Goal: Task Accomplishment & Management: Use online tool/utility

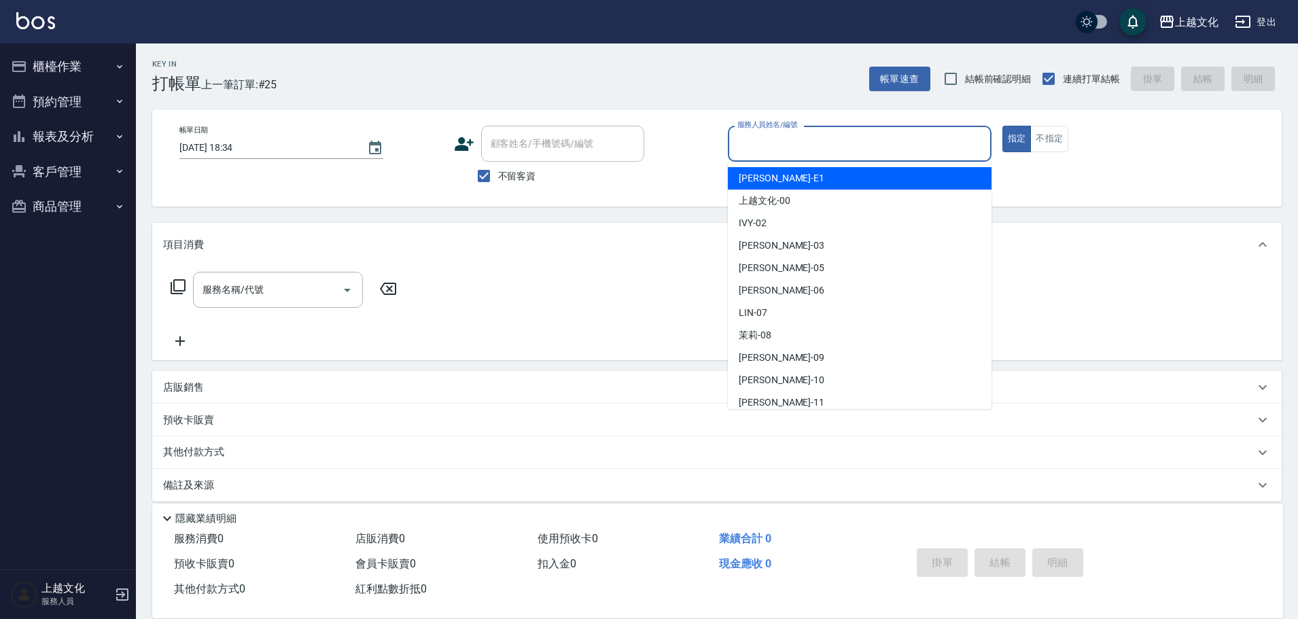
click at [808, 147] on input "服務人員姓名/編號" at bounding box center [859, 144] width 251 height 24
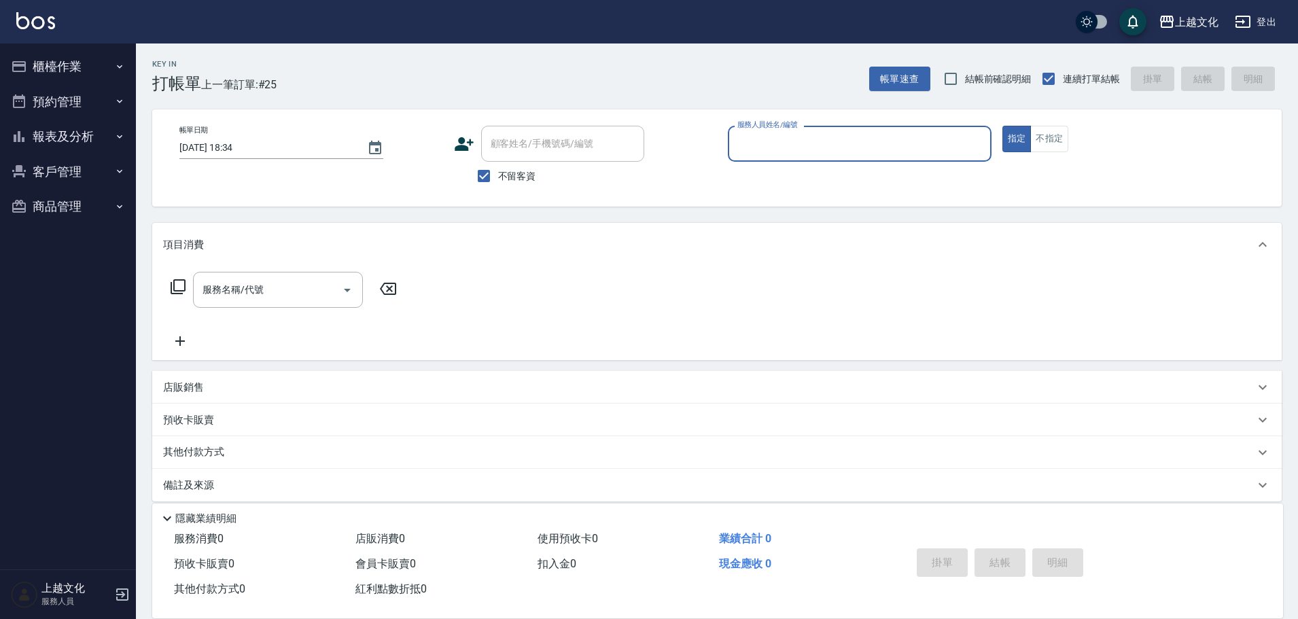
click at [781, 150] on input "服務人員姓名/編號" at bounding box center [859, 144] width 251 height 24
click at [801, 149] on input "服務人員姓名/編號" at bounding box center [859, 144] width 251 height 24
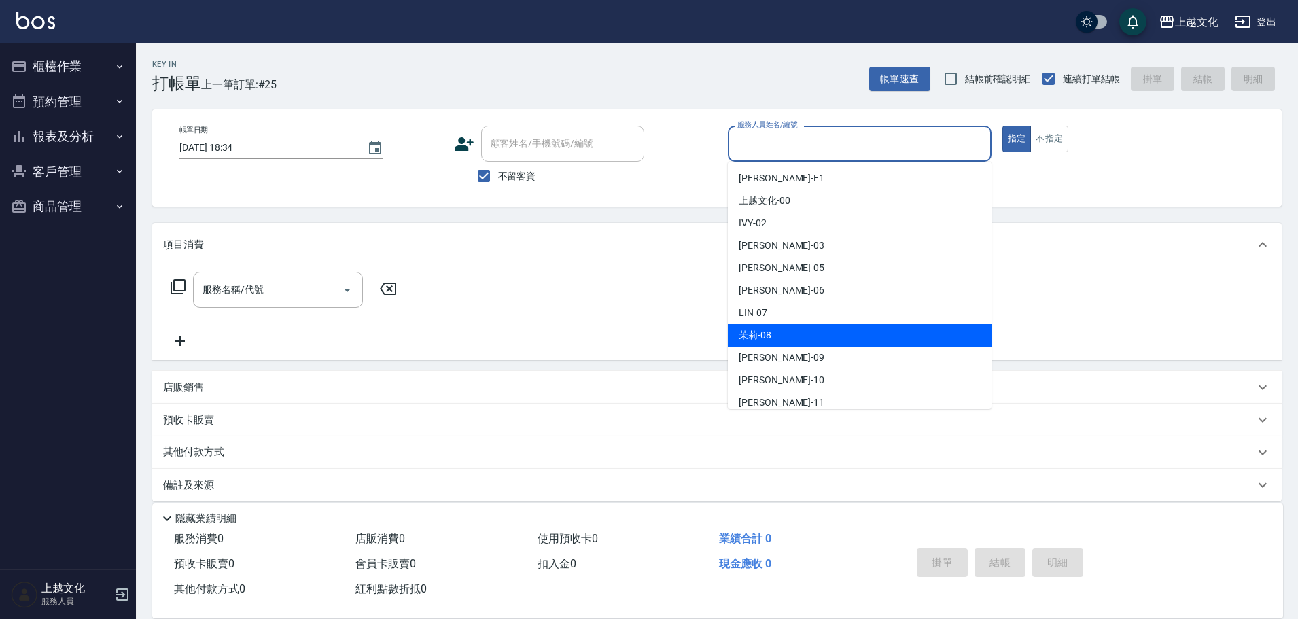
click at [796, 330] on div "茉莉 -08" at bounding box center [860, 335] width 264 height 22
type input "茉莉-08"
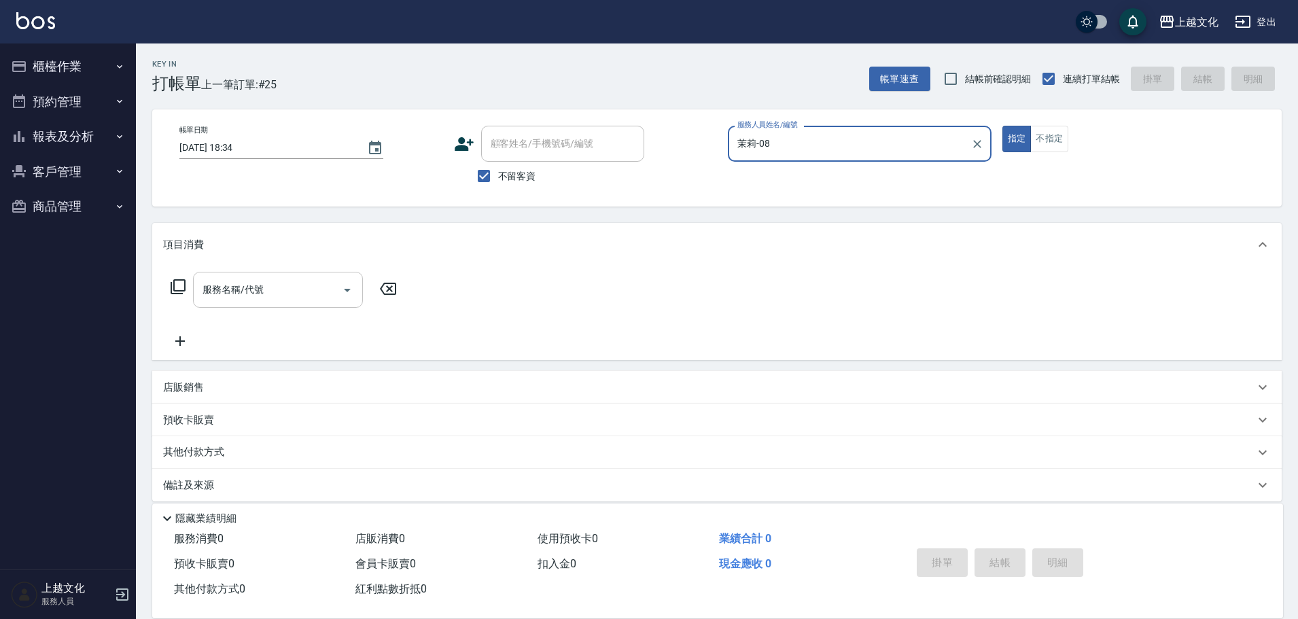
click at [289, 282] on input "服務名稱/代號" at bounding box center [267, 290] width 137 height 24
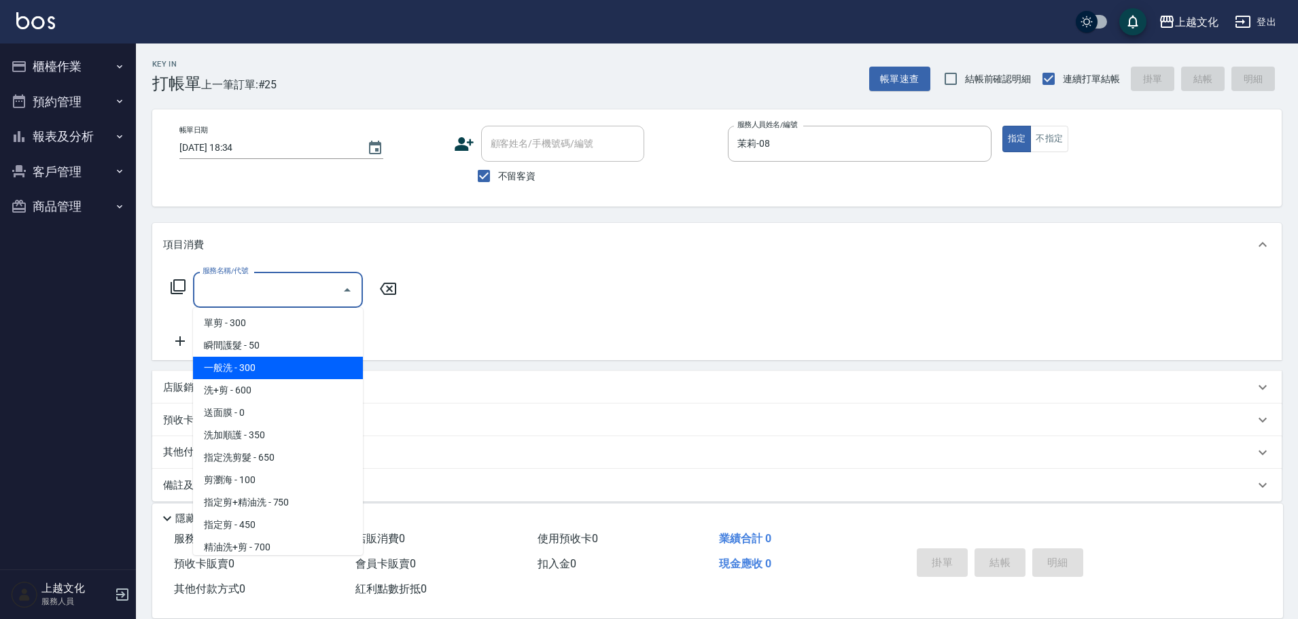
scroll to position [68, 0]
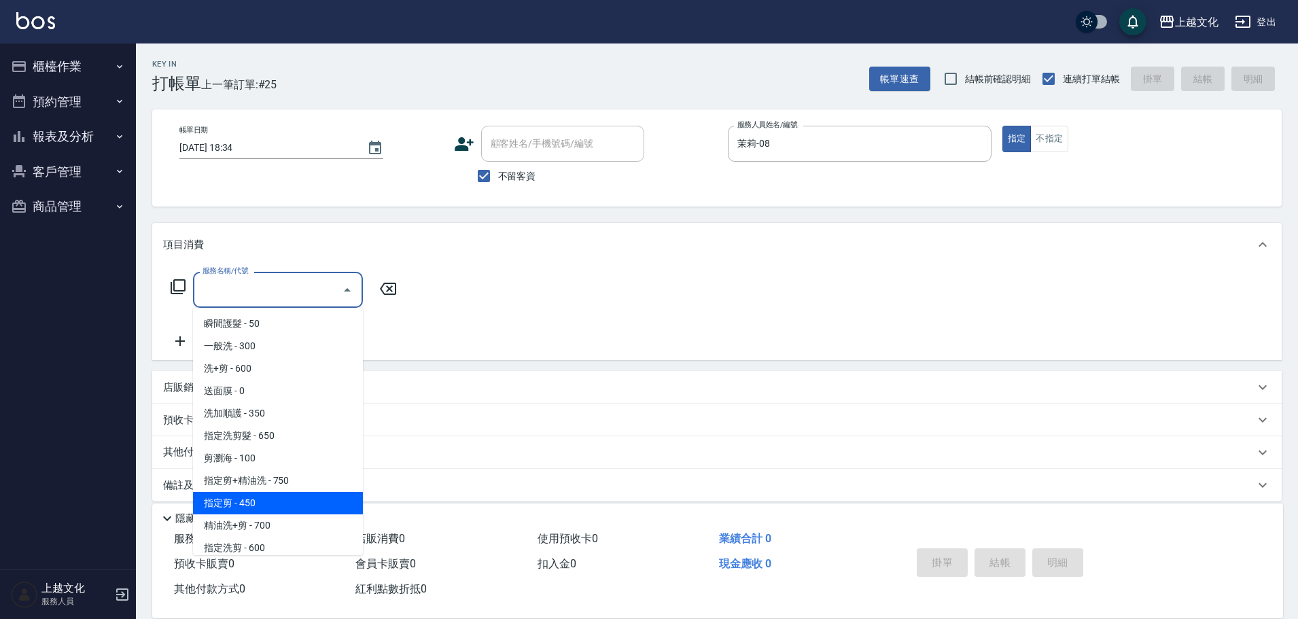
click at [291, 499] on span "指定剪 - 450" at bounding box center [278, 503] width 170 height 22
type input "指定剪(205)"
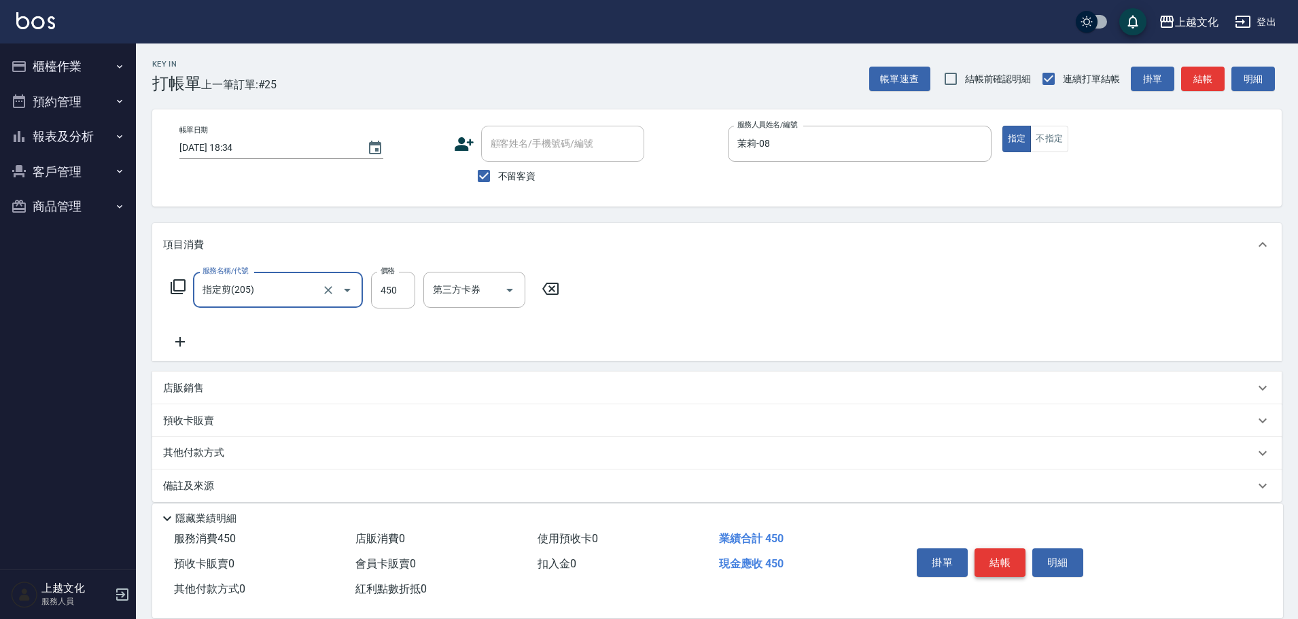
click at [993, 563] on button "結帳" at bounding box center [999, 562] width 51 height 29
click at [993, 563] on div "掛單 結帳 明細" at bounding box center [999, 564] width 177 height 43
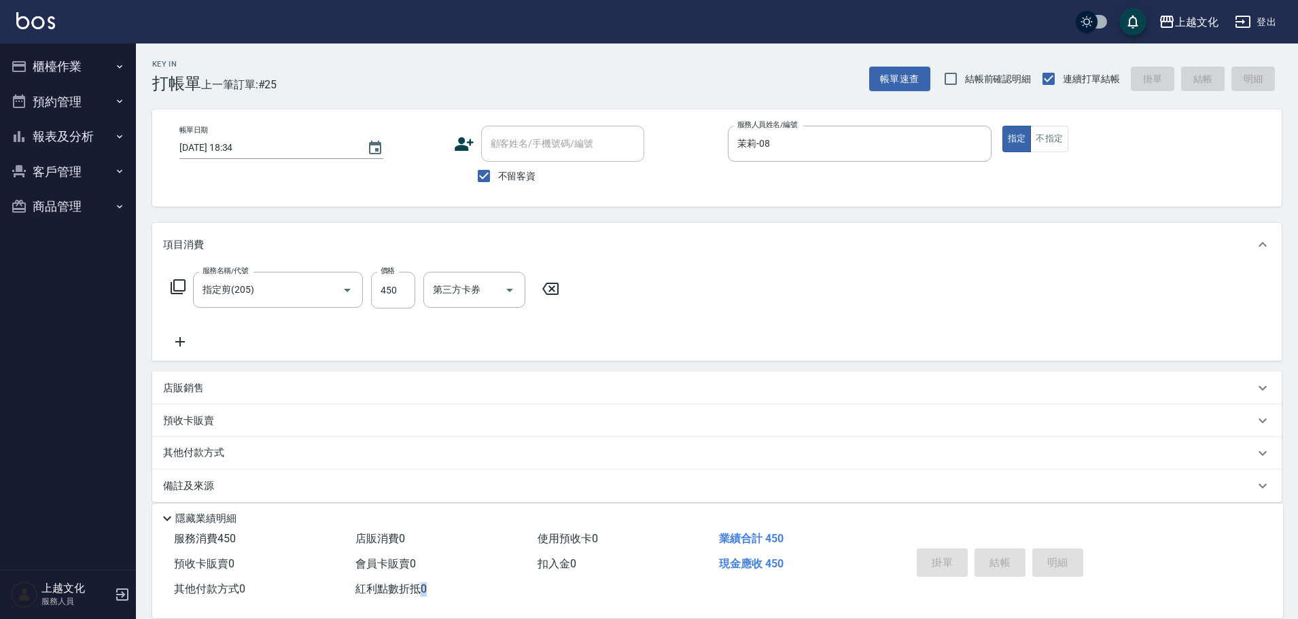
type input "[DATE] 18:35"
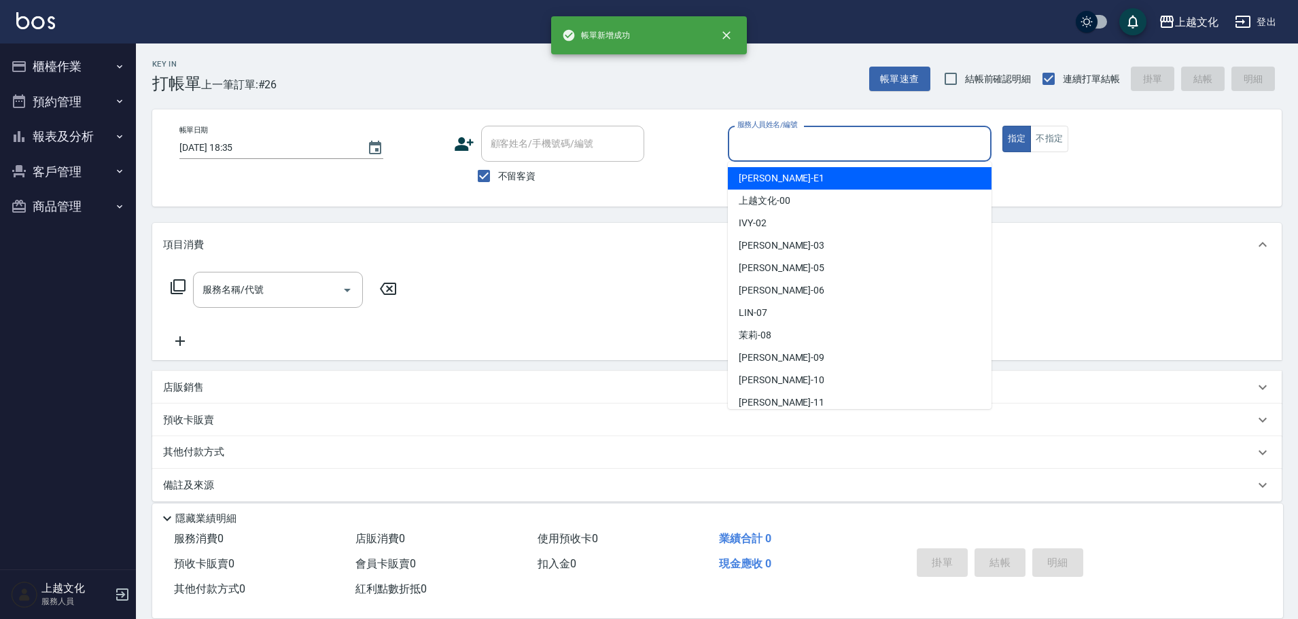
click at [853, 146] on input "服務人員姓名/編號" at bounding box center [859, 144] width 251 height 24
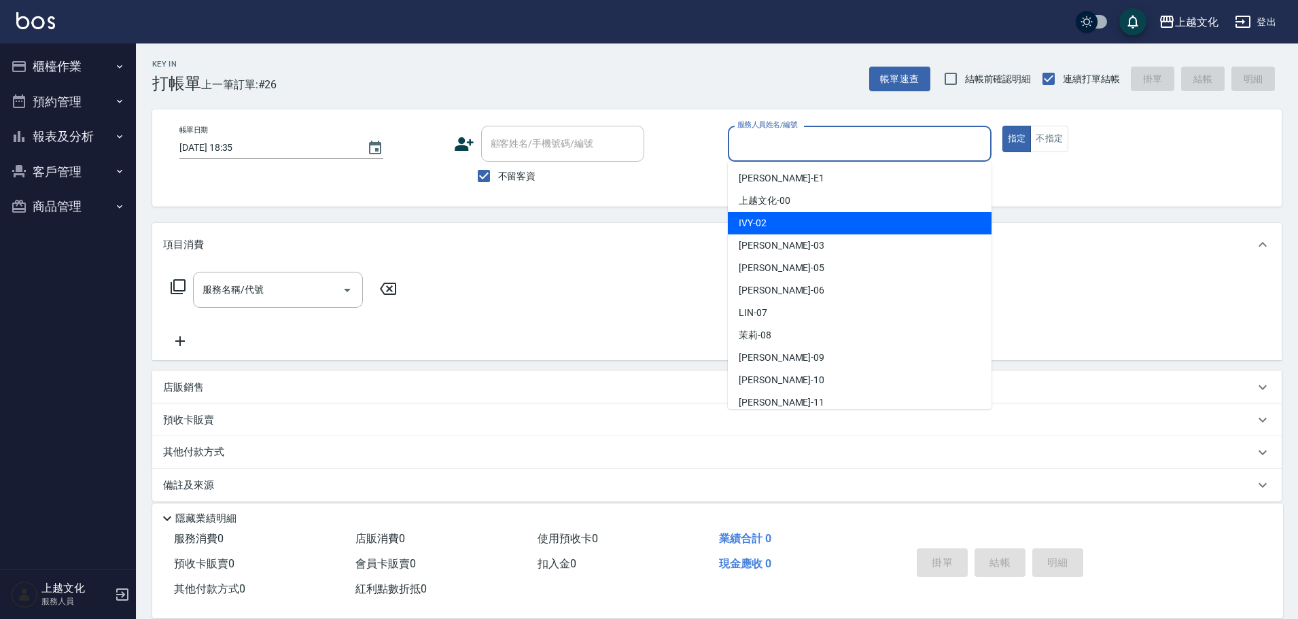
click at [812, 221] on div "IVY -02" at bounding box center [860, 223] width 264 height 22
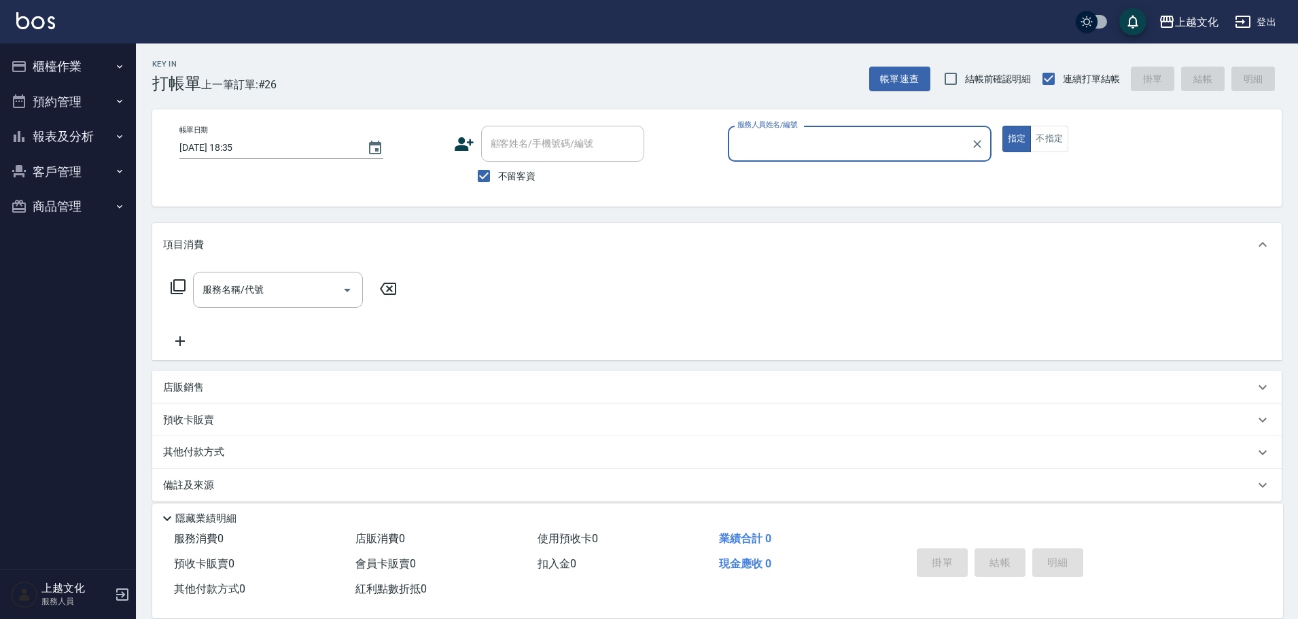
type input "IVY-02"
drag, startPoint x: 1033, startPoint y: 145, endPoint x: 1011, endPoint y: 147, distance: 22.5
click at [1033, 144] on button "不指定" at bounding box center [1049, 139] width 38 height 26
click at [223, 300] on input "服務名稱/代號" at bounding box center [267, 290] width 137 height 24
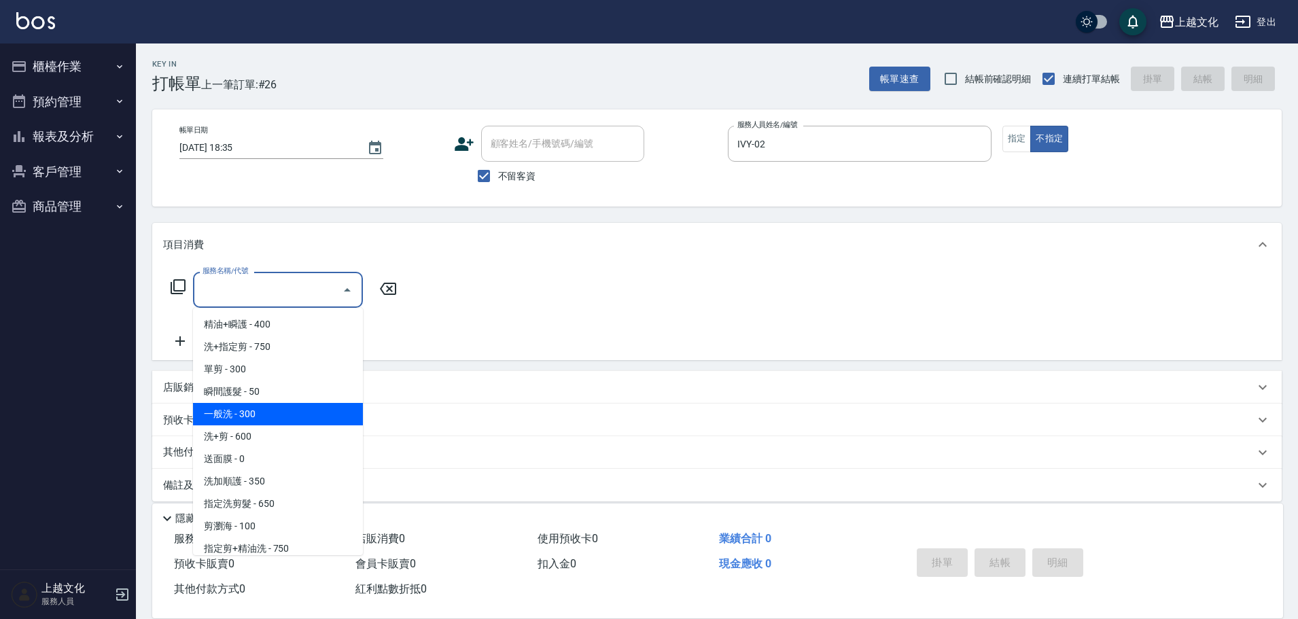
click at [258, 414] on span "一般洗 - 300" at bounding box center [278, 414] width 170 height 22
click at [258, 414] on div "預收卡販賣" at bounding box center [708, 420] width 1091 height 14
type input "一般洗(105)"
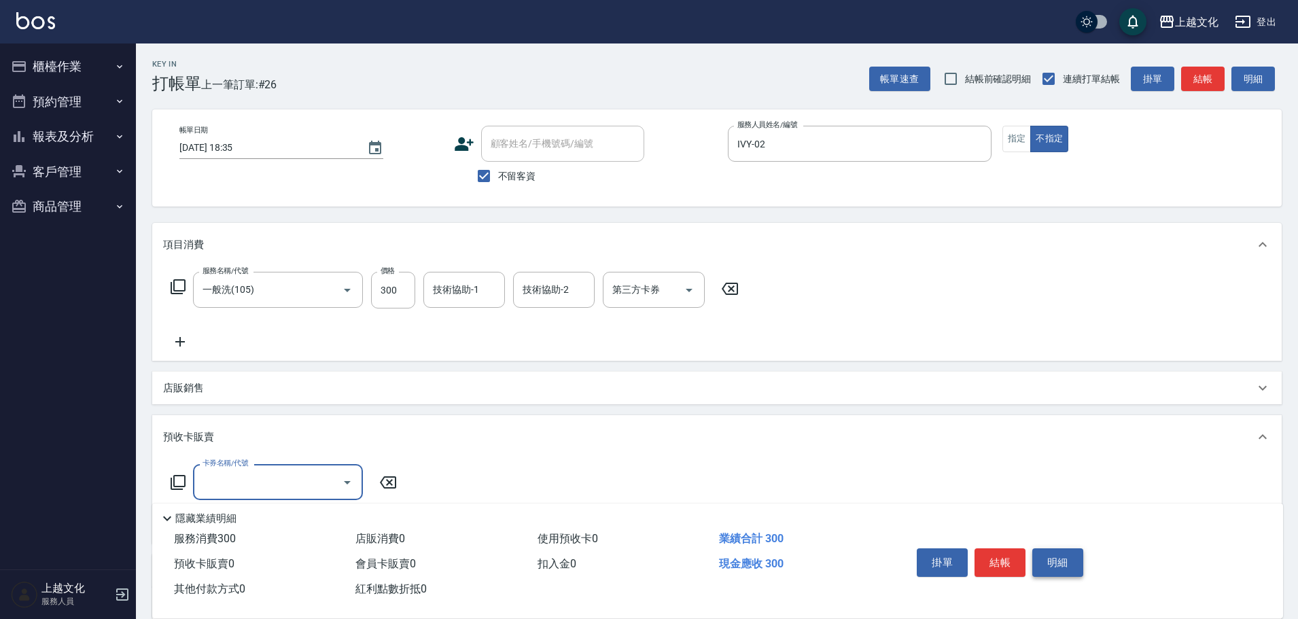
scroll to position [0, 0]
click at [989, 551] on button "結帳" at bounding box center [999, 562] width 51 height 29
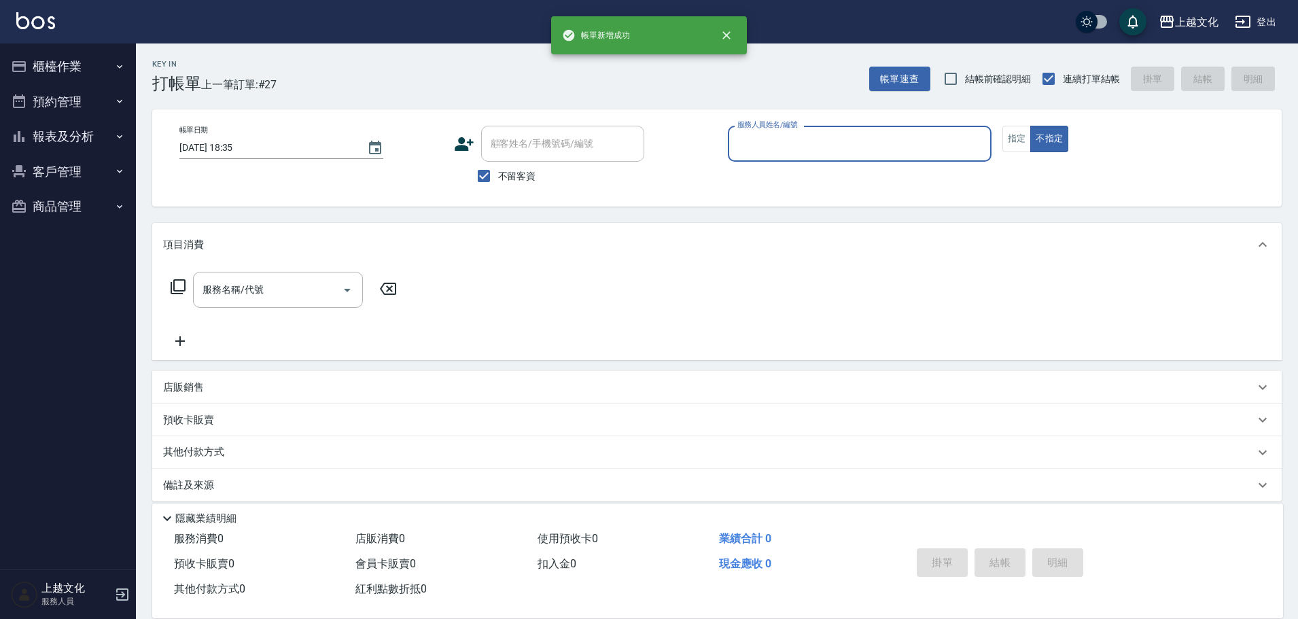
click at [790, 137] on input "服務人員姓名/編號" at bounding box center [859, 144] width 251 height 24
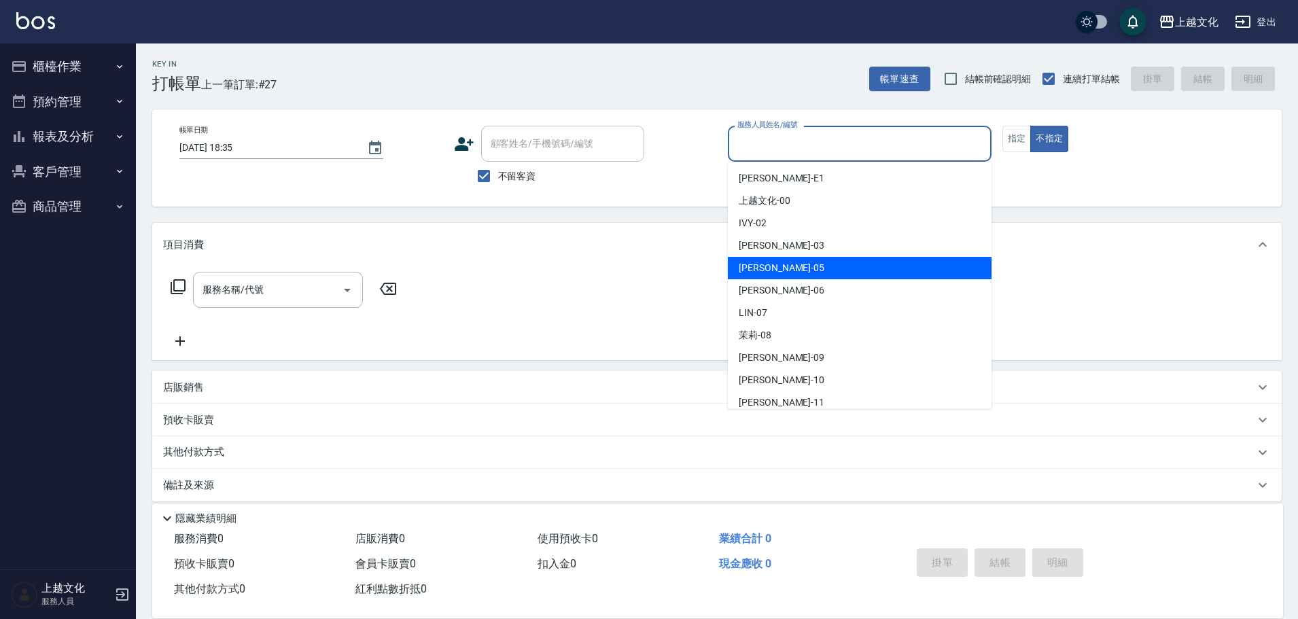
click at [770, 272] on span "EMILY -05" at bounding box center [782, 268] width 86 height 14
click at [776, 272] on div "服務名稱/代號 服務名稱/代號" at bounding box center [716, 313] width 1129 height 94
type input "EMILY-05"
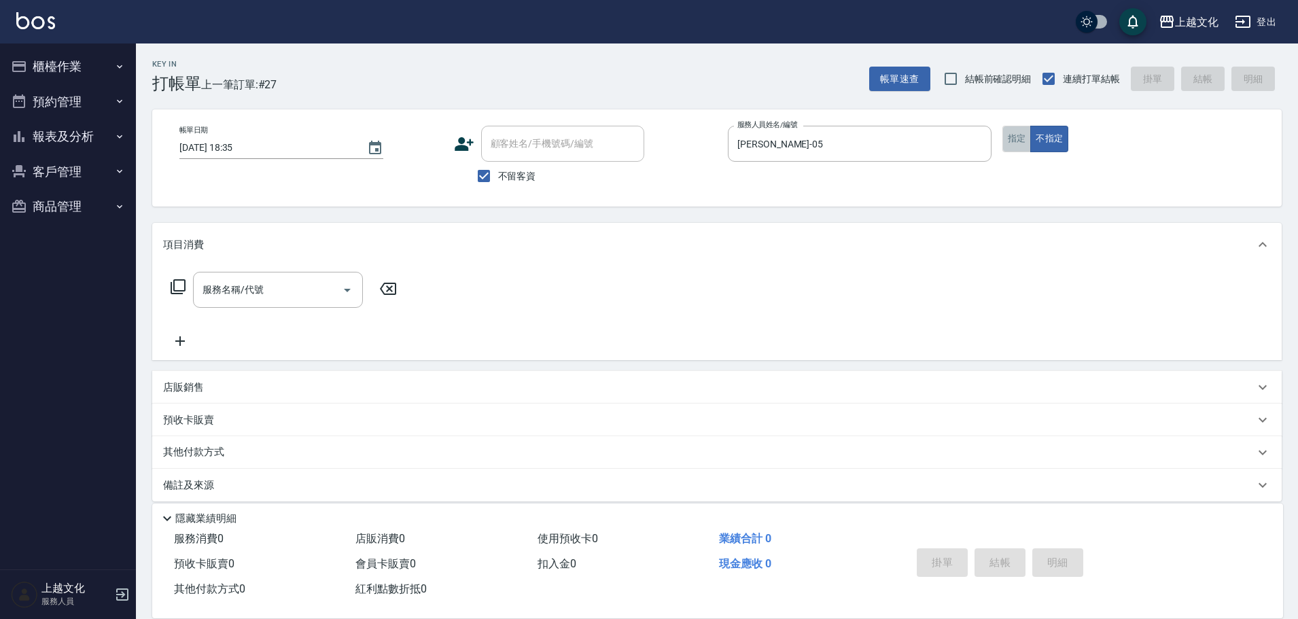
drag, startPoint x: 1014, startPoint y: 139, endPoint x: 675, endPoint y: 223, distance: 349.8
click at [1014, 139] on button "指定" at bounding box center [1016, 139] width 29 height 26
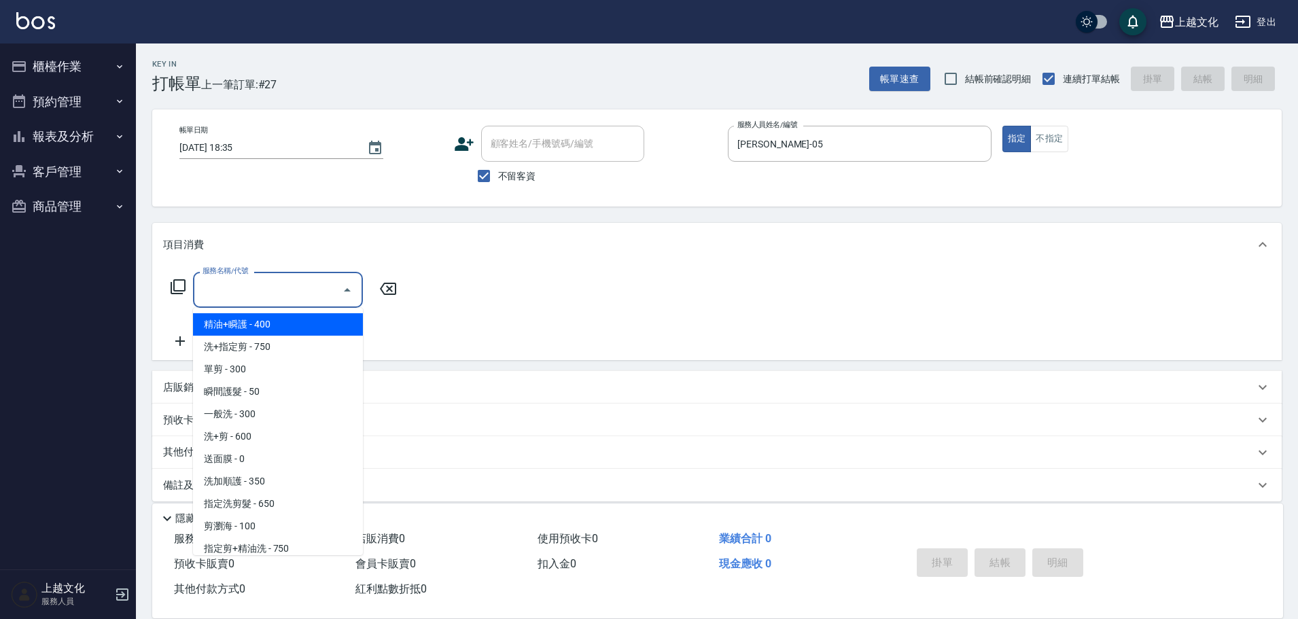
click at [252, 296] on input "服務名稱/代號" at bounding box center [267, 290] width 137 height 24
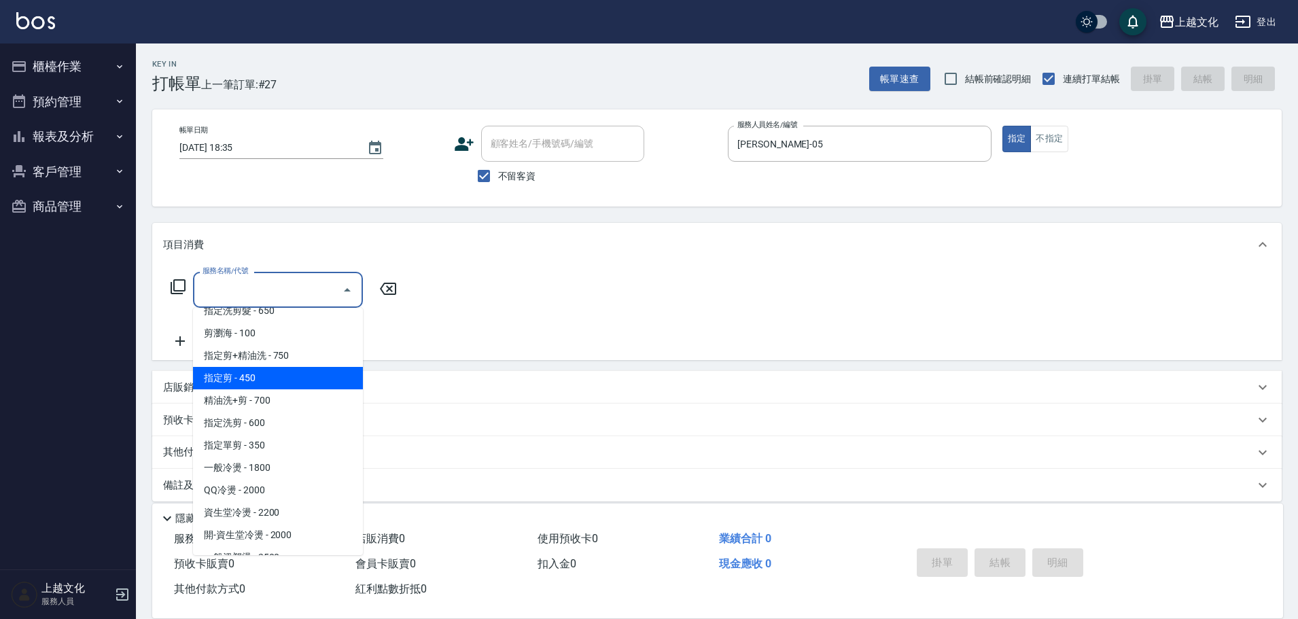
scroll to position [204, 0]
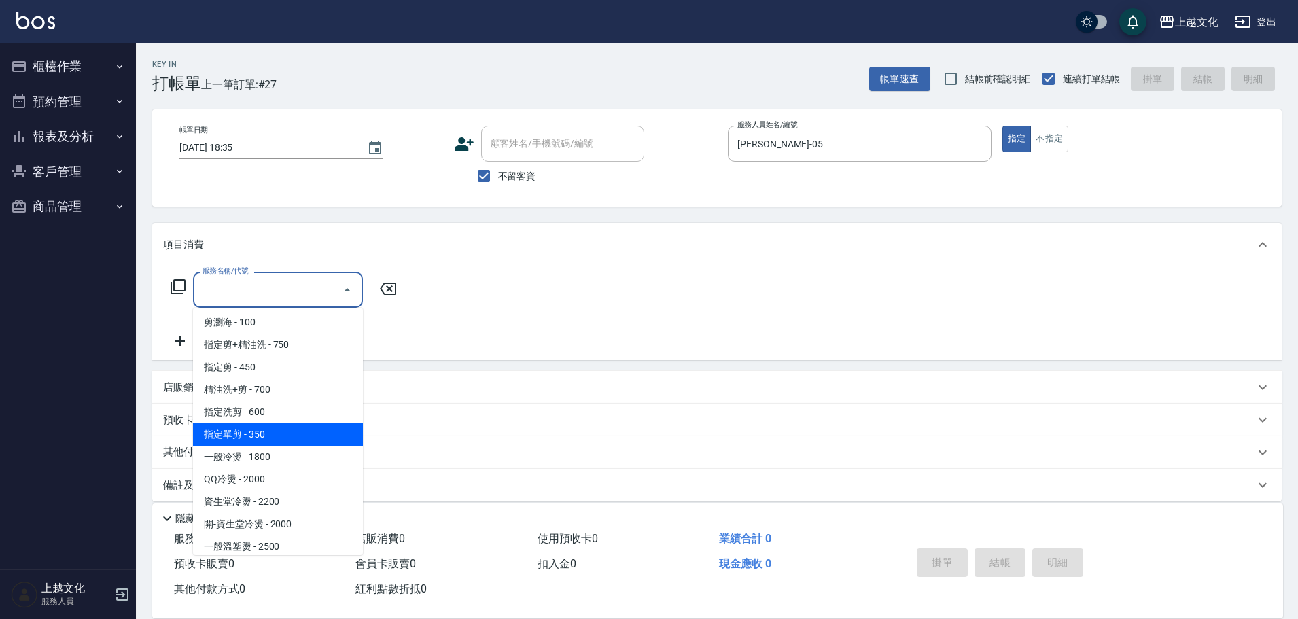
click at [300, 428] on span "指定單剪 - 350" at bounding box center [278, 434] width 170 height 22
drag, startPoint x: 300, startPoint y: 428, endPoint x: 308, endPoint y: 429, distance: 8.9
click at [300, 428] on div "預收卡販賣" at bounding box center [716, 420] width 1129 height 33
type input "指定單剪(209)"
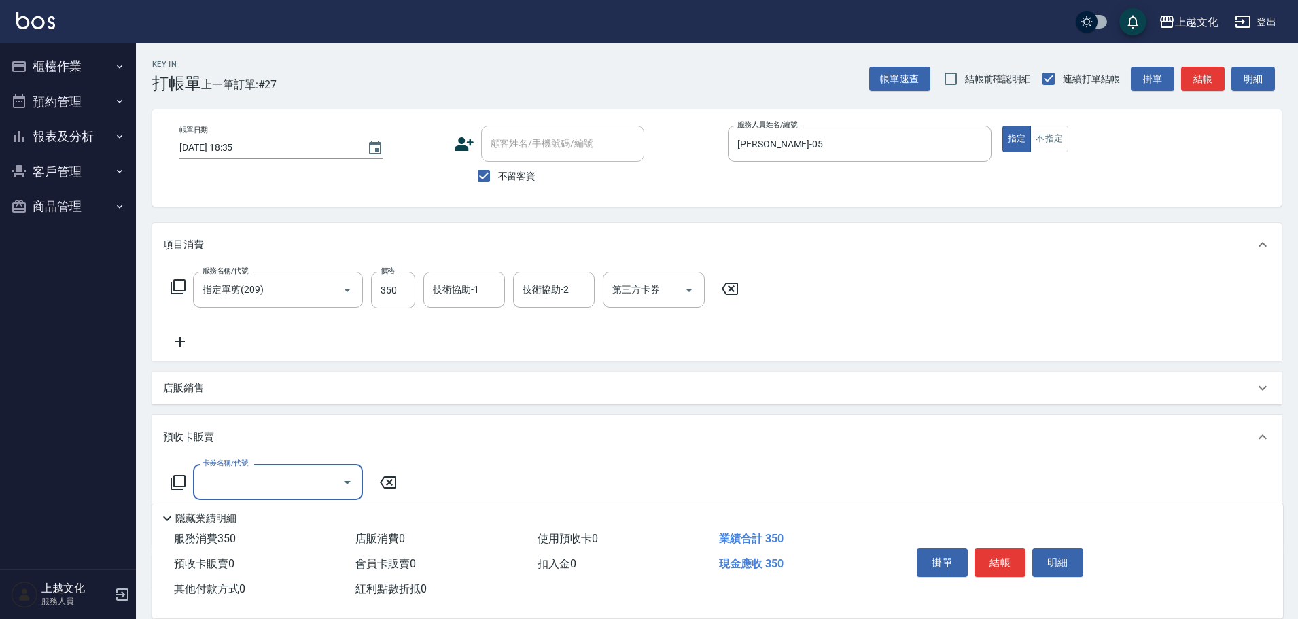
scroll to position [0, 0]
click at [997, 558] on button "結帳" at bounding box center [999, 562] width 51 height 29
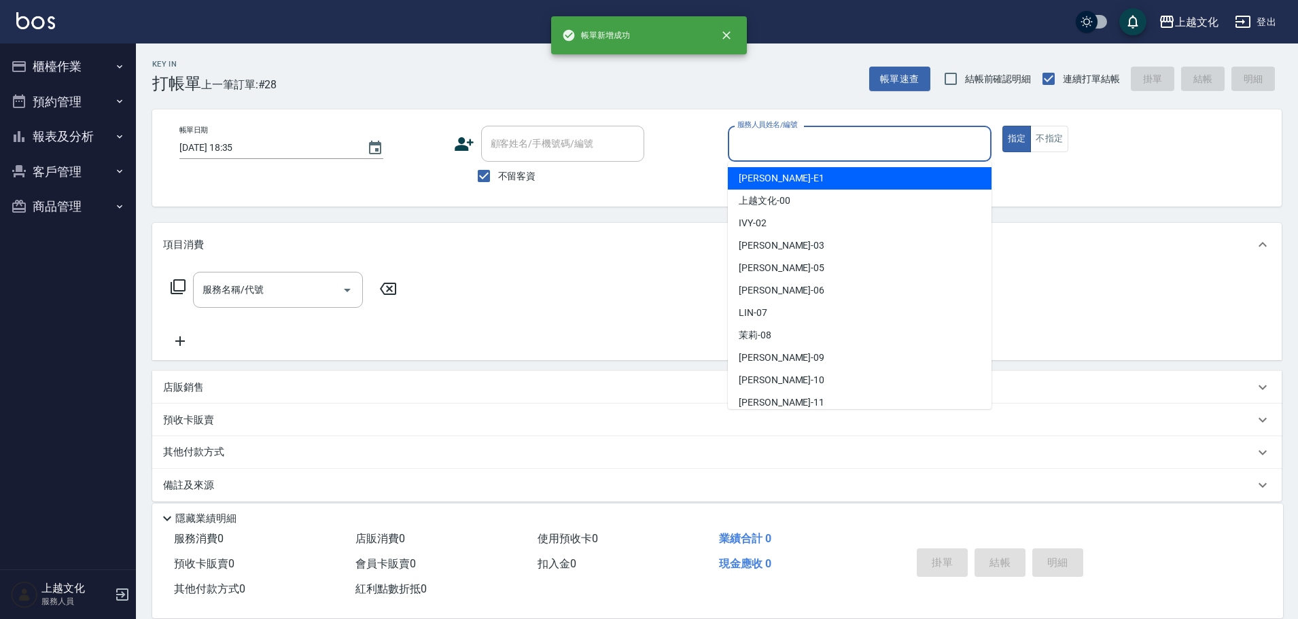
click at [842, 142] on input "服務人員姓名/編號" at bounding box center [859, 144] width 251 height 24
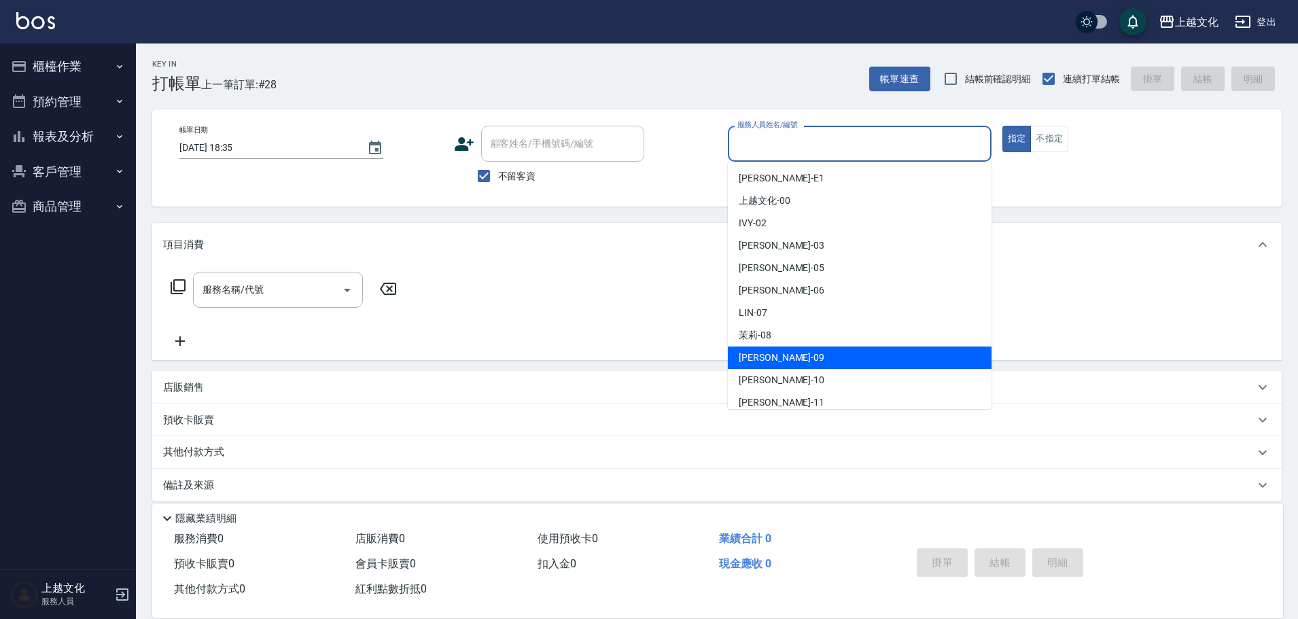
click at [815, 361] on div "jason -09" at bounding box center [860, 358] width 264 height 22
type input "jason-09"
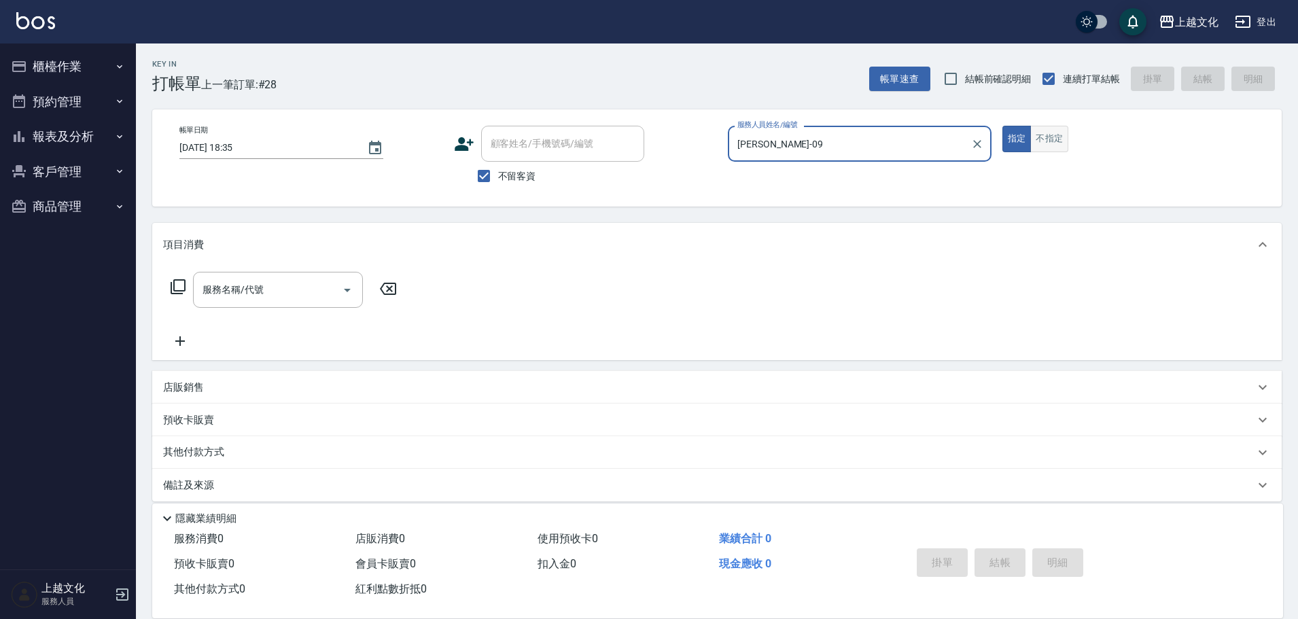
click at [1047, 139] on button "不指定" at bounding box center [1049, 139] width 38 height 26
drag, startPoint x: 255, startPoint y: 289, endPoint x: 266, endPoint y: 298, distance: 13.5
click at [255, 284] on input "服務名稱/代號" at bounding box center [267, 290] width 137 height 24
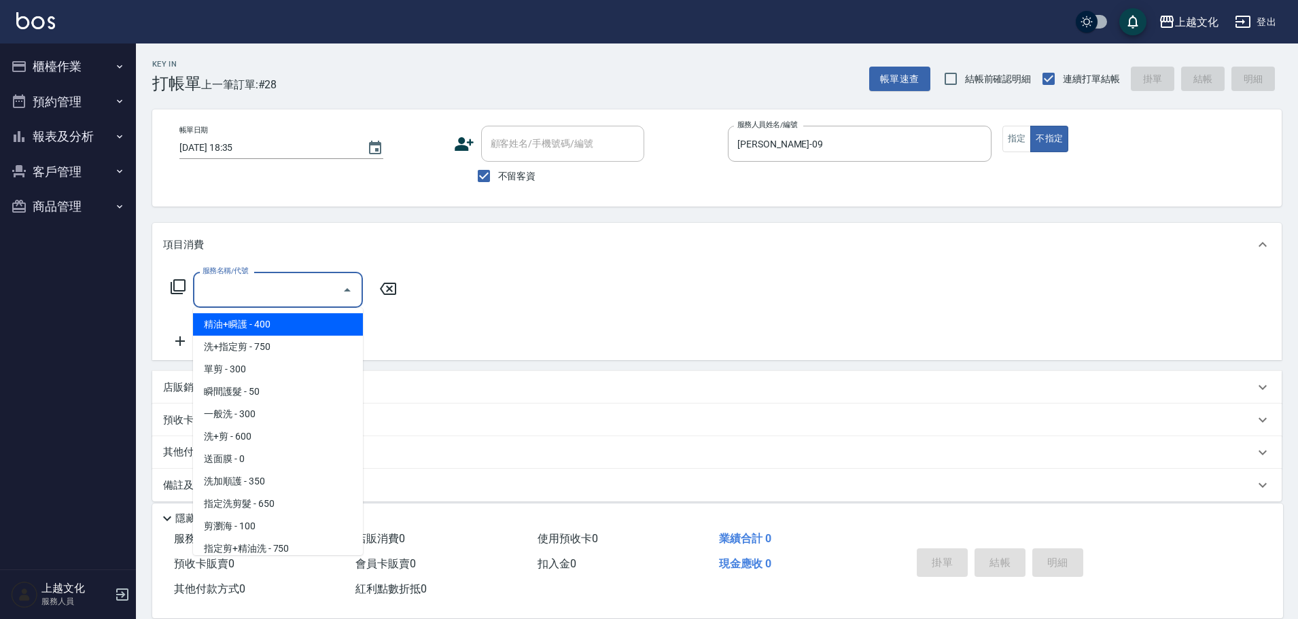
click at [270, 325] on span "精油+瞬護 - 400" at bounding box center [278, 324] width 170 height 22
type input "精油+瞬護(101)"
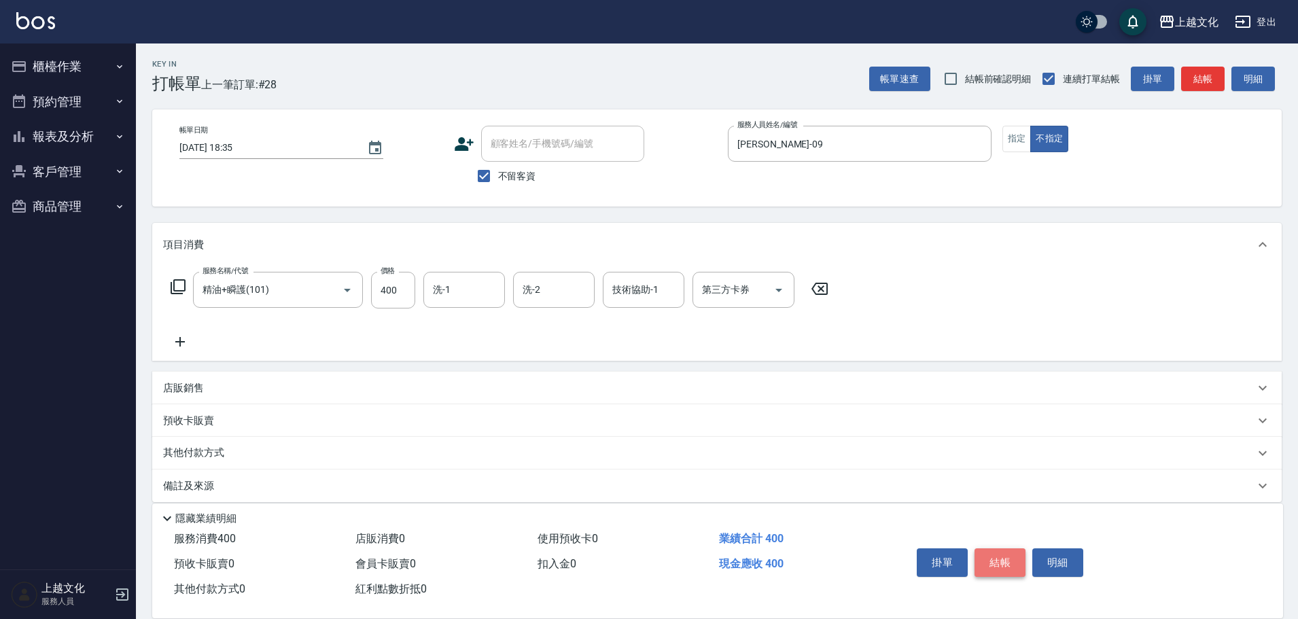
click at [992, 548] on button "結帳" at bounding box center [999, 562] width 51 height 29
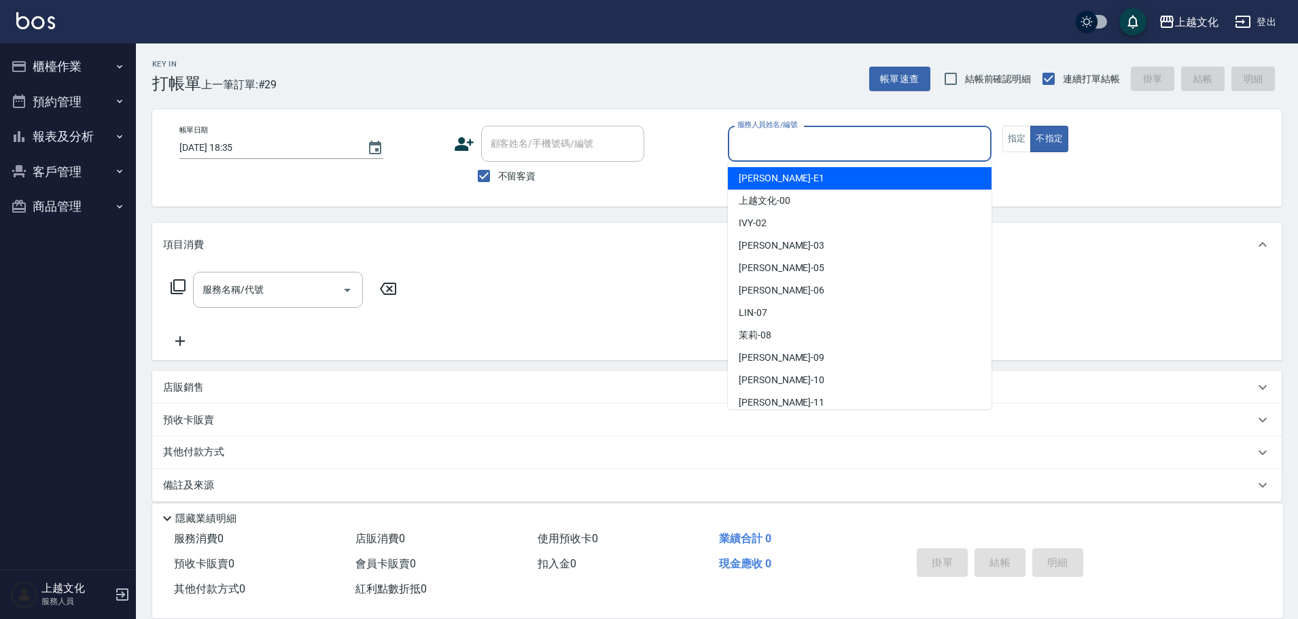
click at [795, 143] on input "服務人員姓名/編號" at bounding box center [859, 144] width 251 height 24
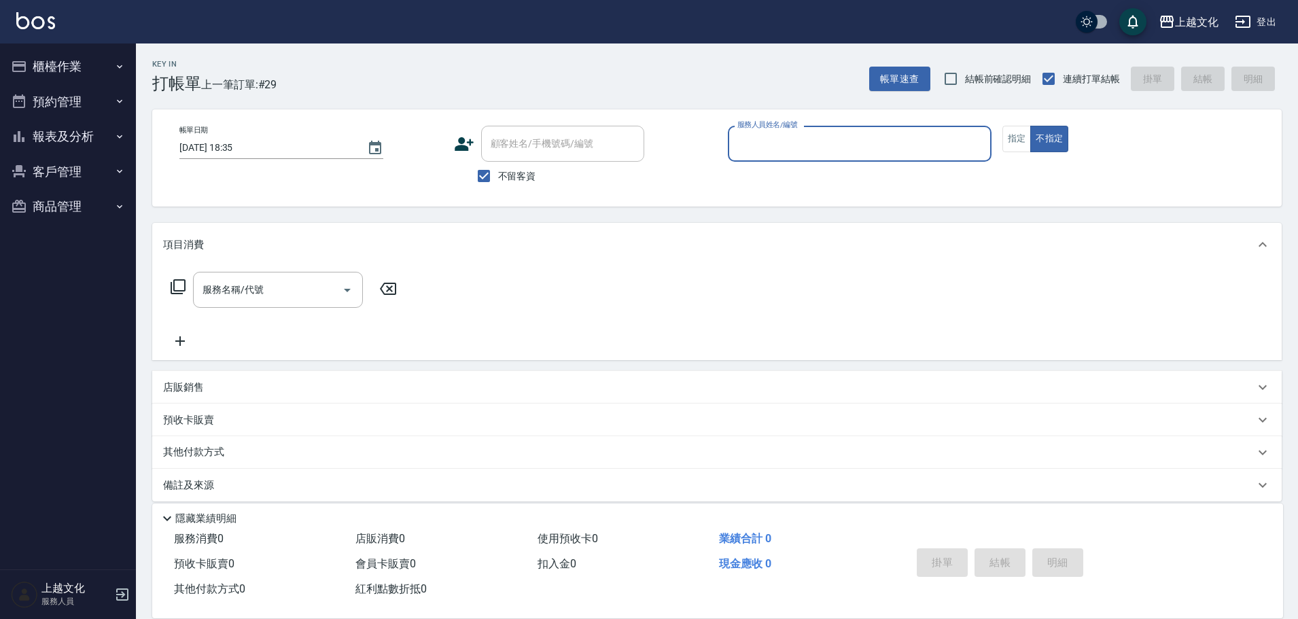
click at [805, 145] on input "服務人員姓名/編號" at bounding box center [859, 144] width 251 height 24
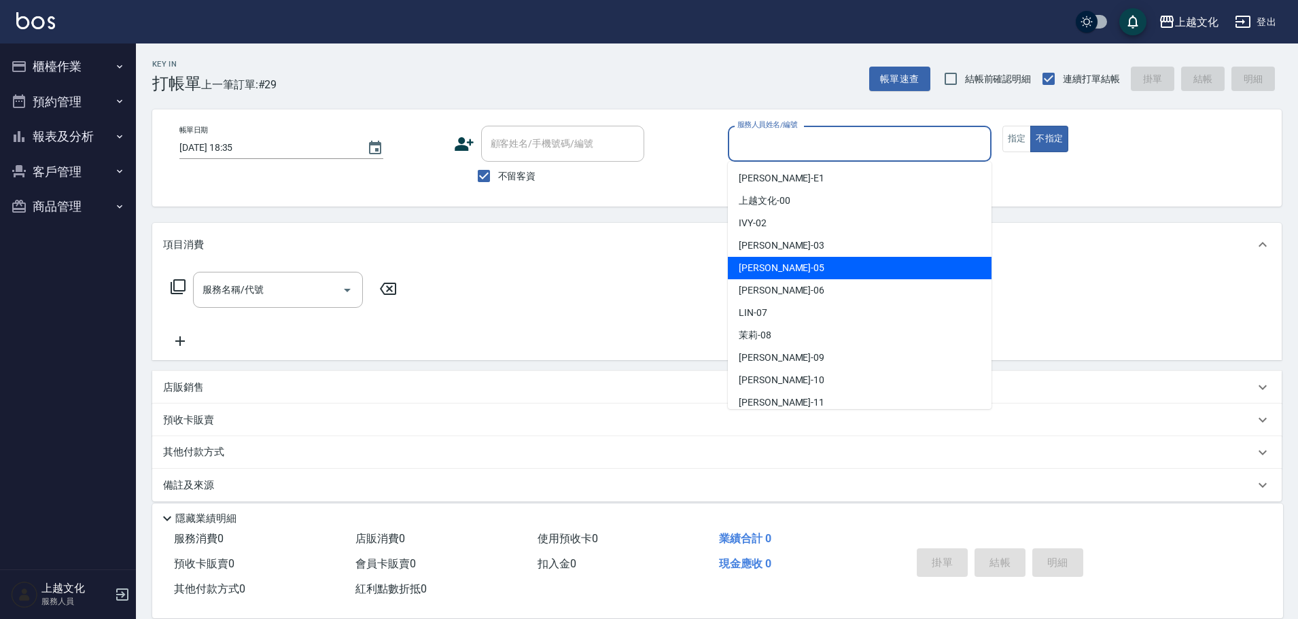
click at [813, 273] on div "EMILY -05" at bounding box center [860, 268] width 264 height 22
click at [813, 273] on div "服務名稱/代號 服務名稱/代號" at bounding box center [716, 313] width 1129 height 94
type input "EMILY-05"
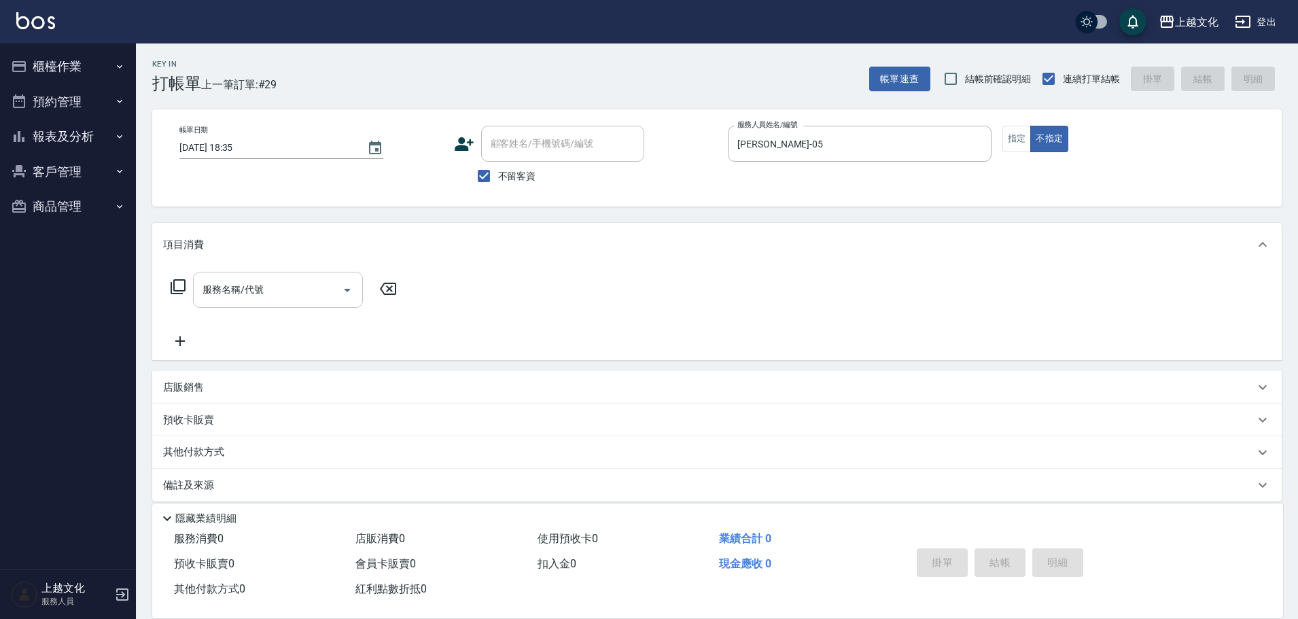
click at [289, 300] on input "服務名稱/代號" at bounding box center [267, 290] width 137 height 24
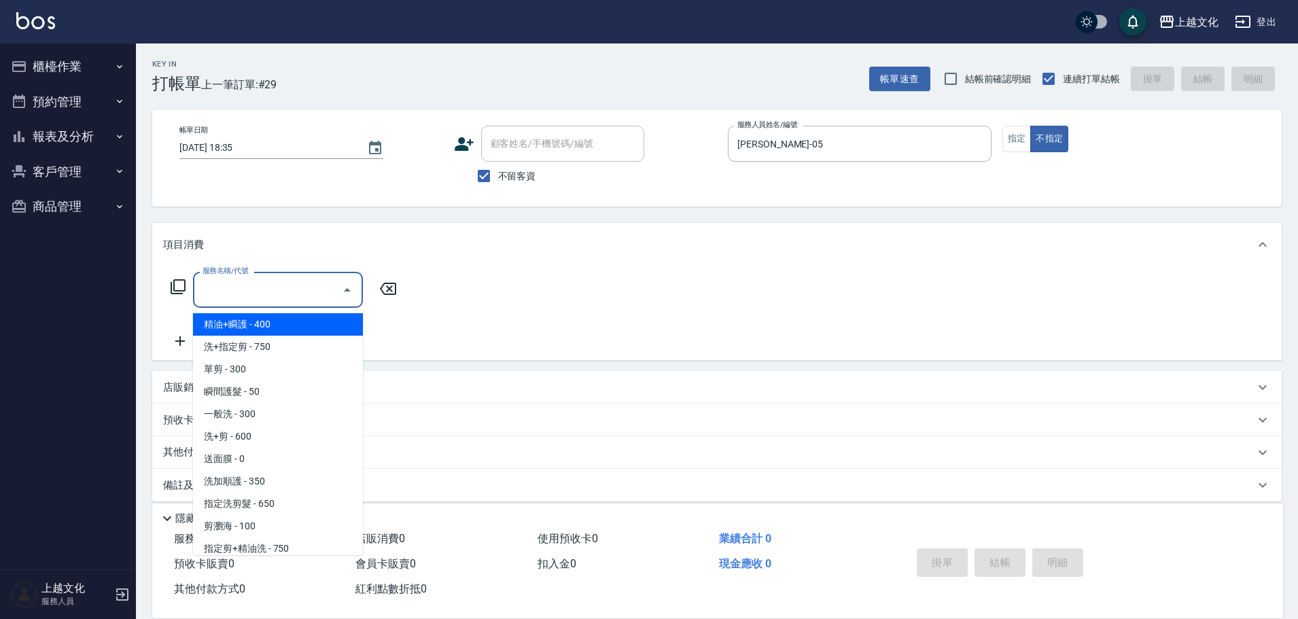
click at [295, 321] on span "精油+瞬護 - 400" at bounding box center [278, 324] width 170 height 22
type input "精油+瞬護(101)"
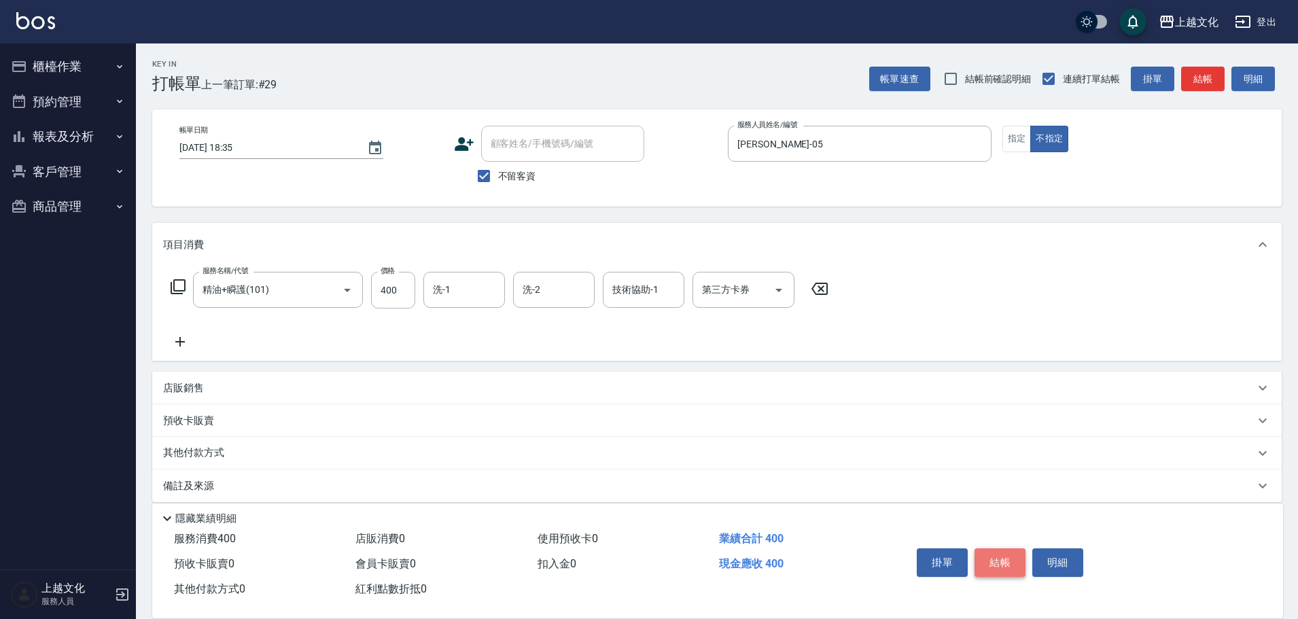
click at [986, 563] on button "結帳" at bounding box center [999, 562] width 51 height 29
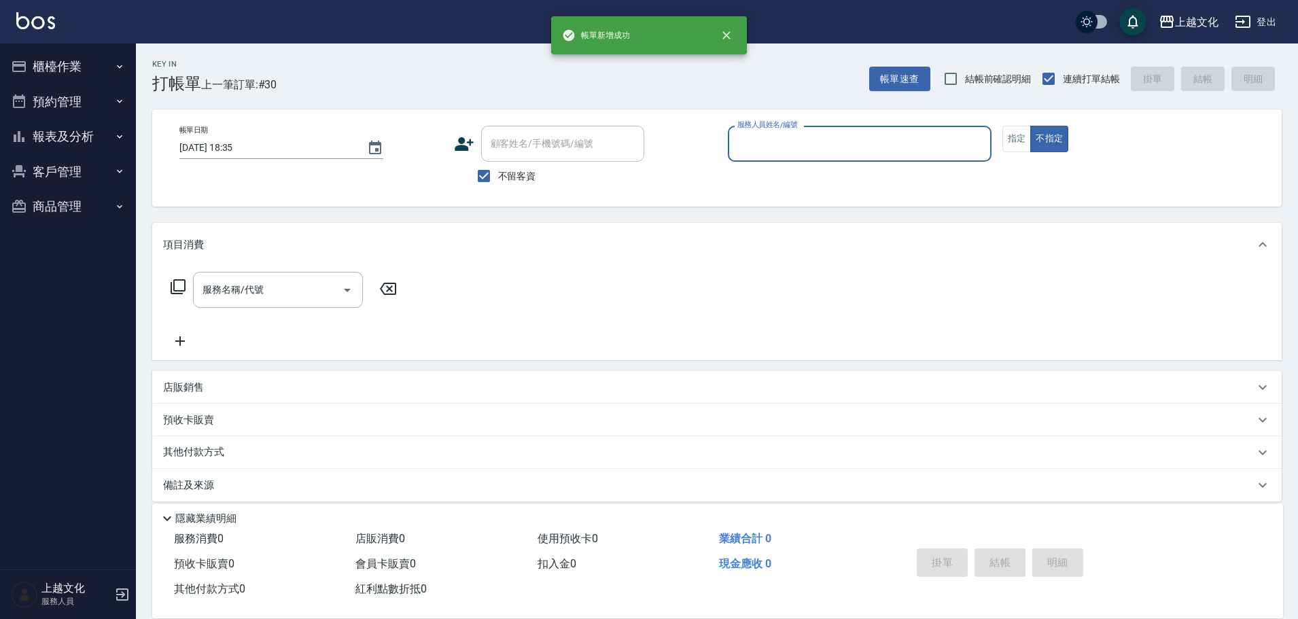
click at [795, 150] on input "服務人員姓名/編號" at bounding box center [859, 144] width 251 height 24
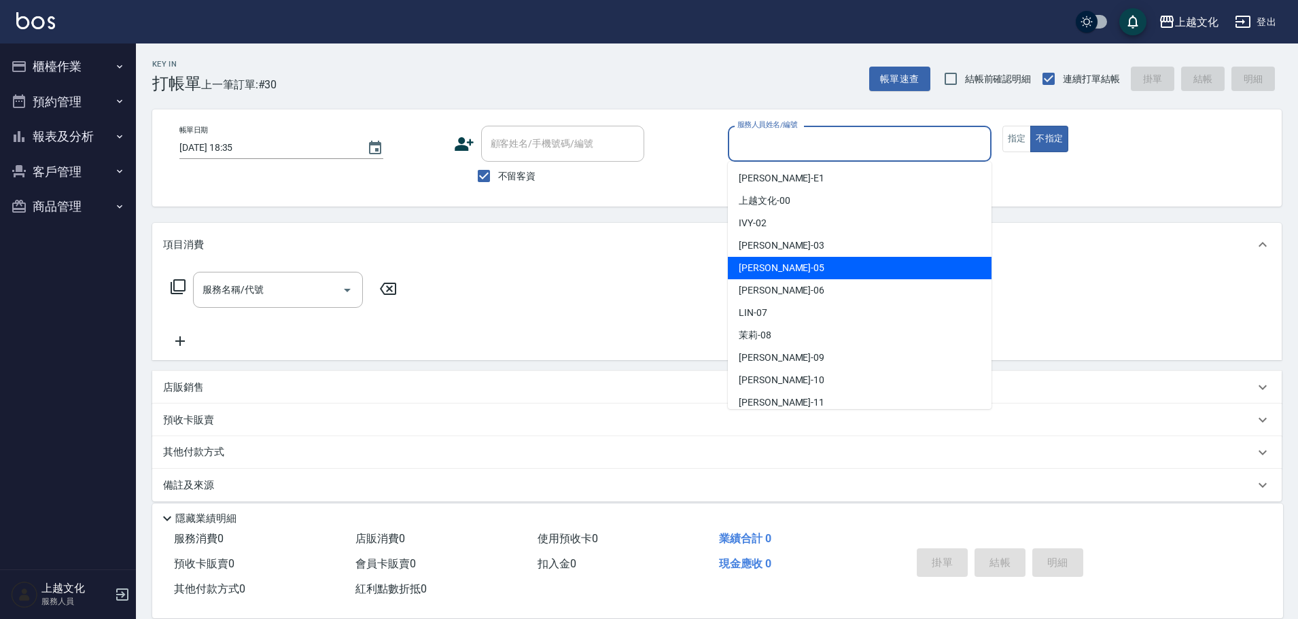
click at [775, 259] on div "EMILY -05" at bounding box center [860, 268] width 264 height 22
type input "EMILY-05"
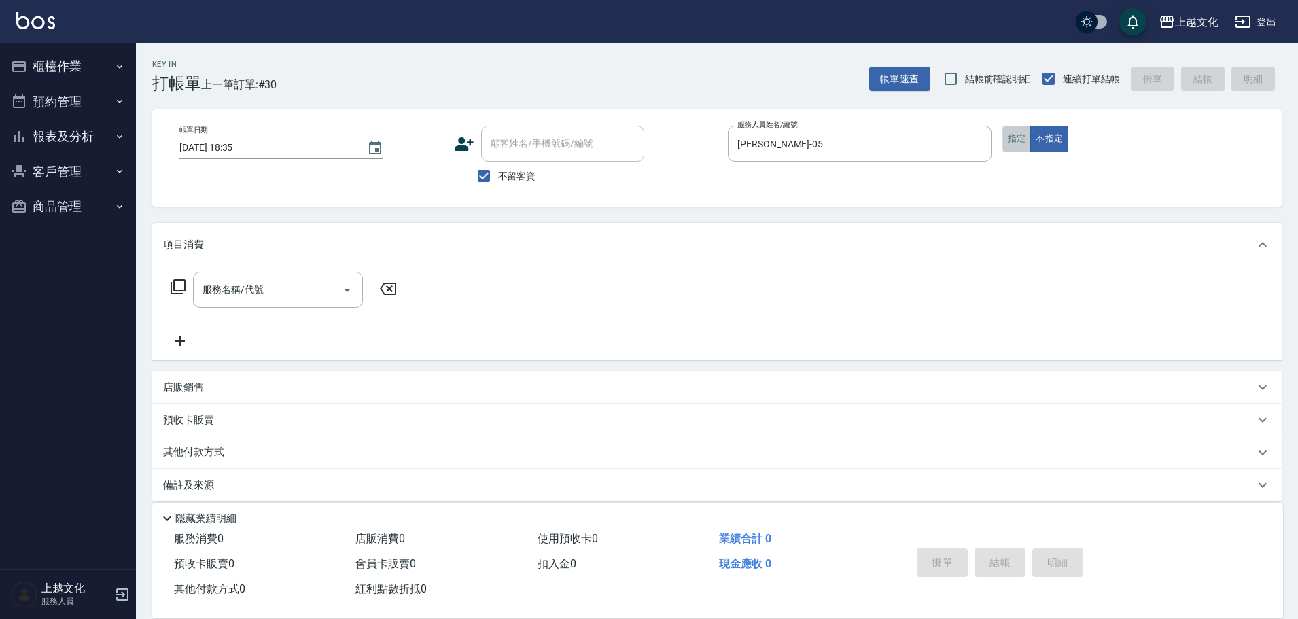
click at [1012, 139] on button "指定" at bounding box center [1016, 139] width 29 height 26
click at [290, 293] on input "服務名稱/代號" at bounding box center [267, 290] width 137 height 24
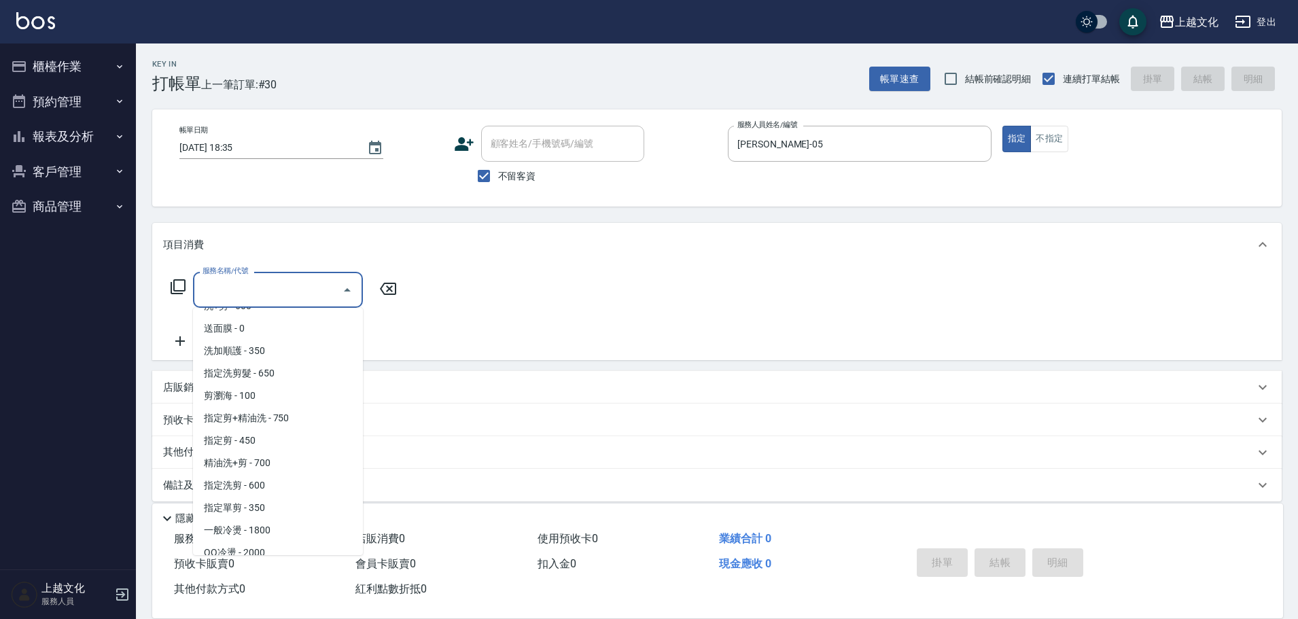
scroll to position [136, 0]
click at [310, 494] on span "指定單剪 - 350" at bounding box center [278, 502] width 170 height 22
type input "指定單剪(209)"
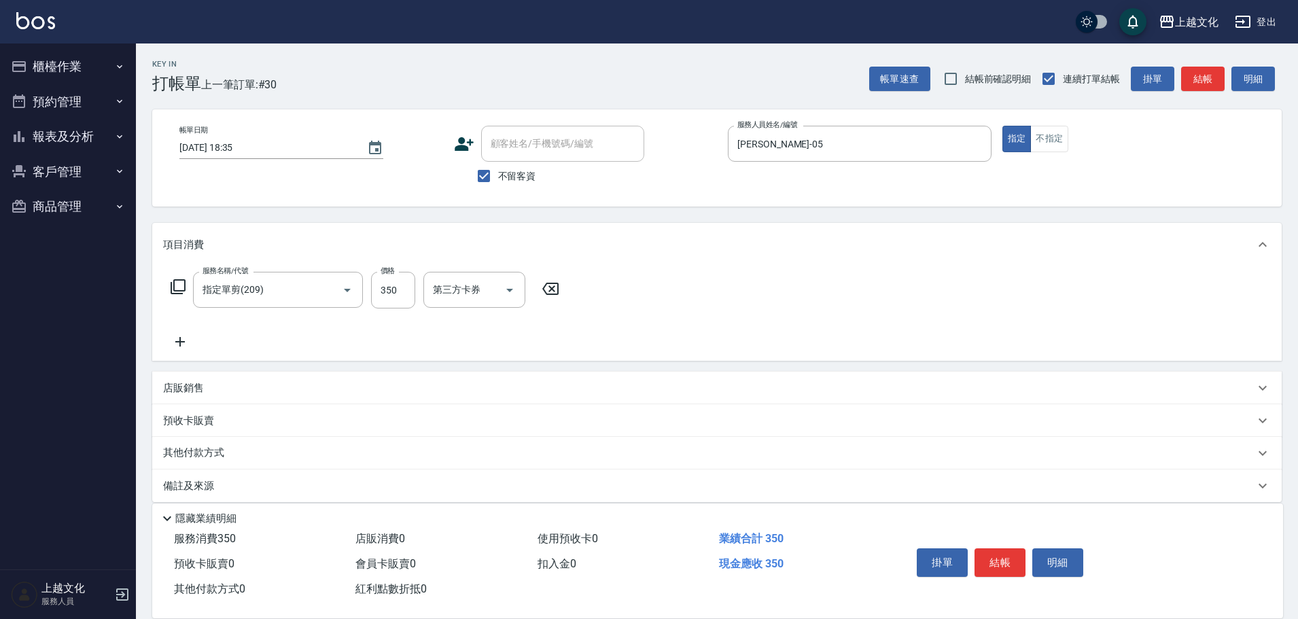
click at [310, 494] on div "備註及來源" at bounding box center [716, 485] width 1129 height 33
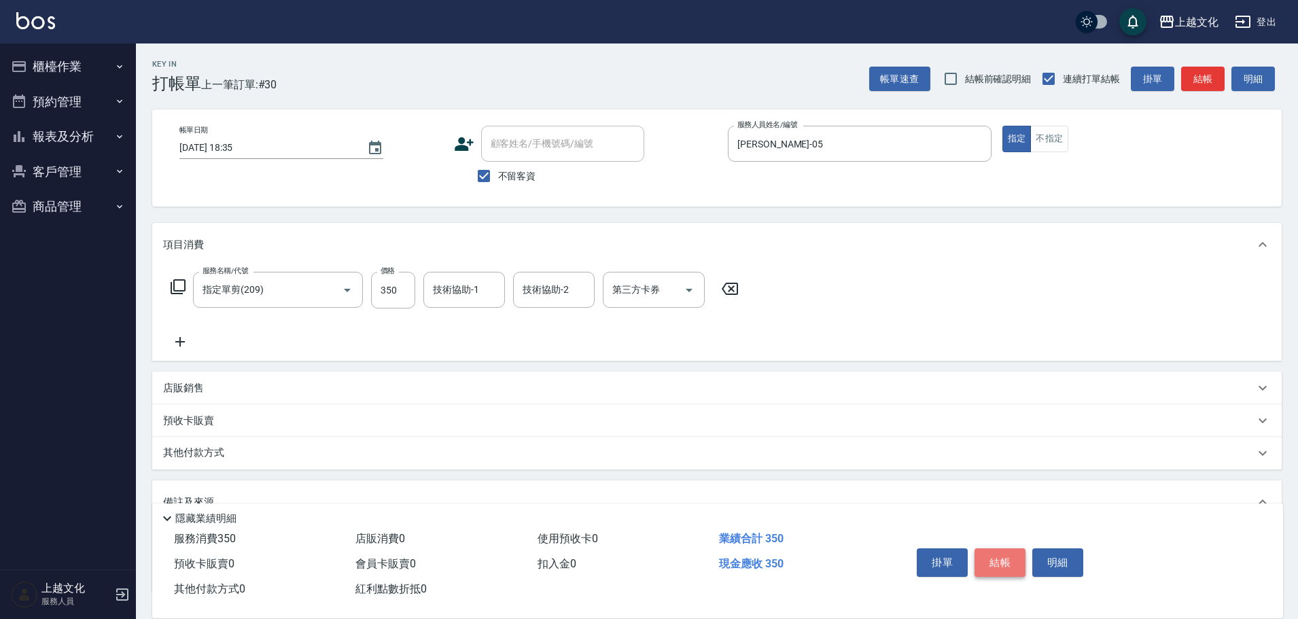
click at [995, 556] on button "結帳" at bounding box center [999, 562] width 51 height 29
click at [995, 556] on div "掛單 結帳 明細" at bounding box center [999, 564] width 177 height 43
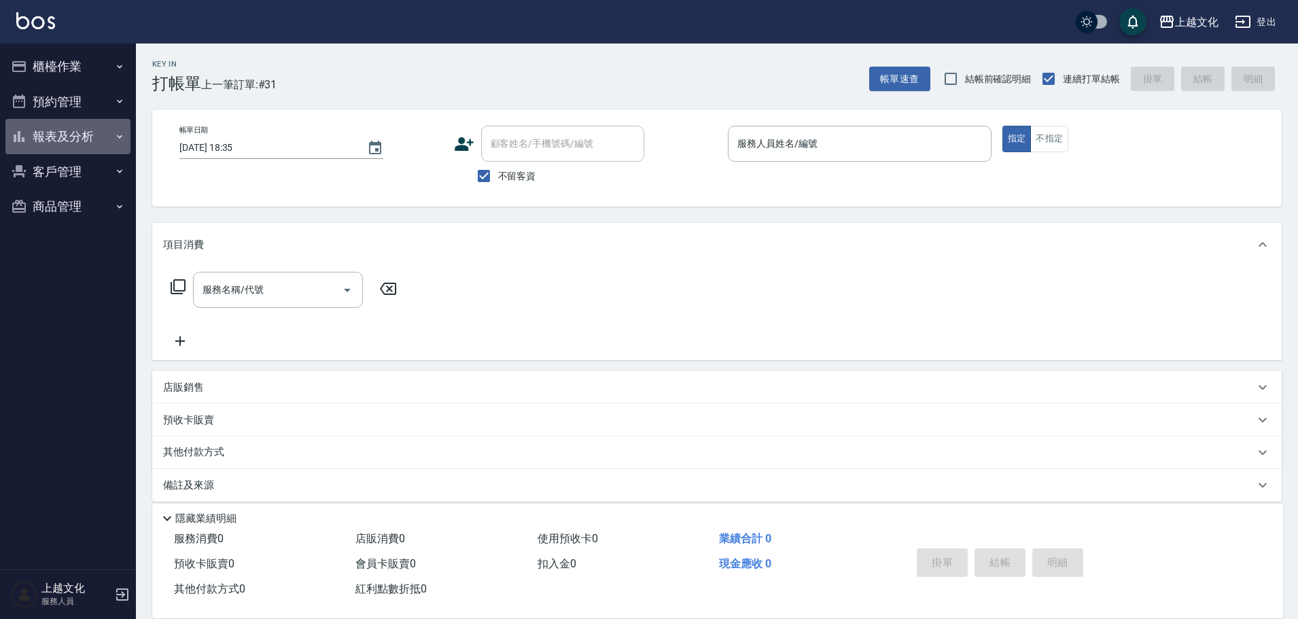
click at [37, 132] on button "報表及分析" at bounding box center [67, 136] width 125 height 35
click at [48, 126] on button "報表及分析" at bounding box center [67, 136] width 125 height 35
click at [52, 145] on button "報表及分析" at bounding box center [67, 136] width 125 height 35
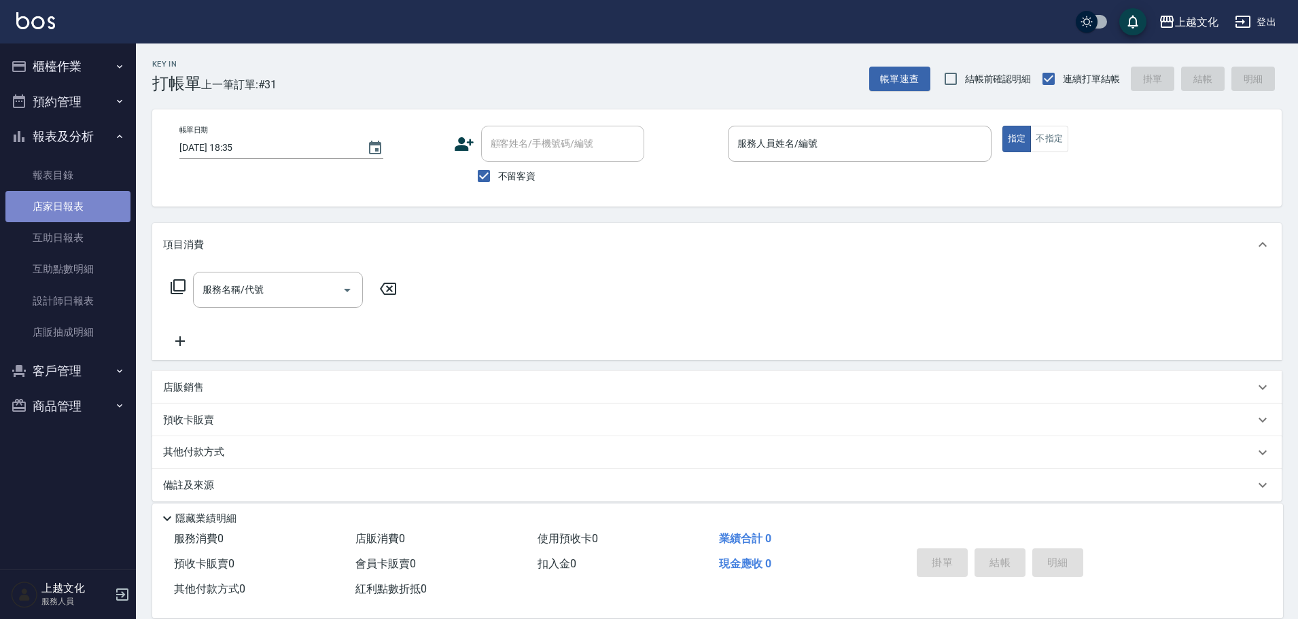
click at [79, 207] on link "店家日報表" at bounding box center [67, 206] width 125 height 31
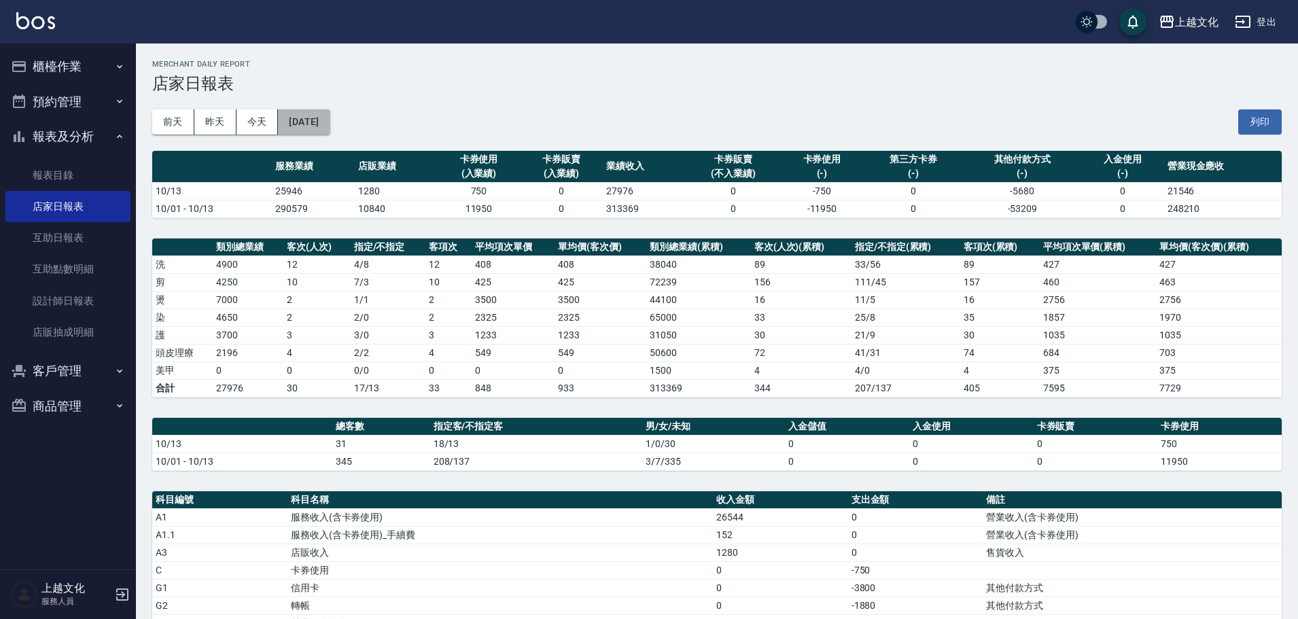
click at [330, 128] on button "[DATE]" at bounding box center [304, 121] width 52 height 25
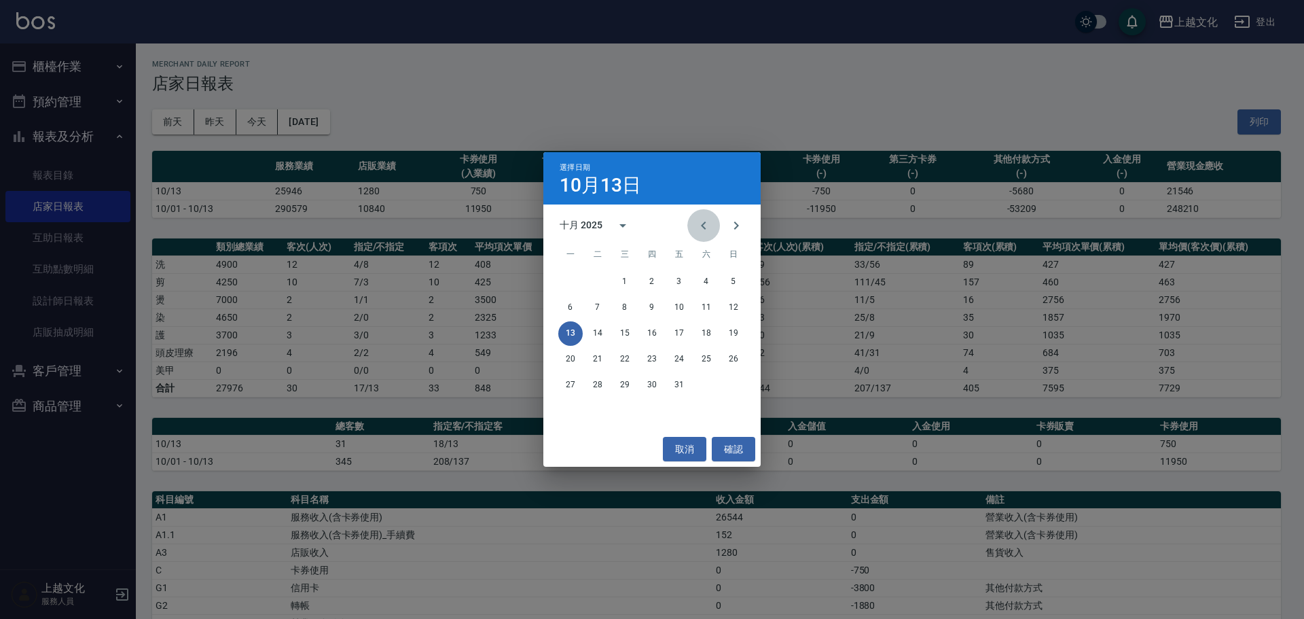
click at [695, 226] on button "Previous month" at bounding box center [704, 225] width 33 height 33
click at [704, 306] on button "13" at bounding box center [706, 308] width 24 height 24
click at [704, 306] on div "上越文化 2025-10-13 店家日報表 列印時間： 2025-10-13-18:36 Merchant Daily Report 店家日報表 前天 昨天 …" at bounding box center [649, 431] width 1298 height 863
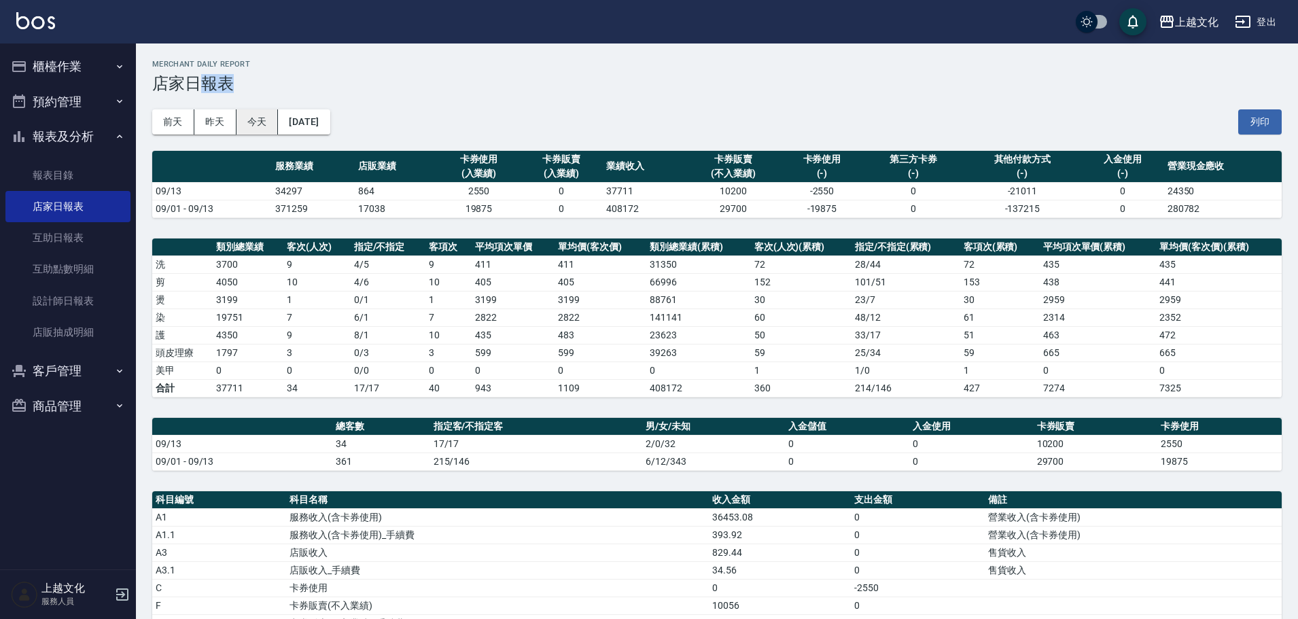
click at [266, 120] on button "今天" at bounding box center [257, 121] width 42 height 25
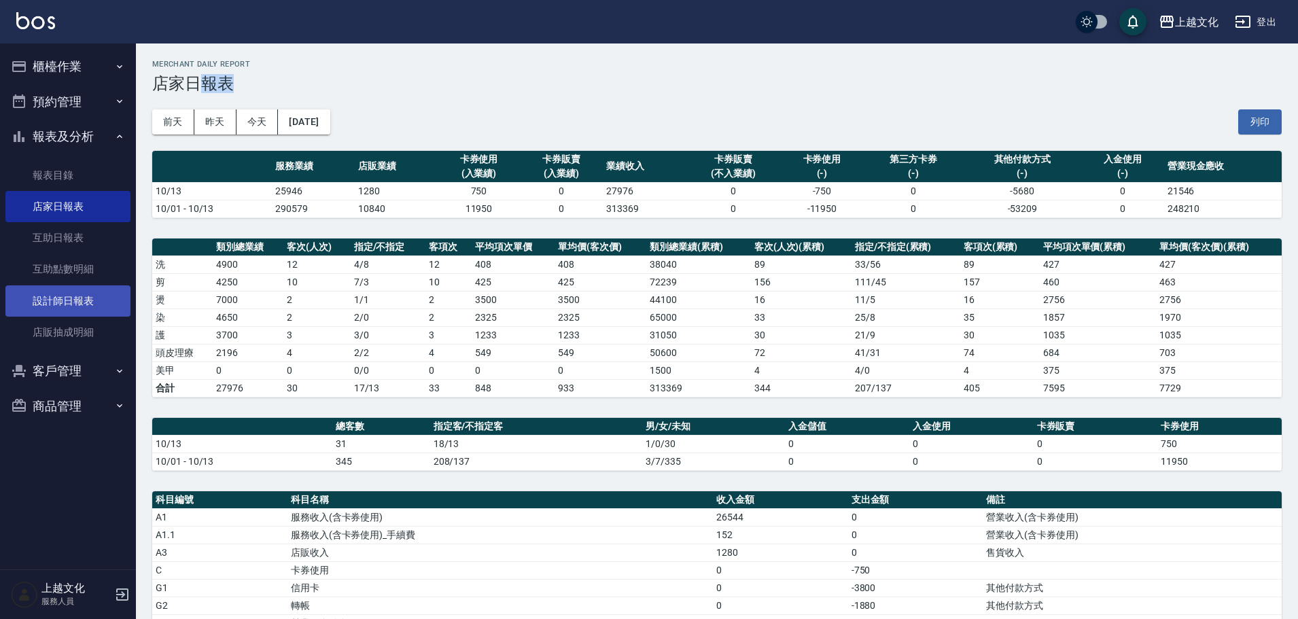
click at [46, 301] on link "設計師日報表" at bounding box center [67, 300] width 125 height 31
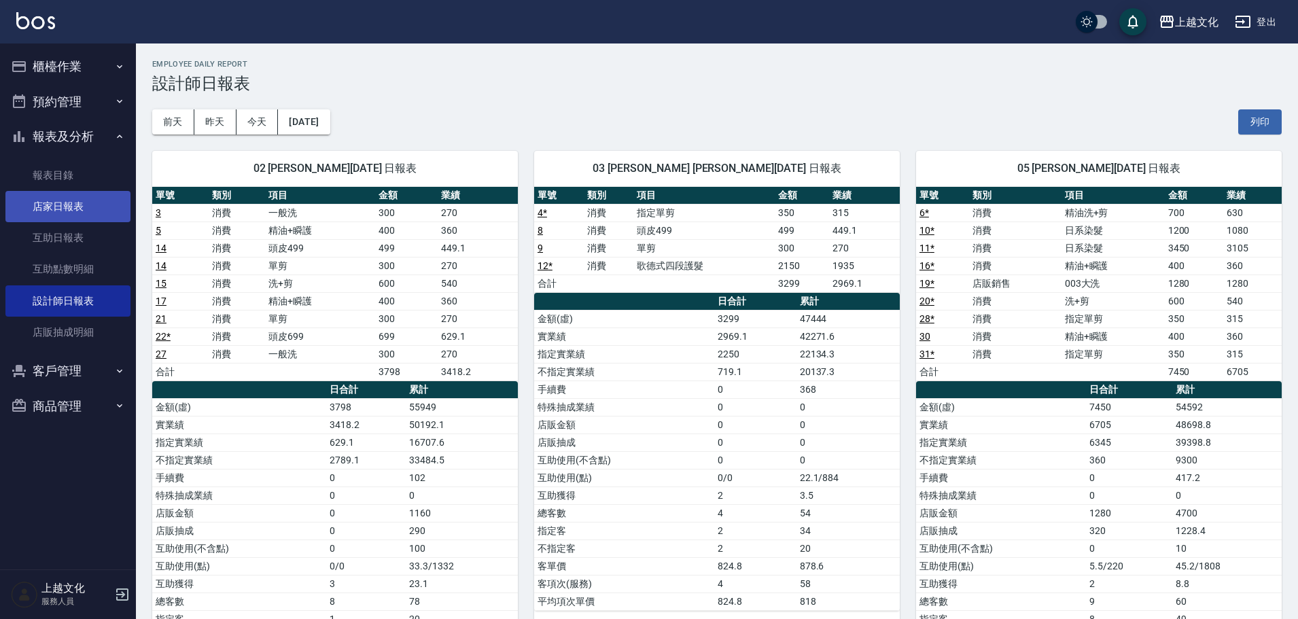
click at [41, 198] on link "店家日報表" at bounding box center [67, 206] width 125 height 31
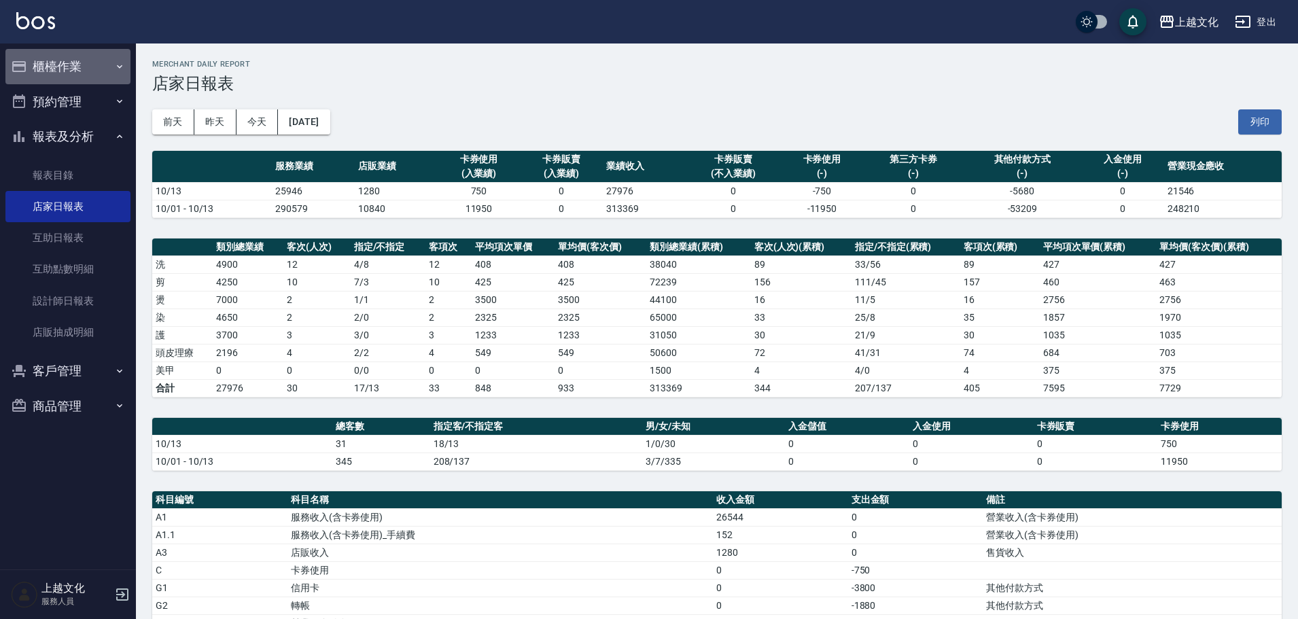
click at [29, 69] on button "櫃檯作業" at bounding box center [67, 66] width 125 height 35
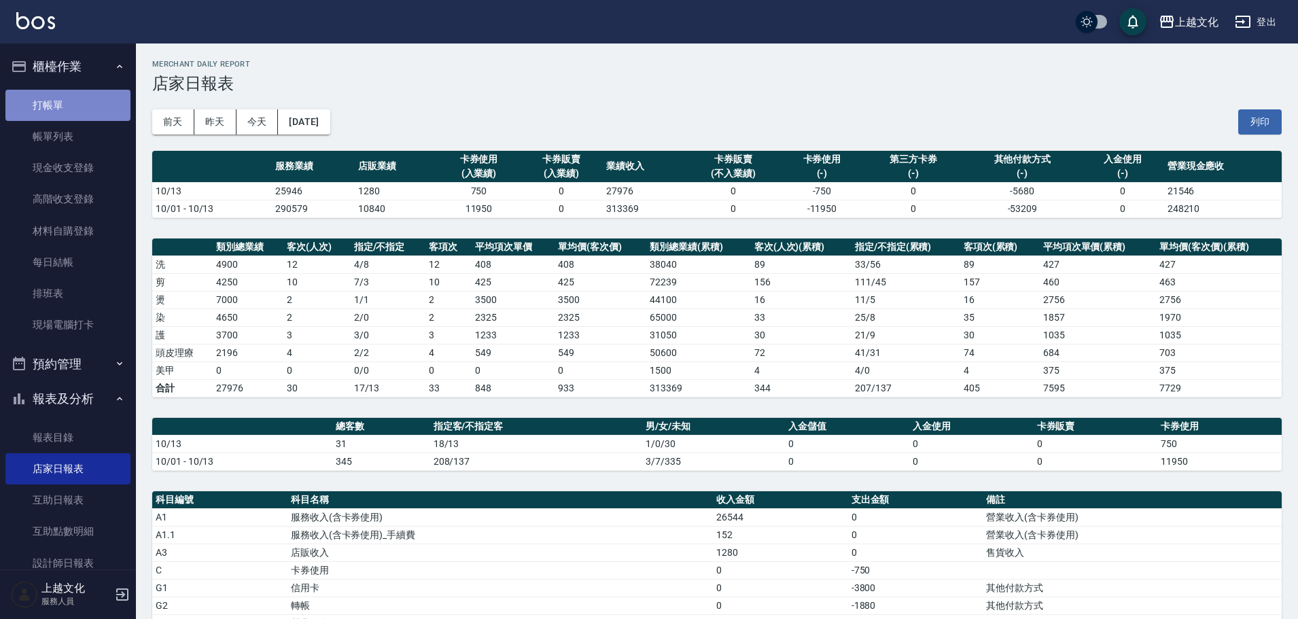
click at [69, 109] on link "打帳單" at bounding box center [67, 105] width 125 height 31
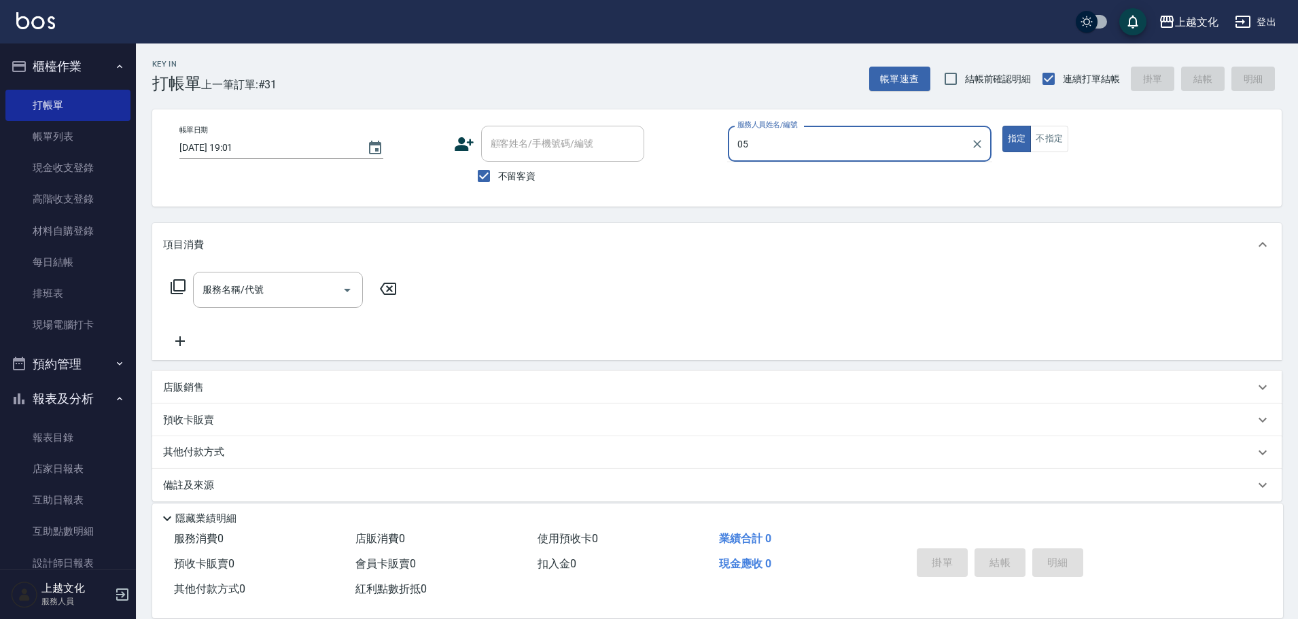
type input "EMILY-05"
type button "true"
click at [1045, 126] on button "不指定" at bounding box center [1049, 139] width 38 height 26
click at [300, 280] on div "服務名稱/代號" at bounding box center [278, 290] width 170 height 36
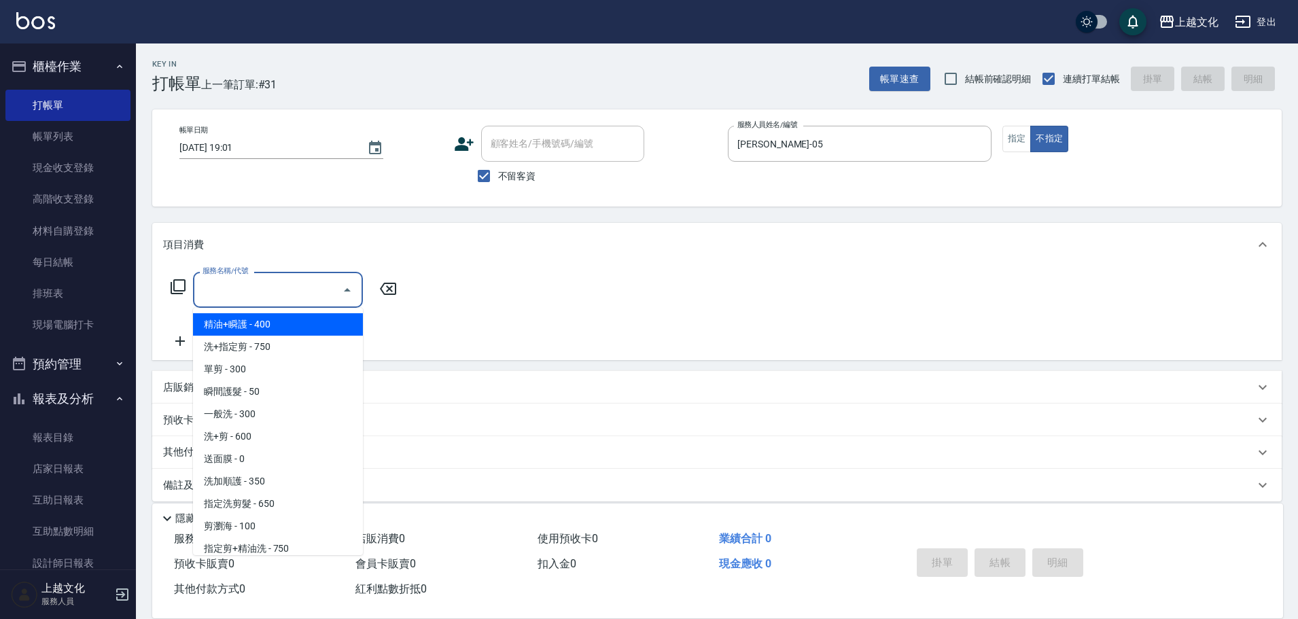
click at [319, 328] on span "精油+瞬護 - 400" at bounding box center [278, 324] width 170 height 22
type input "精油+瞬護(101)"
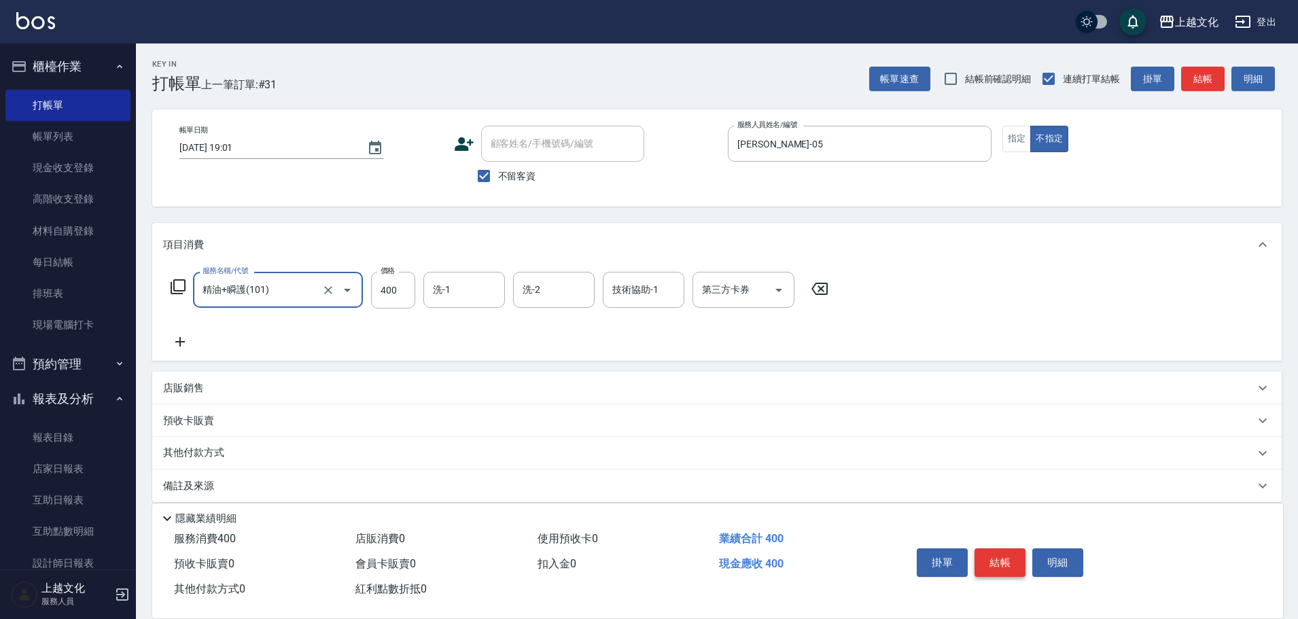
click at [976, 548] on button "結帳" at bounding box center [999, 562] width 51 height 29
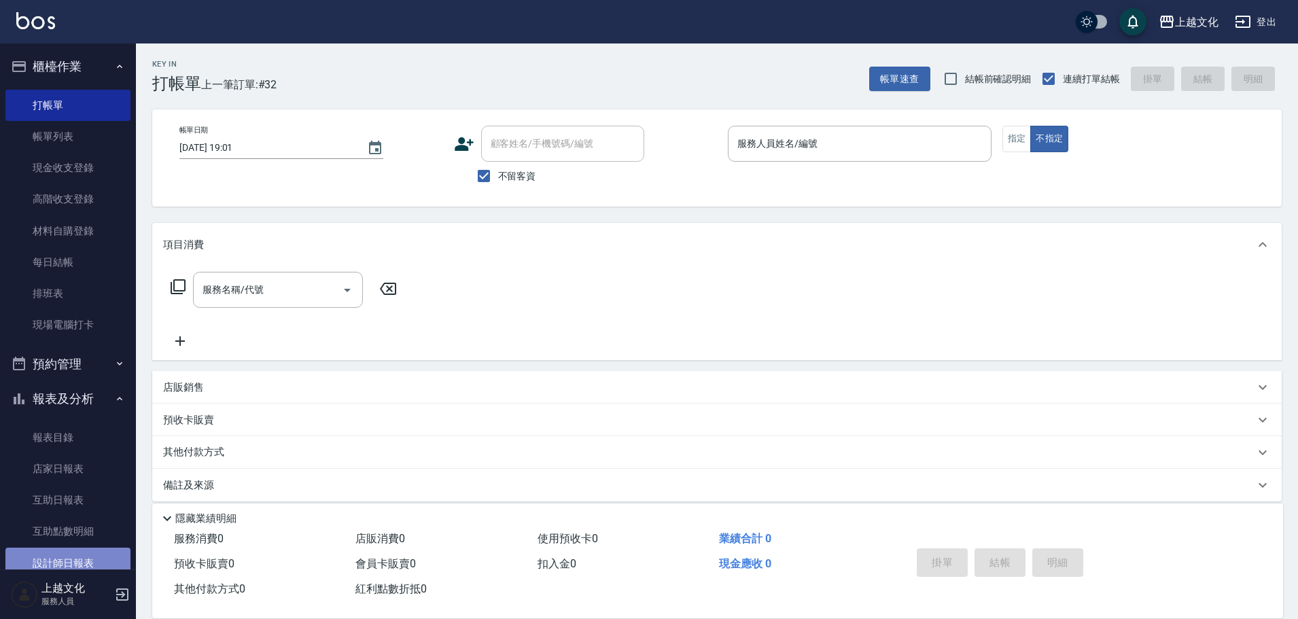
click at [94, 559] on link "設計師日報表" at bounding box center [67, 563] width 125 height 31
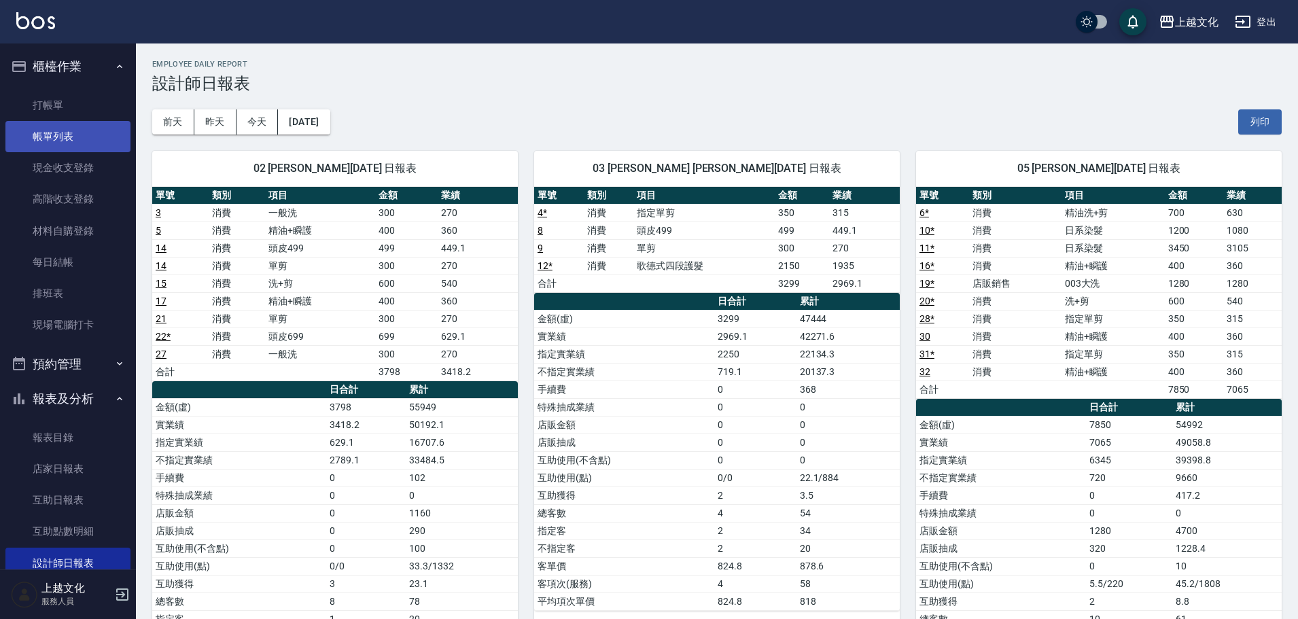
click at [67, 128] on link "帳單列表" at bounding box center [67, 136] width 125 height 31
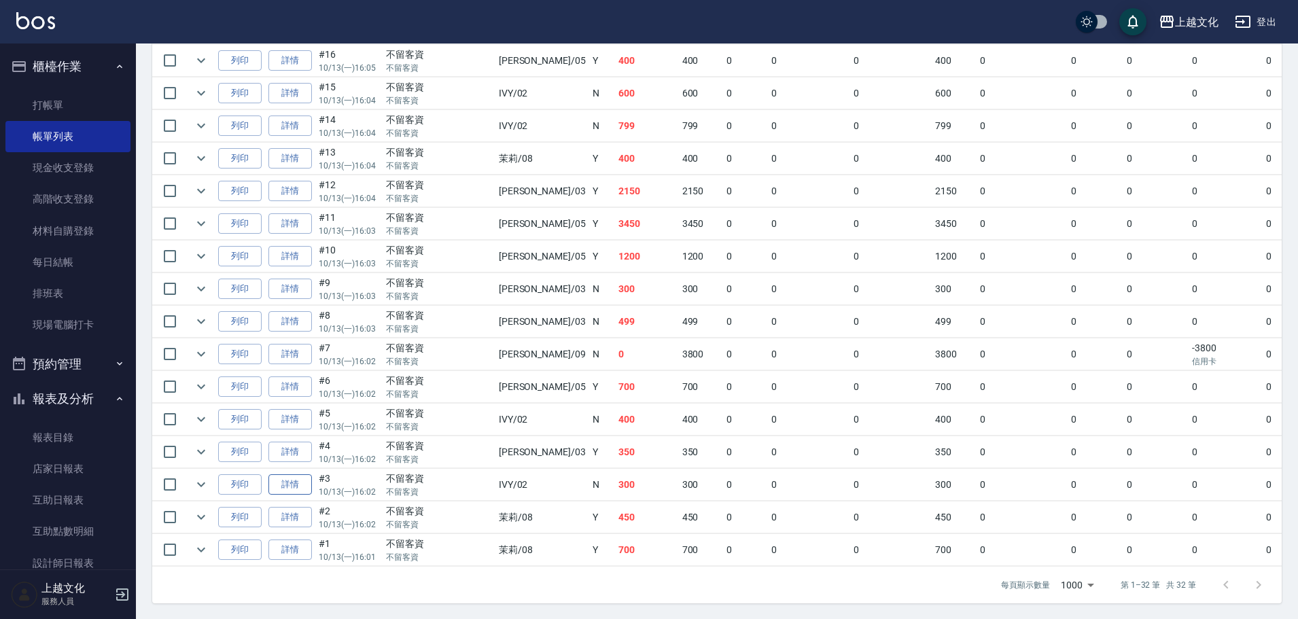
scroll to position [897, 0]
click at [285, 385] on link "詳情" at bounding box center [289, 386] width 43 height 21
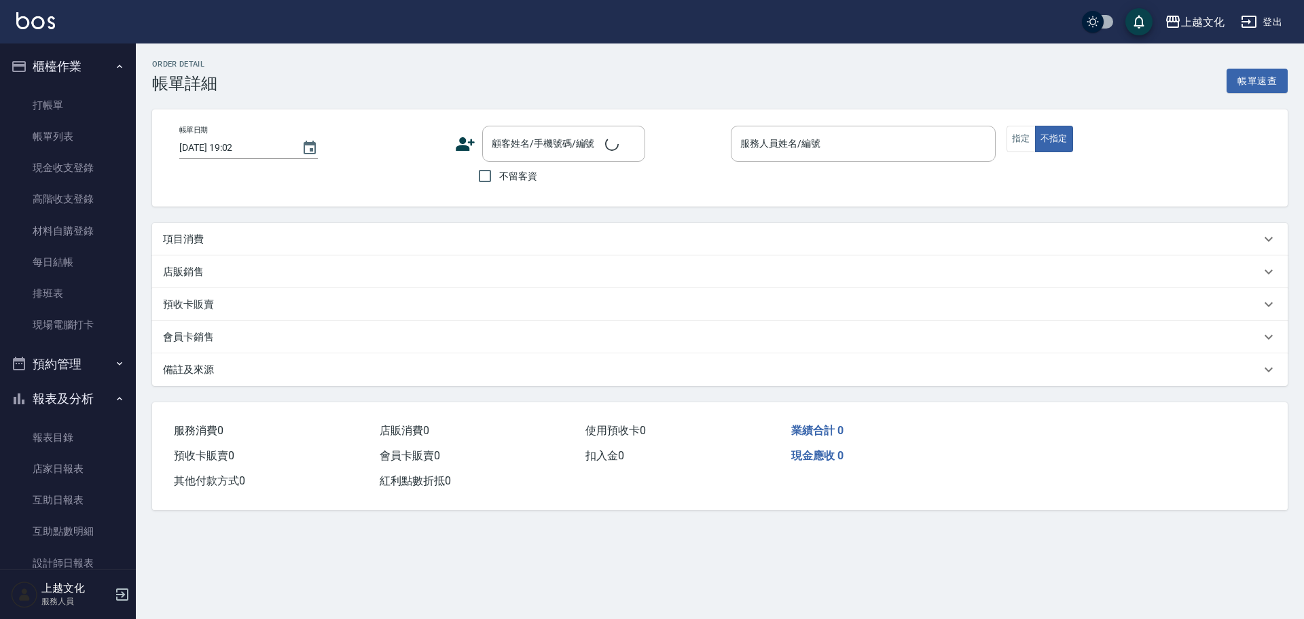
type input "2025/10/13 16:02"
checkbox input "true"
type input "EMILY-05"
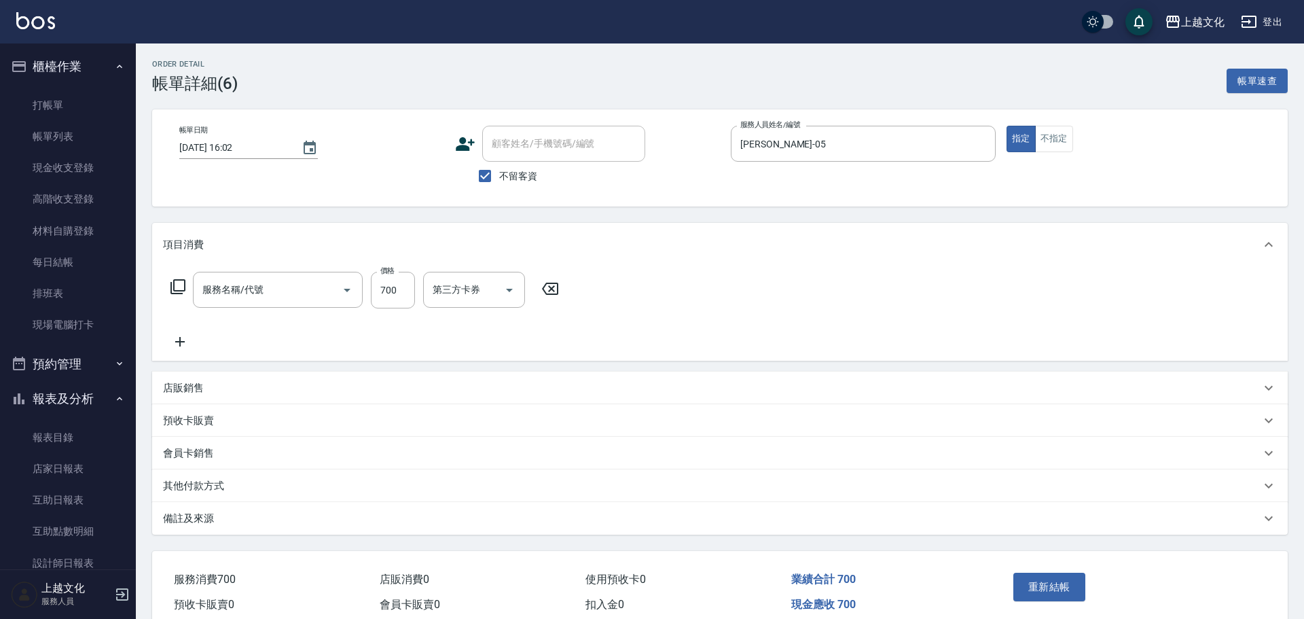
type input "精油洗+剪(207)"
click at [1044, 151] on button "不指定" at bounding box center [1049, 139] width 38 height 26
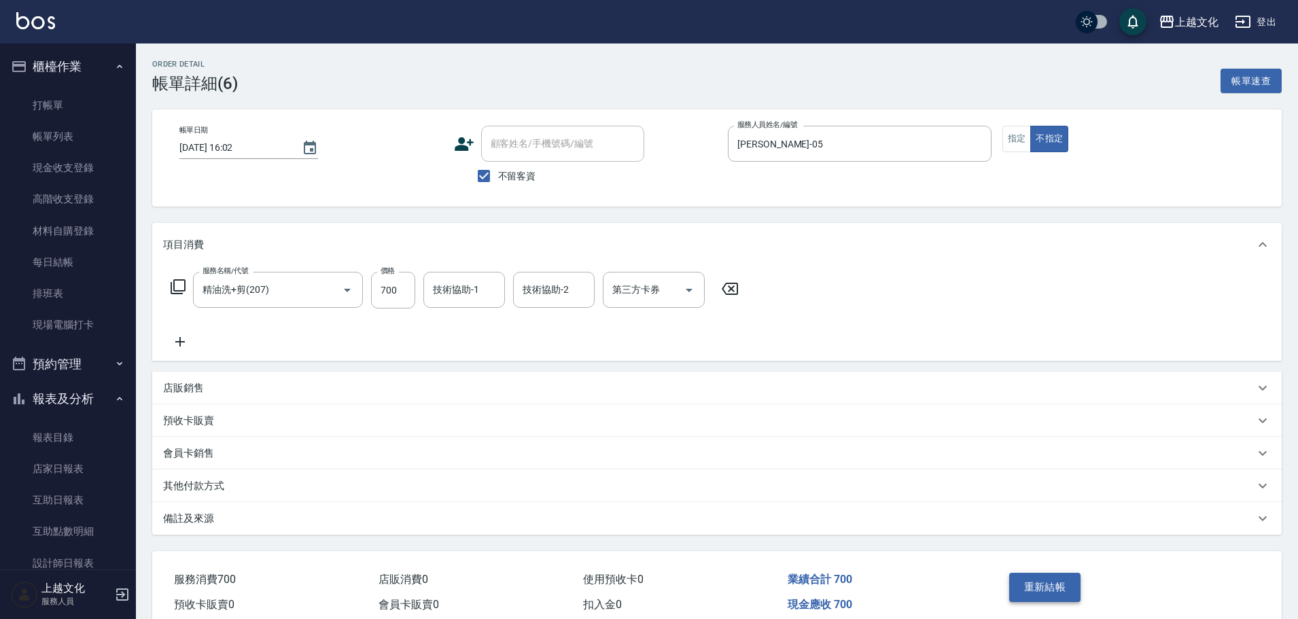
click at [1050, 588] on button "重新結帳" at bounding box center [1045, 587] width 72 height 29
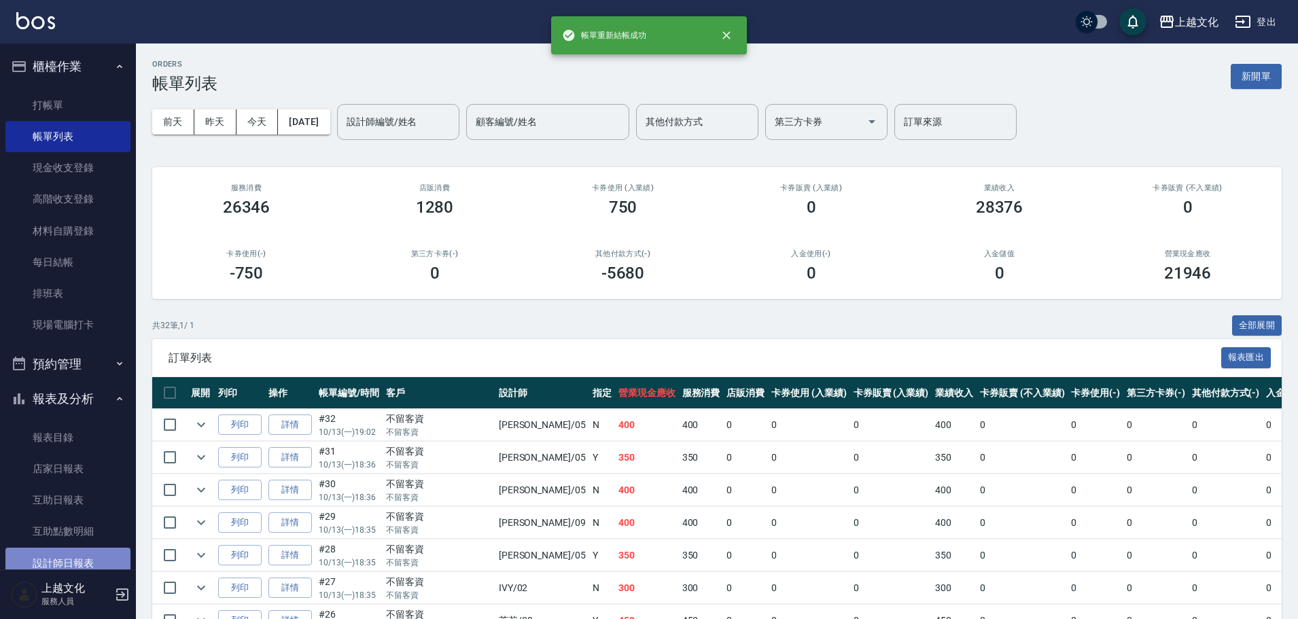
click at [98, 563] on link "設計師日報表" at bounding box center [67, 563] width 125 height 31
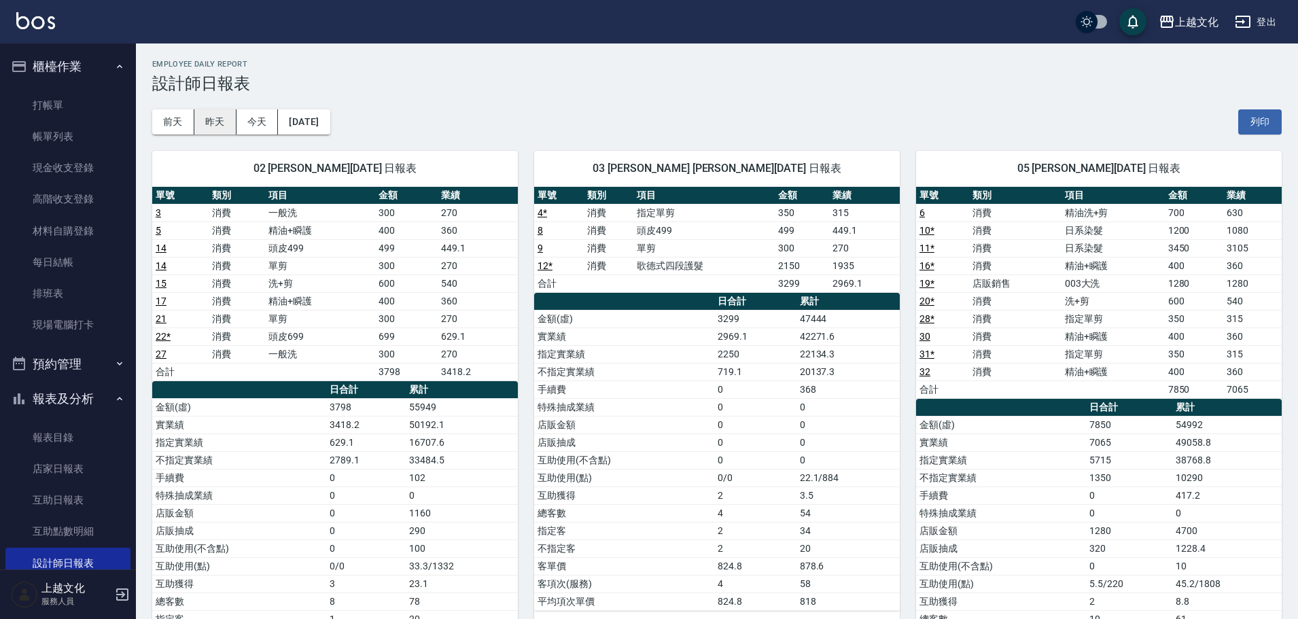
click at [209, 130] on button "昨天" at bounding box center [215, 121] width 42 height 25
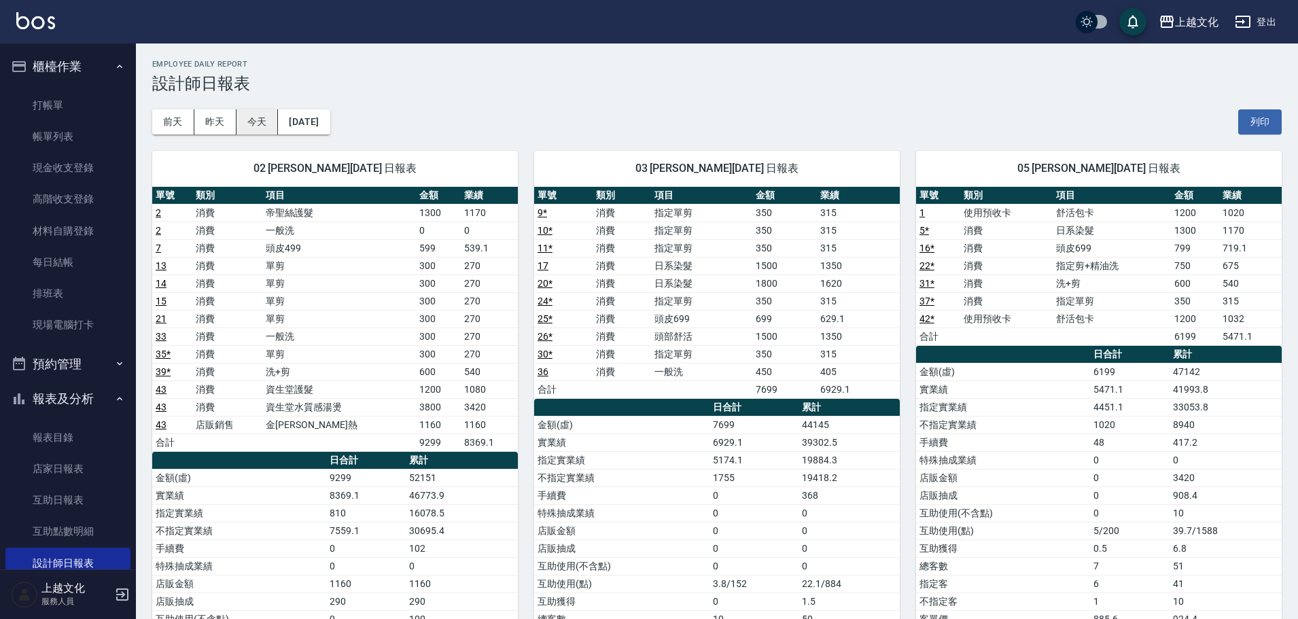
click at [268, 126] on button "今天" at bounding box center [257, 121] width 42 height 25
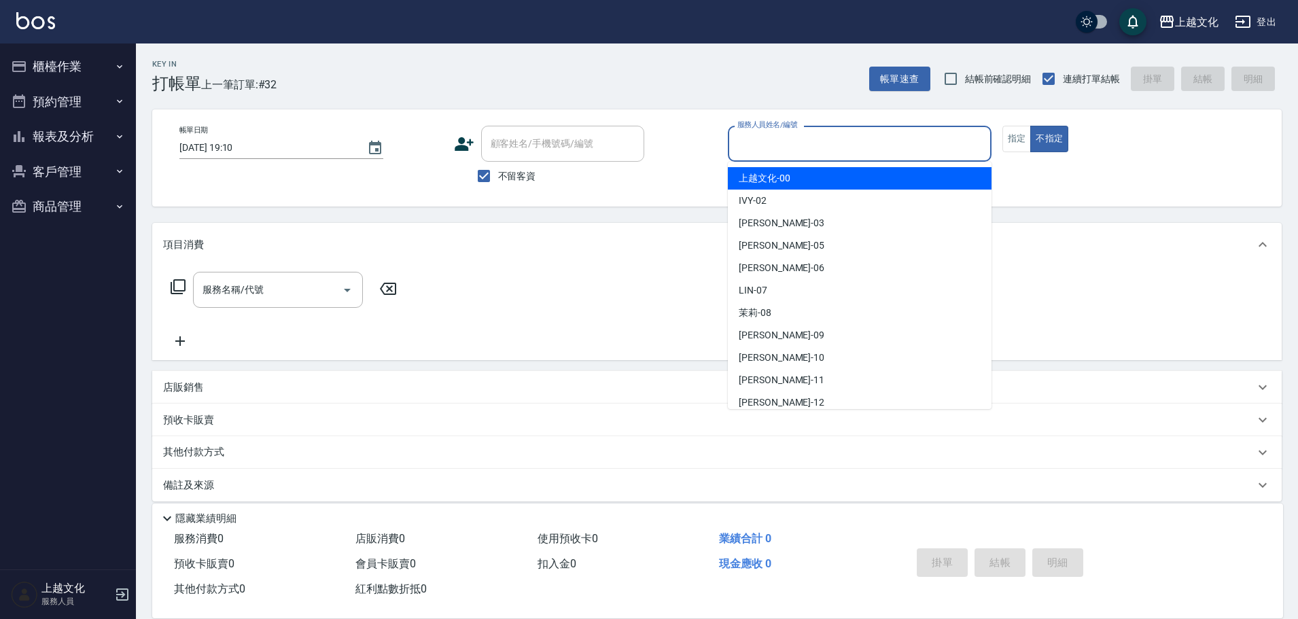
click at [807, 140] on input "服務人員姓名/編號" at bounding box center [859, 144] width 251 height 24
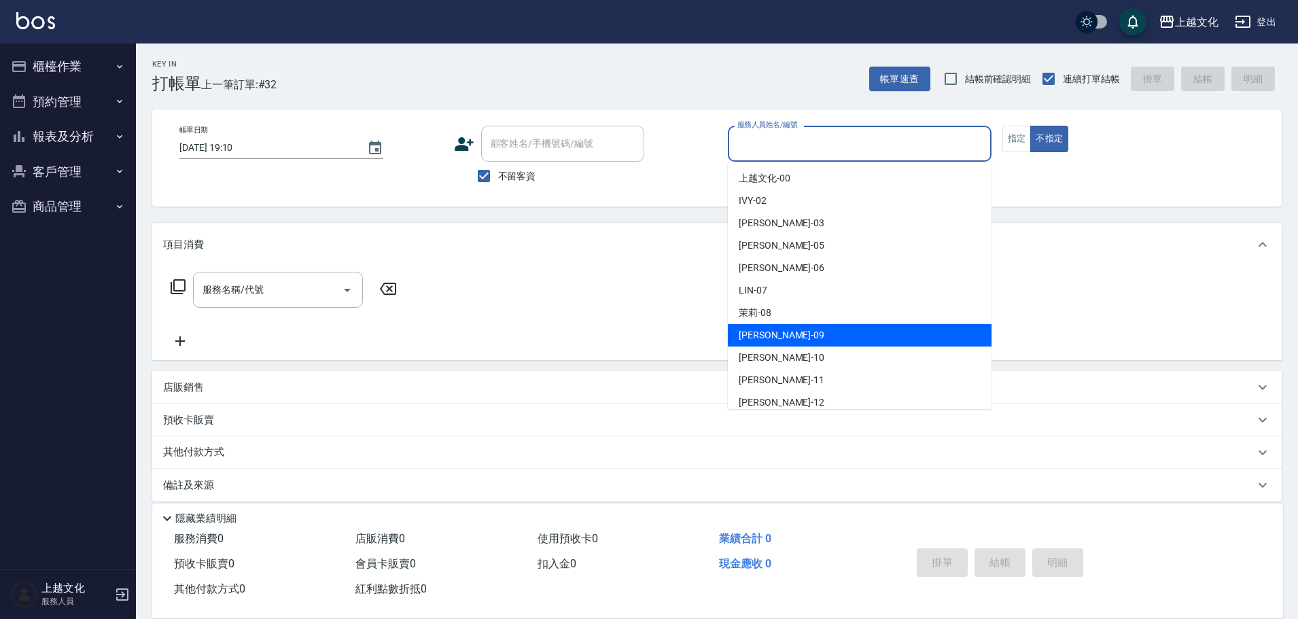
click at [788, 332] on div "jason -09" at bounding box center [860, 335] width 264 height 22
type input "jason-09"
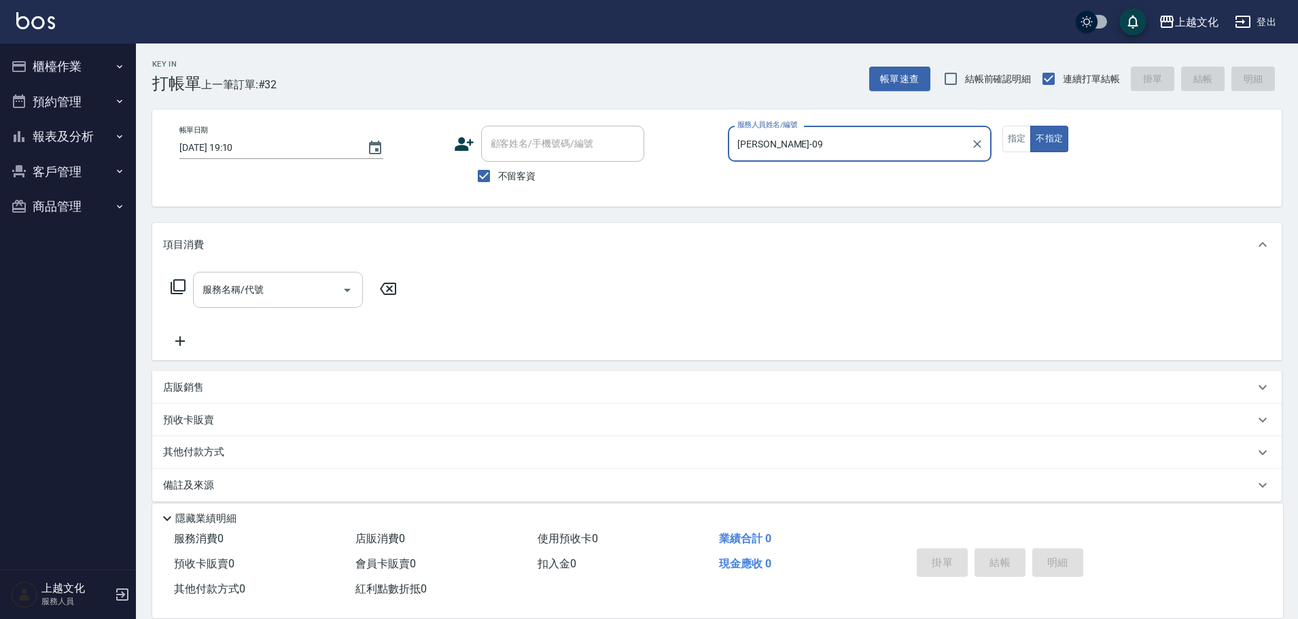
drag, startPoint x: 303, startPoint y: 271, endPoint x: 305, endPoint y: 286, distance: 15.1
click at [304, 273] on div "服務名稱/代號 服務名稱/代號" at bounding box center [716, 313] width 1129 height 94
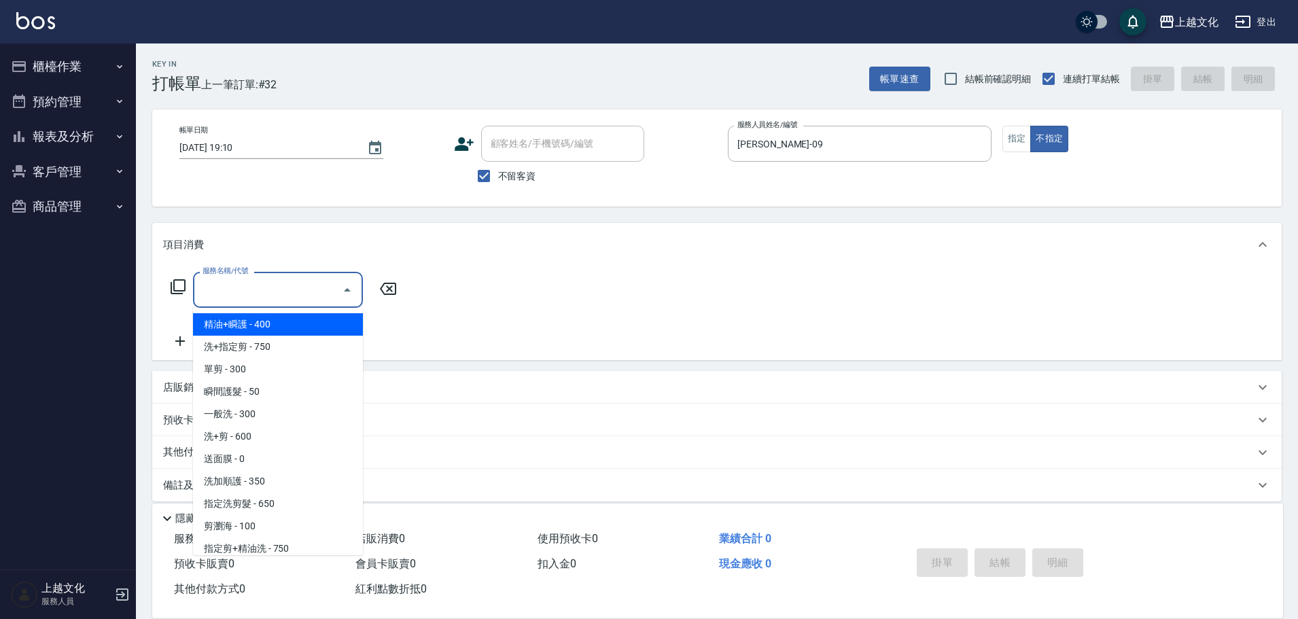
click at [300, 292] on input "服務名稱/代號" at bounding box center [267, 290] width 137 height 24
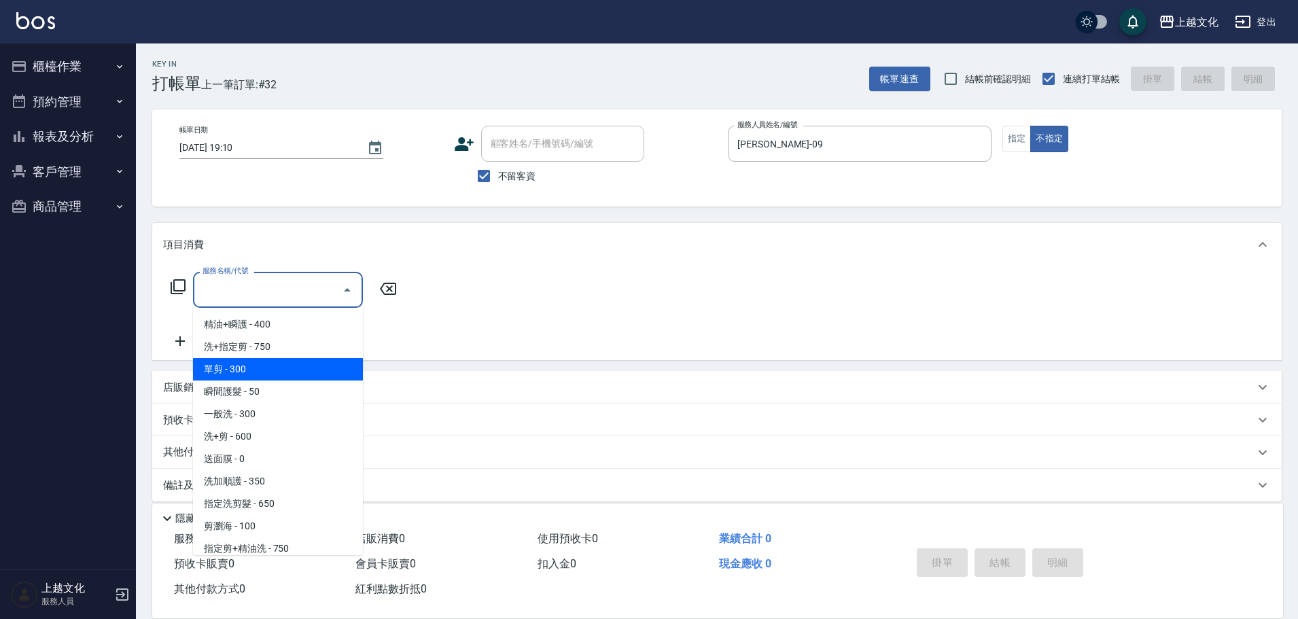
click at [285, 372] on span "單剪 - 300" at bounding box center [278, 369] width 170 height 22
type input "單剪(103)"
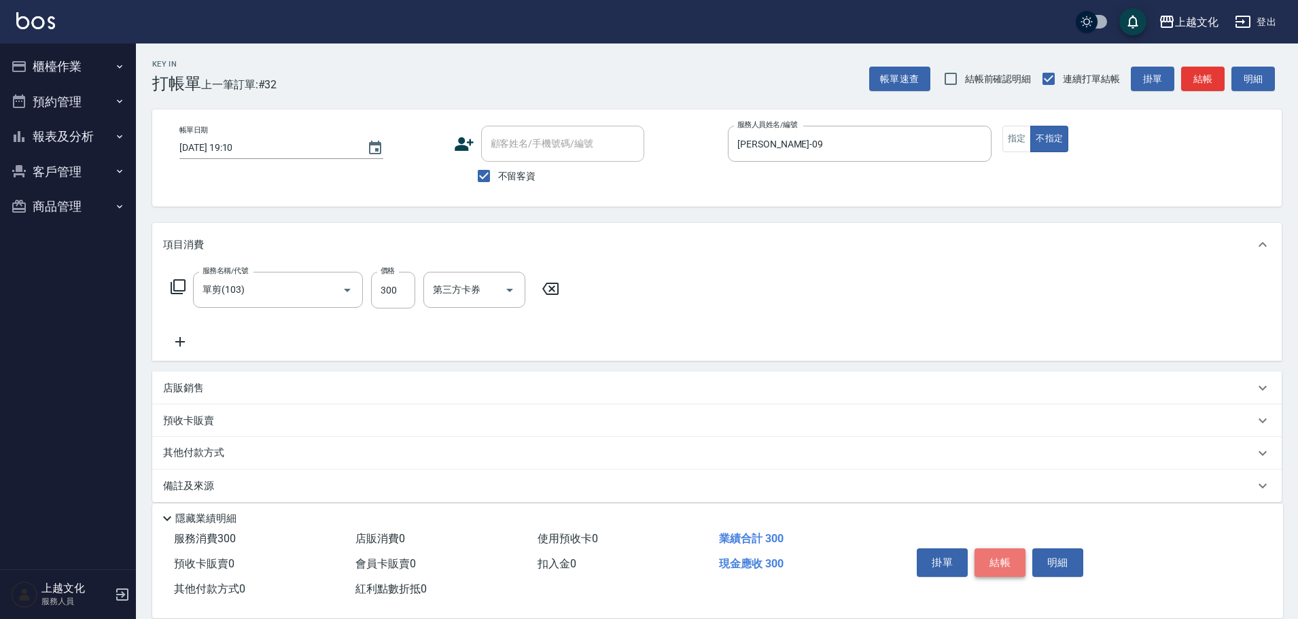
click at [975, 555] on button "結帳" at bounding box center [999, 562] width 51 height 29
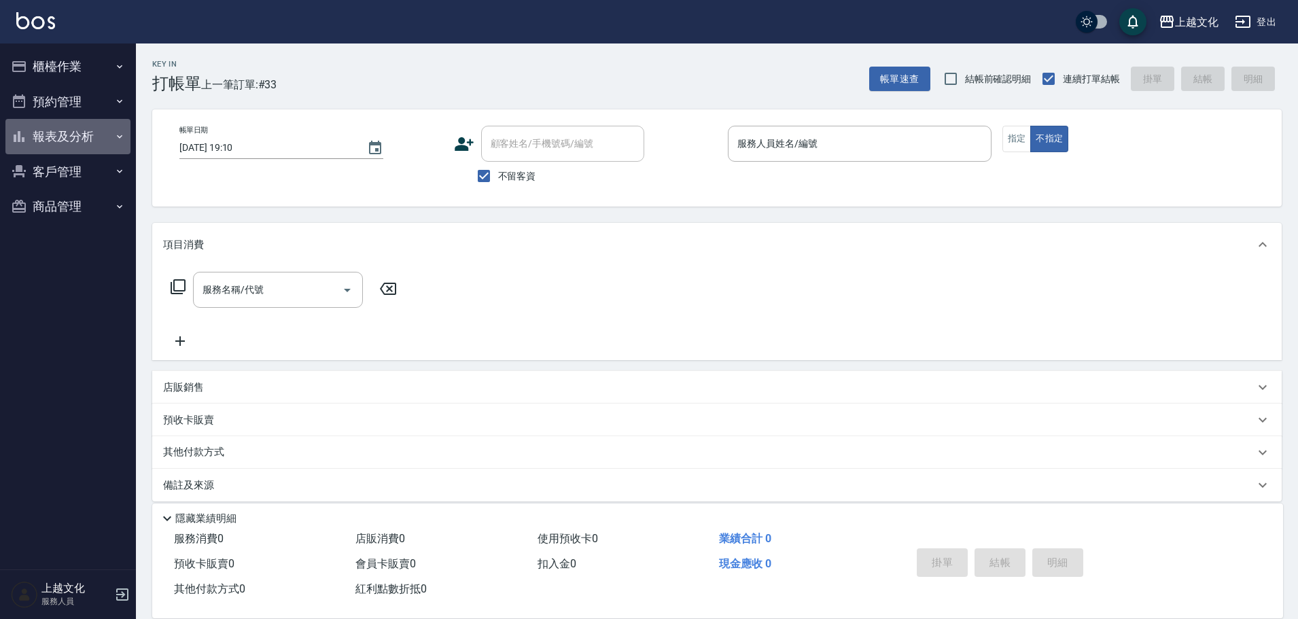
click at [82, 135] on button "報表及分析" at bounding box center [67, 136] width 125 height 35
click at [77, 141] on button "報表及分析" at bounding box center [67, 136] width 125 height 35
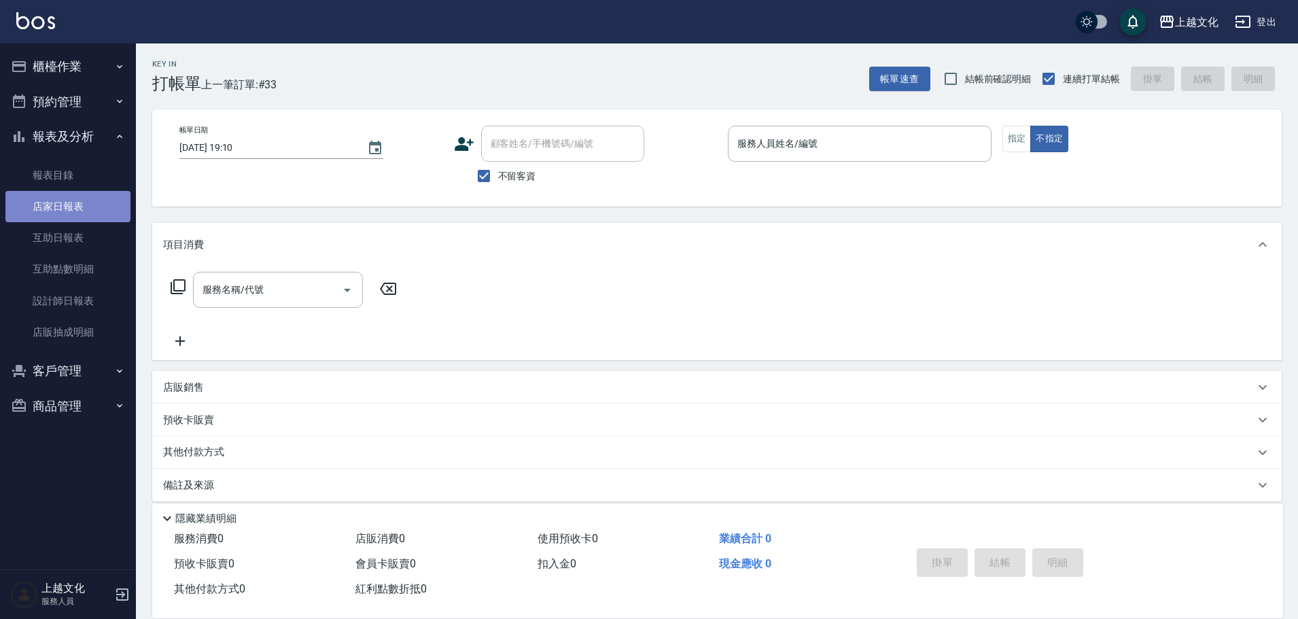
click at [69, 205] on link "店家日報表" at bounding box center [67, 206] width 125 height 31
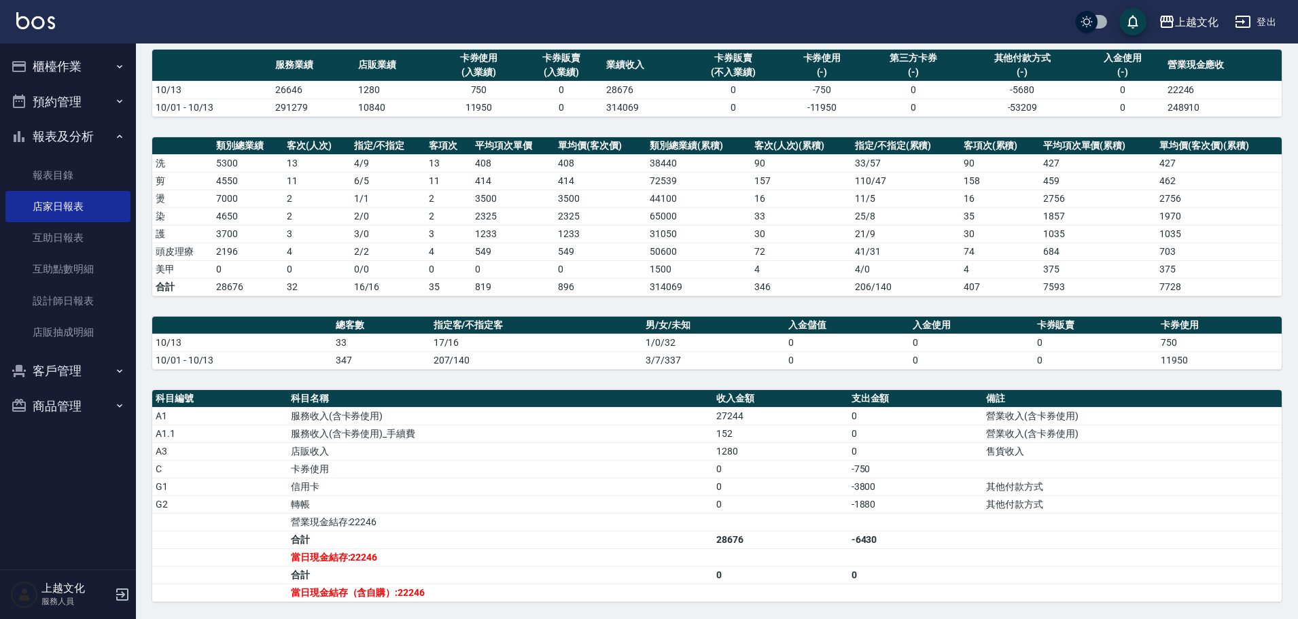
scroll to position [204, 0]
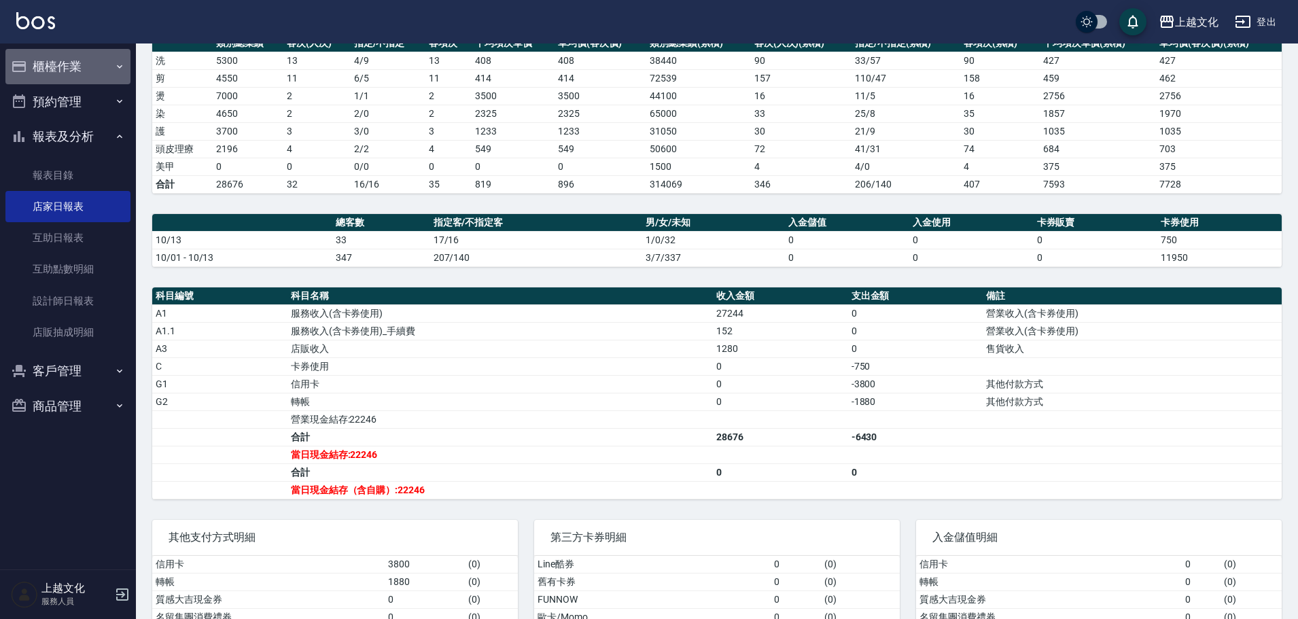
click at [62, 63] on button "櫃檯作業" at bounding box center [67, 66] width 125 height 35
click at [69, 70] on button "櫃檯作業" at bounding box center [67, 66] width 125 height 35
click at [54, 71] on button "櫃檯作業" at bounding box center [67, 66] width 125 height 35
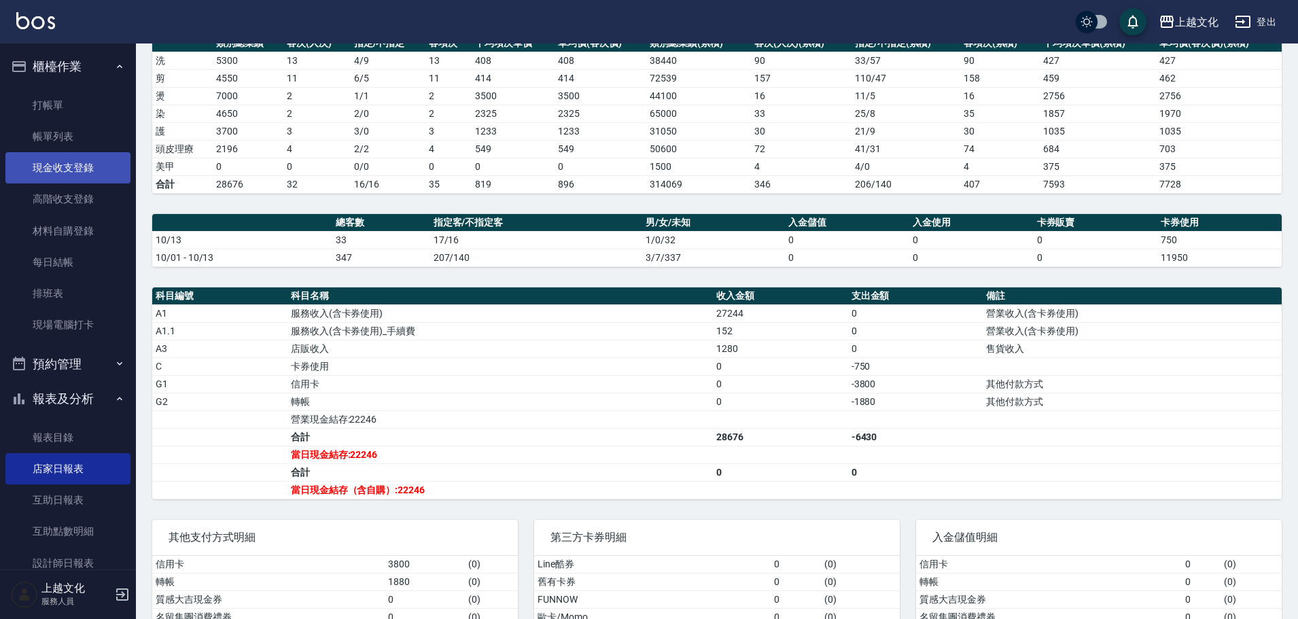
click at [54, 173] on link "現金收支登錄" at bounding box center [67, 167] width 125 height 31
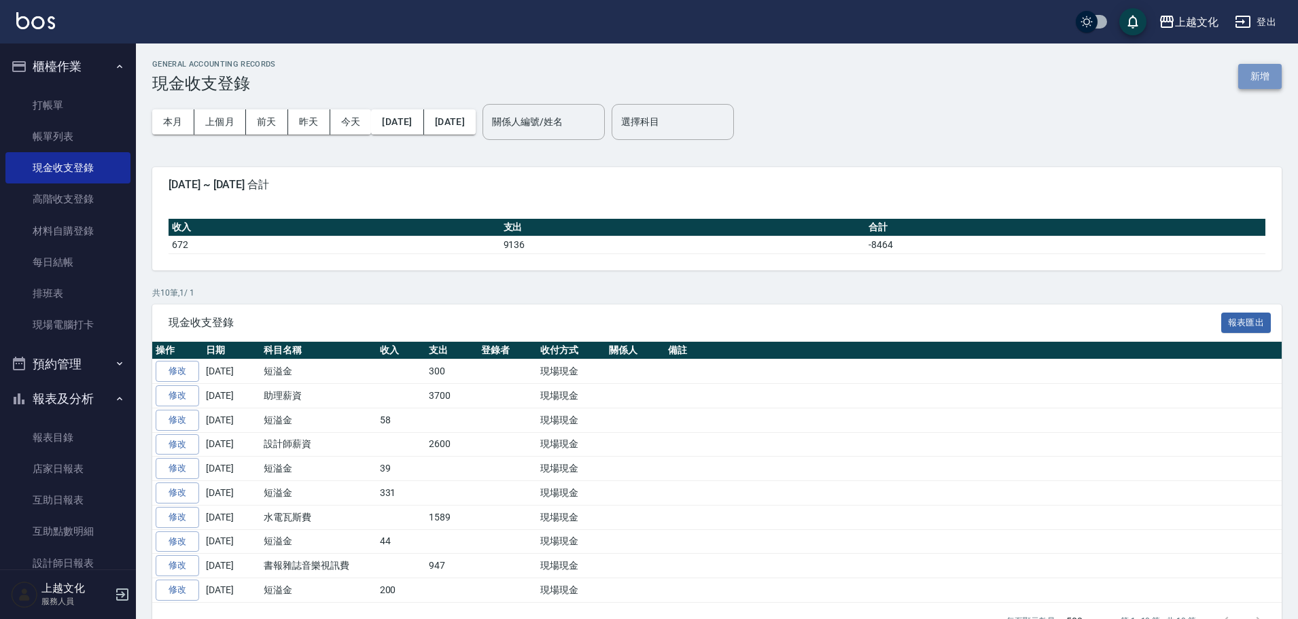
click at [1266, 74] on button "新增" at bounding box center [1259, 76] width 43 height 25
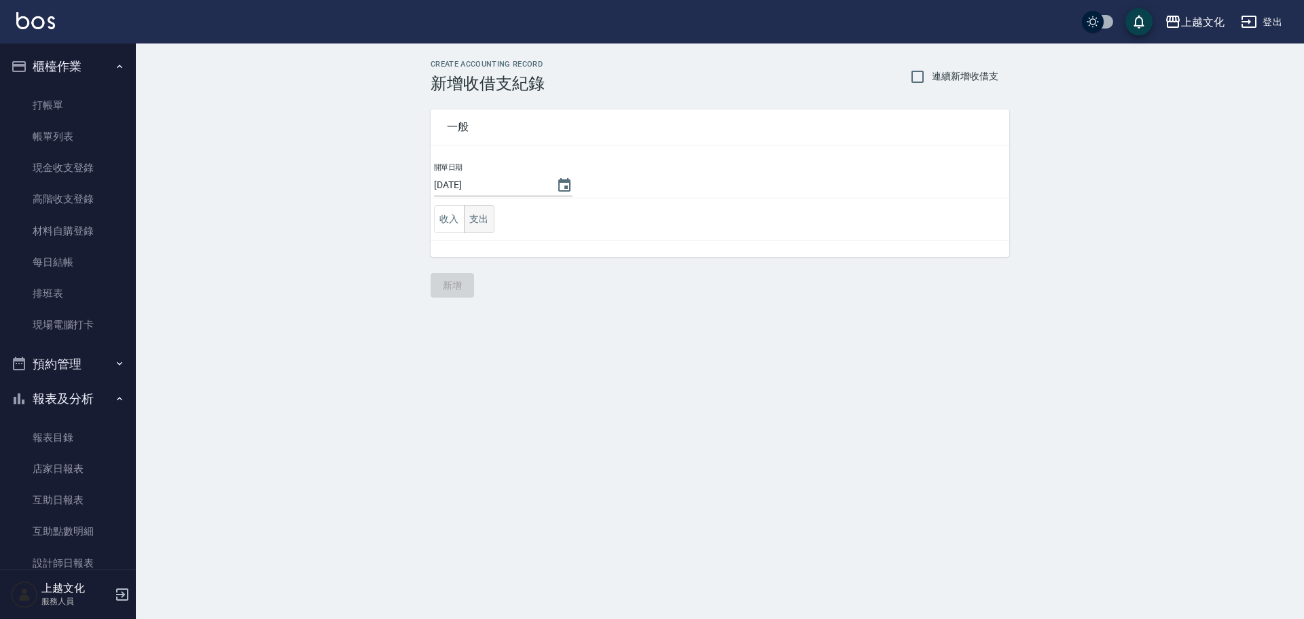
click at [474, 226] on button "支出" at bounding box center [479, 219] width 31 height 28
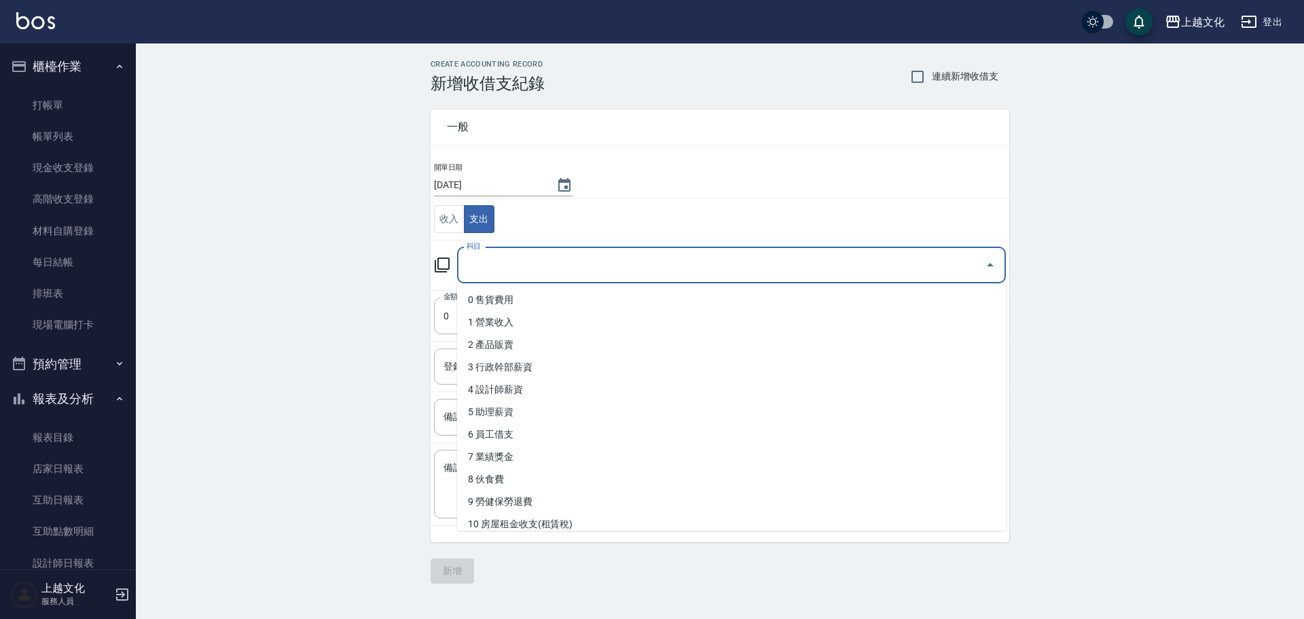
click at [482, 270] on input "科目" at bounding box center [721, 265] width 516 height 24
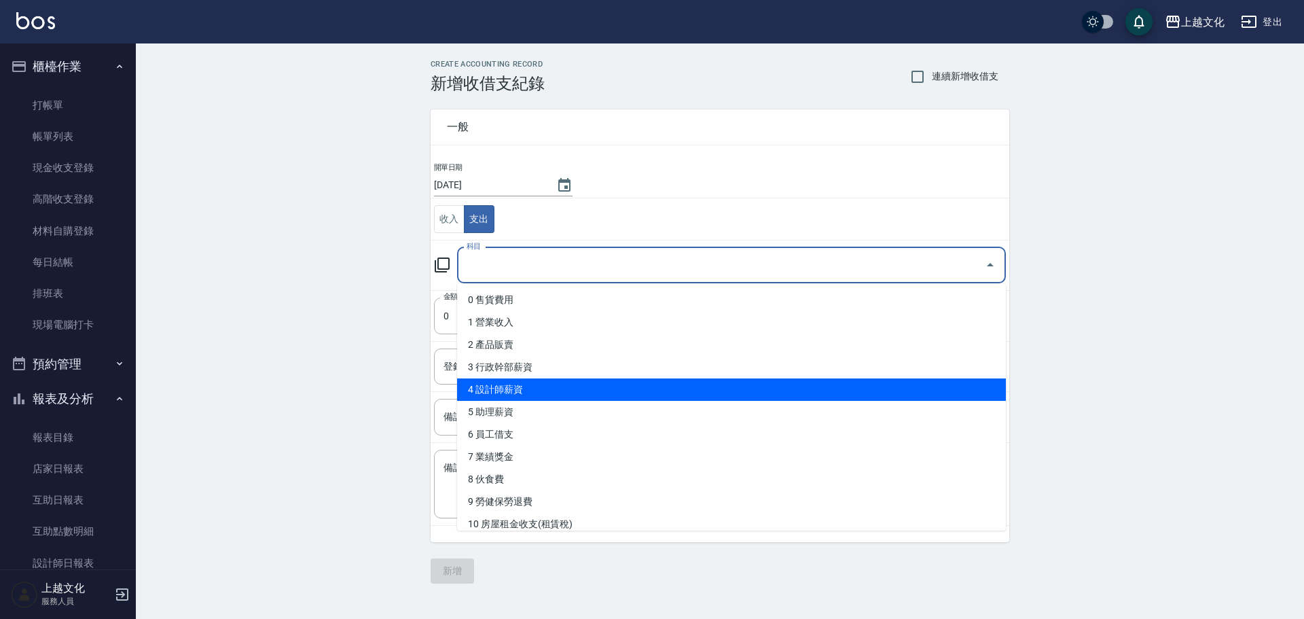
click at [501, 391] on li "4 設計師薪資" at bounding box center [731, 389] width 549 height 22
type input "4 設計師薪資"
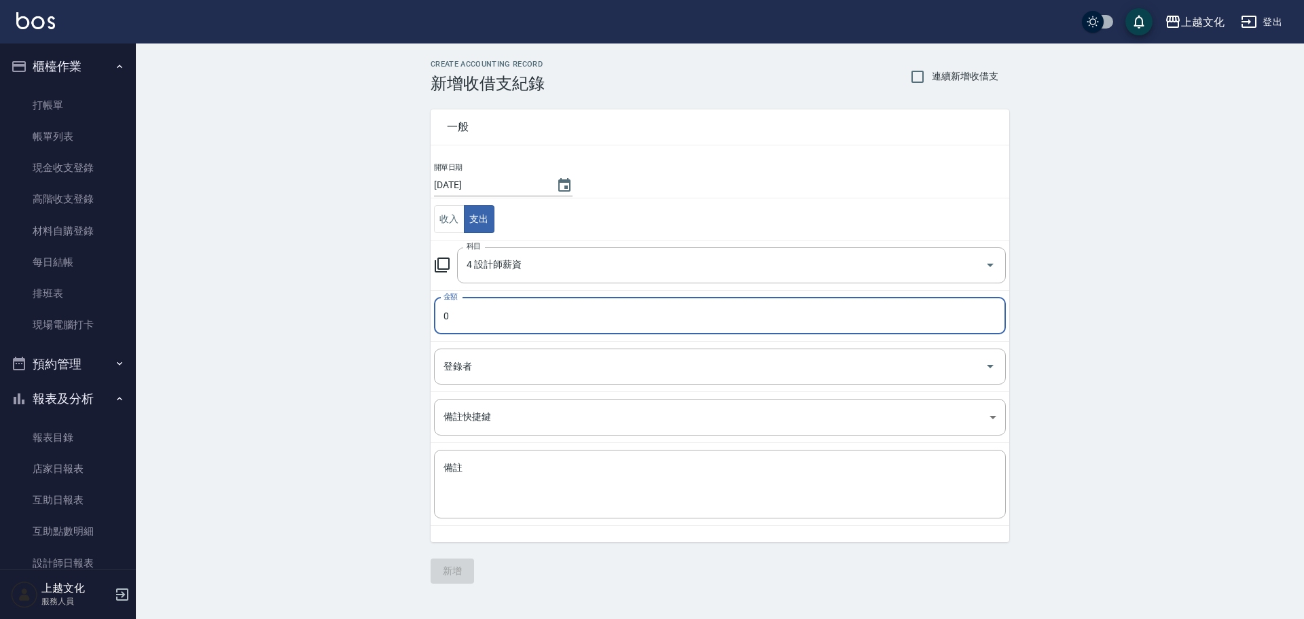
click at [446, 321] on input "0" at bounding box center [720, 316] width 572 height 37
click at [446, 320] on input "0" at bounding box center [720, 316] width 572 height 37
click at [445, 320] on input "0" at bounding box center [720, 316] width 572 height 37
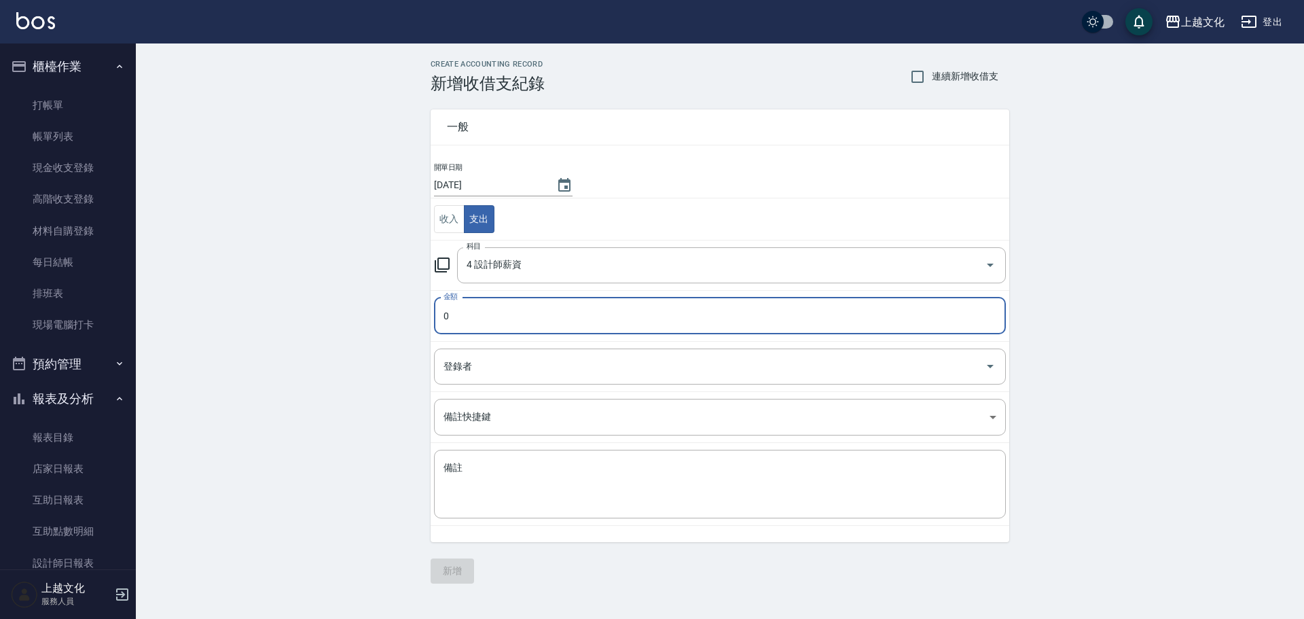
click at [443, 318] on input "0" at bounding box center [720, 316] width 572 height 37
click at [445, 317] on input "0" at bounding box center [720, 316] width 572 height 37
click at [446, 317] on input "0" at bounding box center [720, 316] width 572 height 37
click at [465, 313] on input "0" at bounding box center [720, 316] width 572 height 37
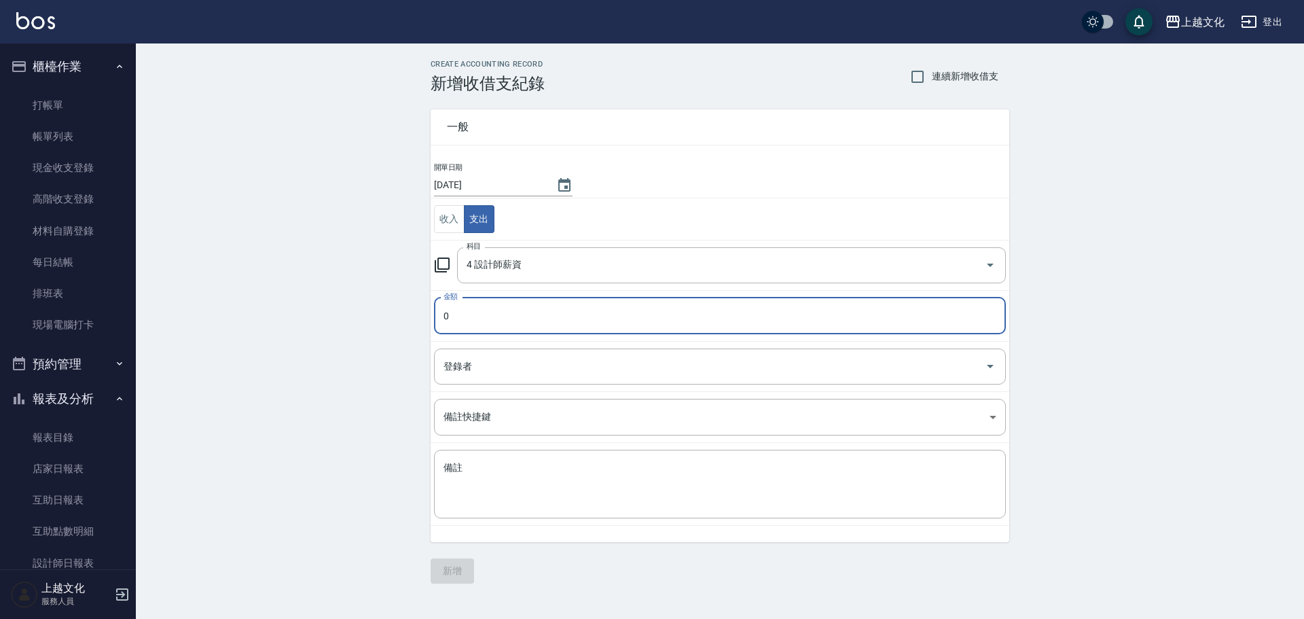
click at [440, 318] on input "0" at bounding box center [720, 316] width 572 height 37
click at [444, 323] on input "0" at bounding box center [720, 316] width 572 height 37
drag, startPoint x: 460, startPoint y: 315, endPoint x: 446, endPoint y: 315, distance: 13.6
click at [461, 315] on input "0" at bounding box center [720, 316] width 572 height 37
click at [438, 315] on input "0" at bounding box center [720, 316] width 572 height 37
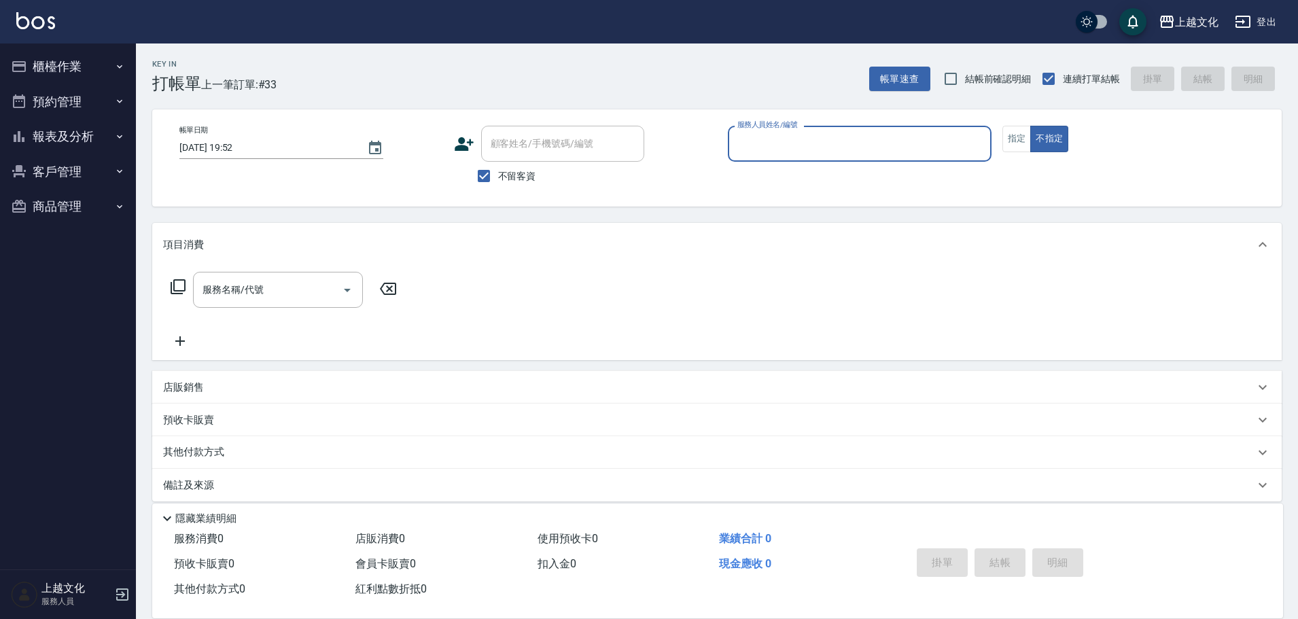
click at [62, 64] on button "櫃檯作業" at bounding box center [67, 66] width 125 height 35
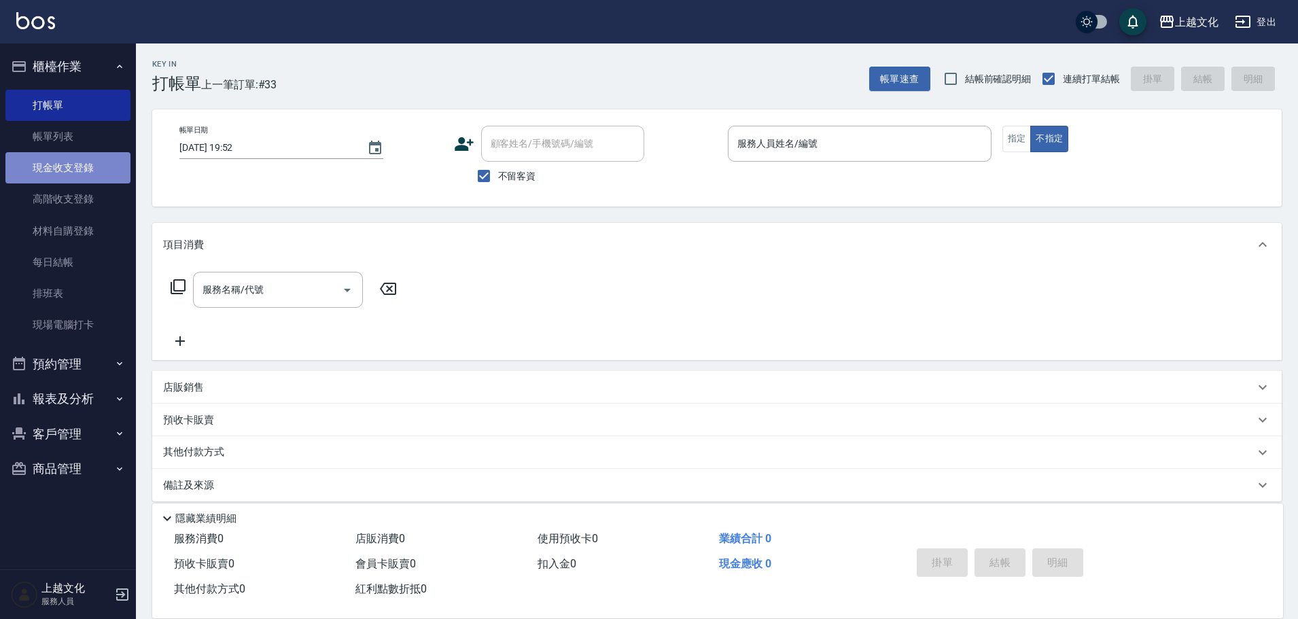
click at [69, 163] on link "現金收支登錄" at bounding box center [67, 167] width 125 height 31
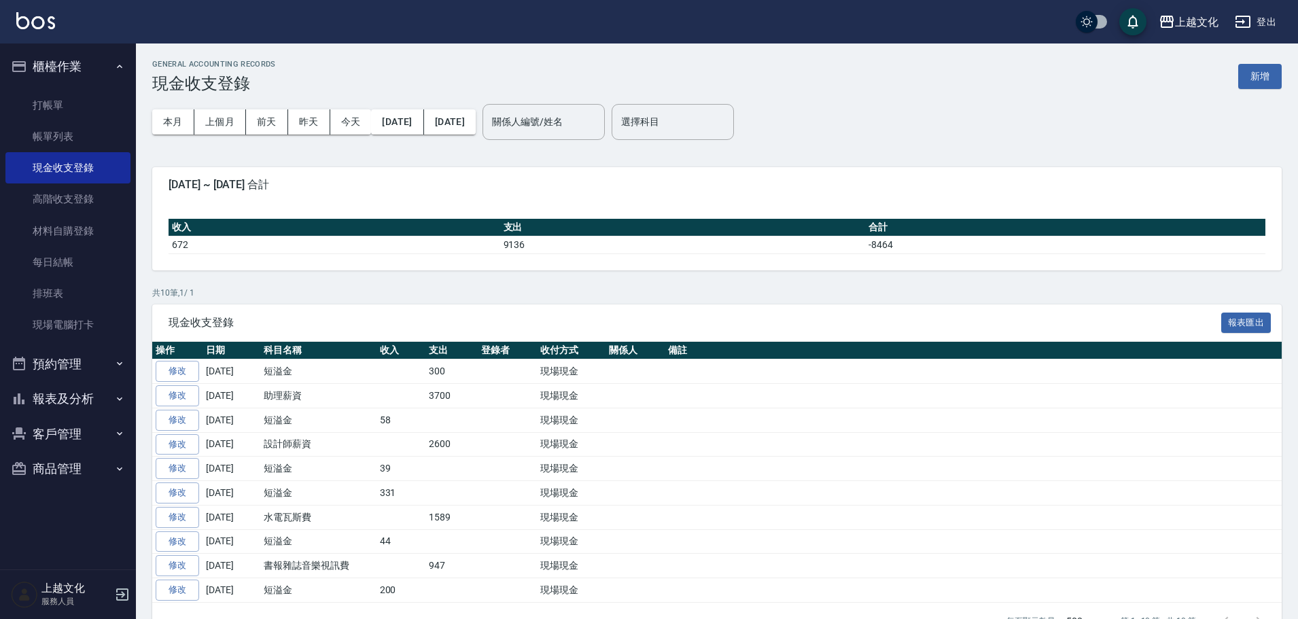
click at [1259, 78] on button "新增" at bounding box center [1259, 76] width 43 height 25
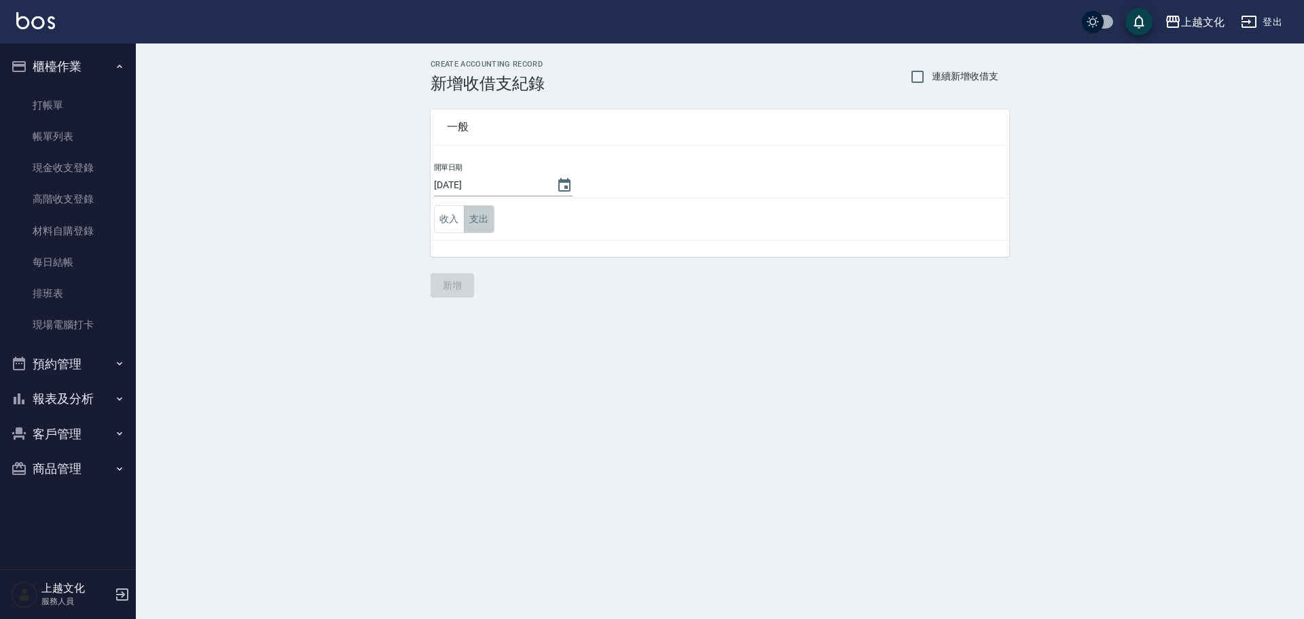
click at [474, 222] on button "支出" at bounding box center [479, 219] width 31 height 28
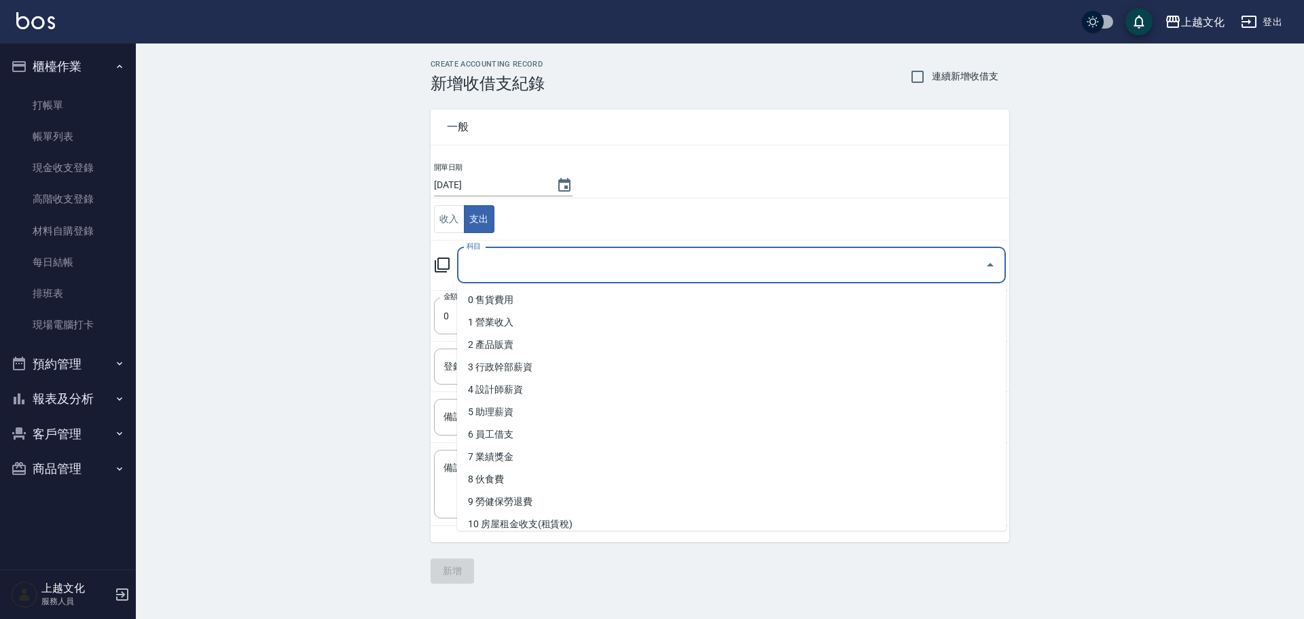
click at [487, 266] on input "科目" at bounding box center [721, 265] width 516 height 24
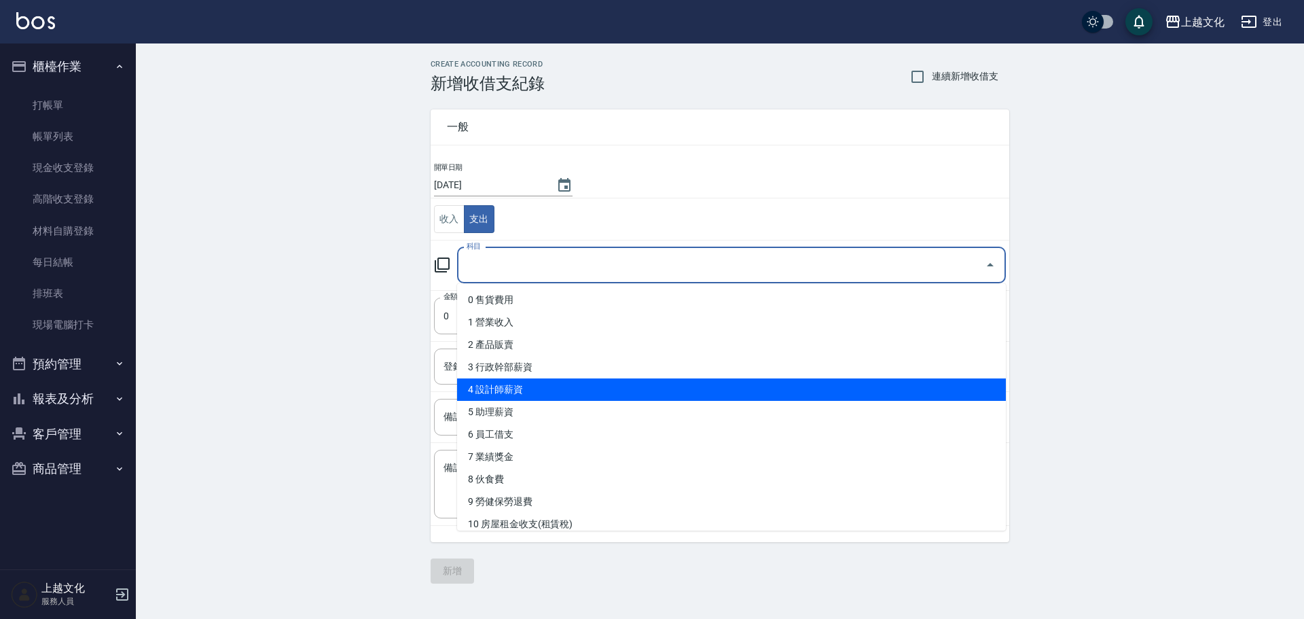
click at [489, 396] on li "4 設計師薪資" at bounding box center [731, 389] width 549 height 22
type input "4 設計師薪資"
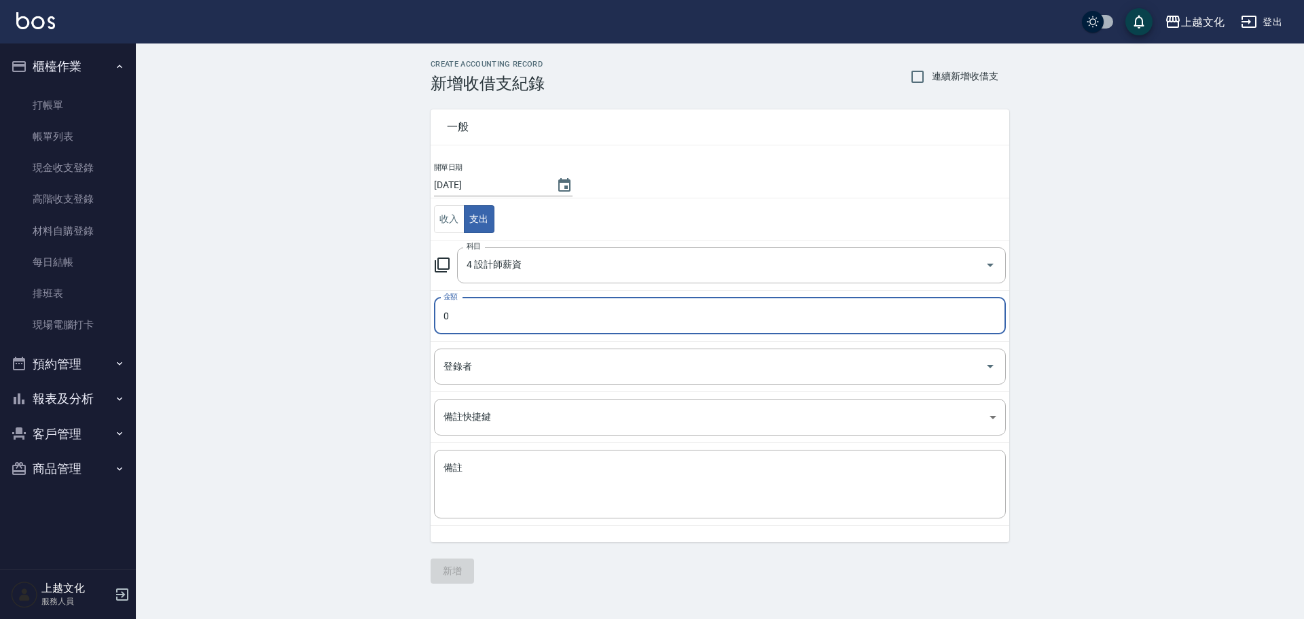
click at [440, 332] on input "0" at bounding box center [720, 316] width 572 height 37
click at [438, 317] on input "0" at bounding box center [720, 316] width 572 height 37
click at [439, 317] on input "0" at bounding box center [720, 316] width 572 height 37
click at [437, 317] on input "0" at bounding box center [720, 316] width 572 height 37
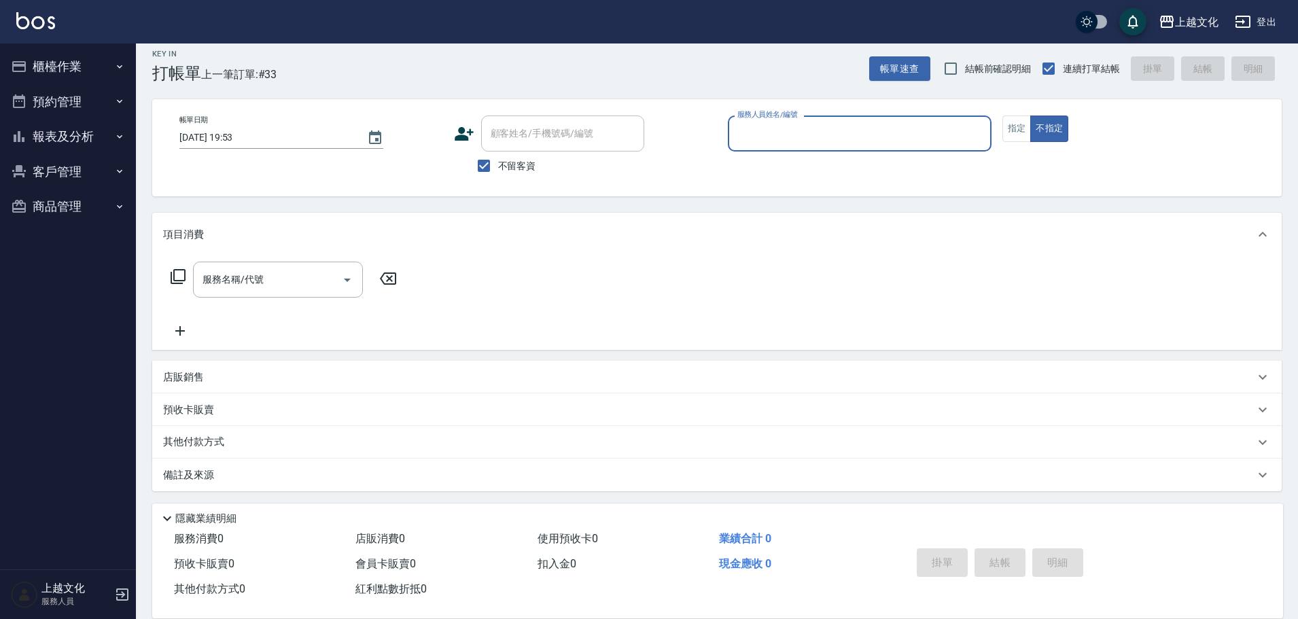
scroll to position [13, 0]
click at [189, 370] on p "店販銷售" at bounding box center [183, 375] width 41 height 14
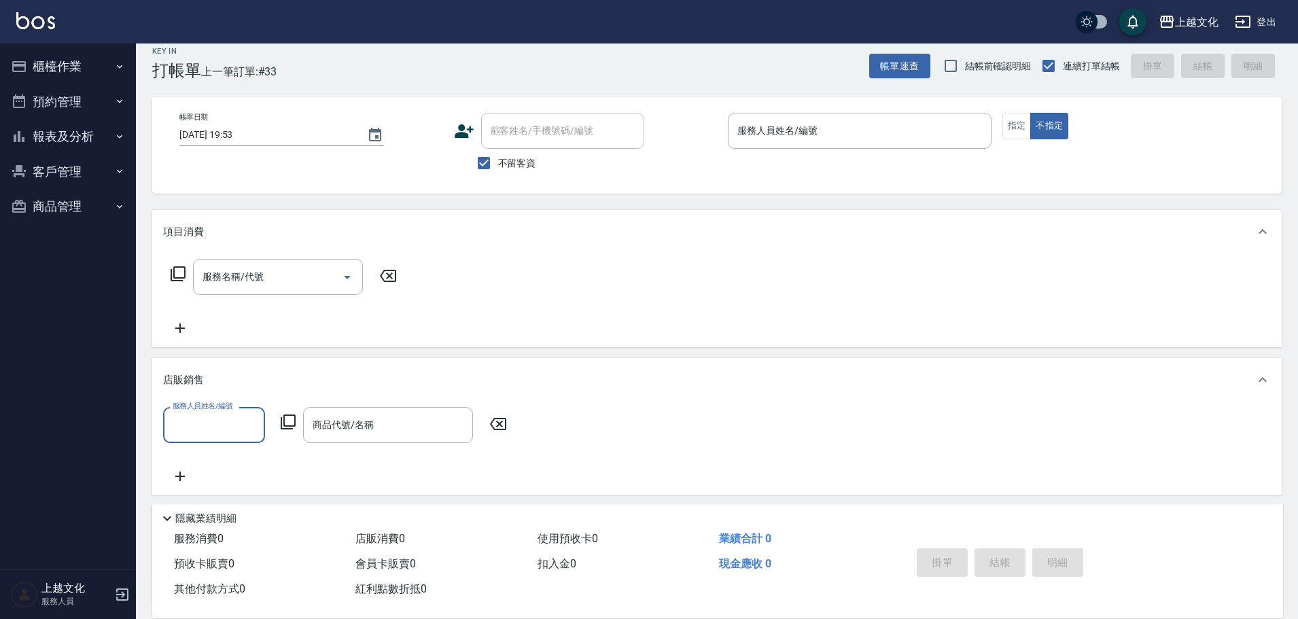
scroll to position [0, 0]
click at [194, 414] on input "服務人員姓名/編號" at bounding box center [214, 425] width 90 height 24
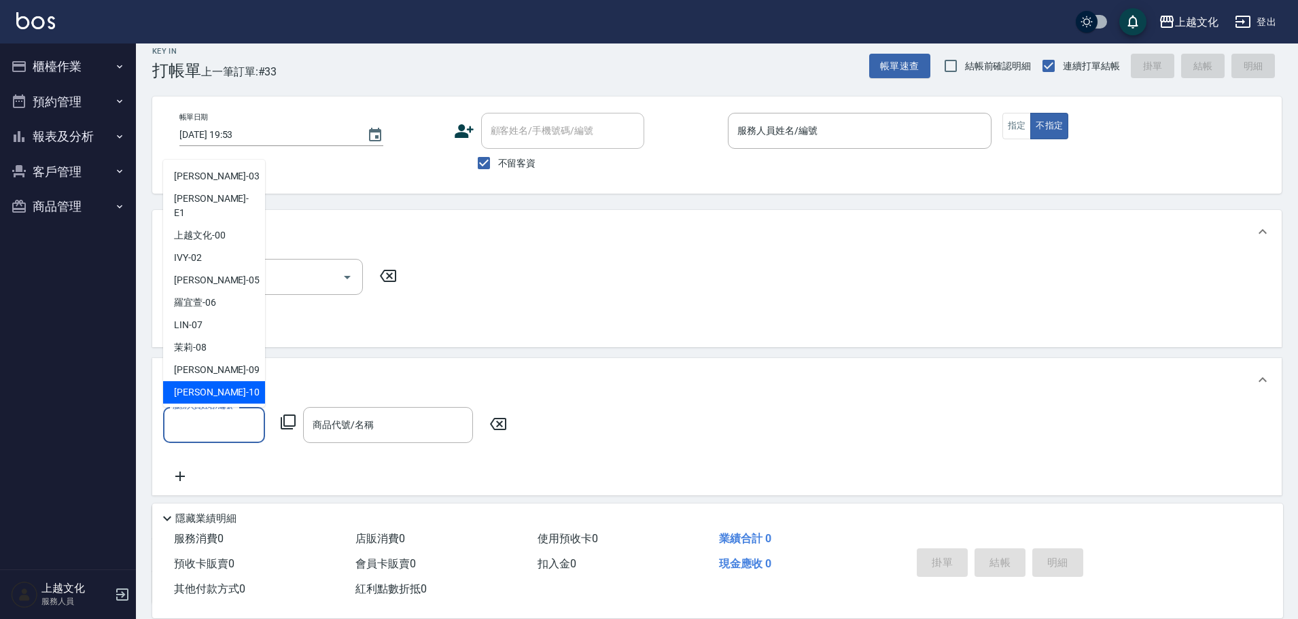
click at [195, 385] on span "[PERSON_NAME] -10" at bounding box center [217, 392] width 86 height 14
type input "[PERSON_NAME]-10"
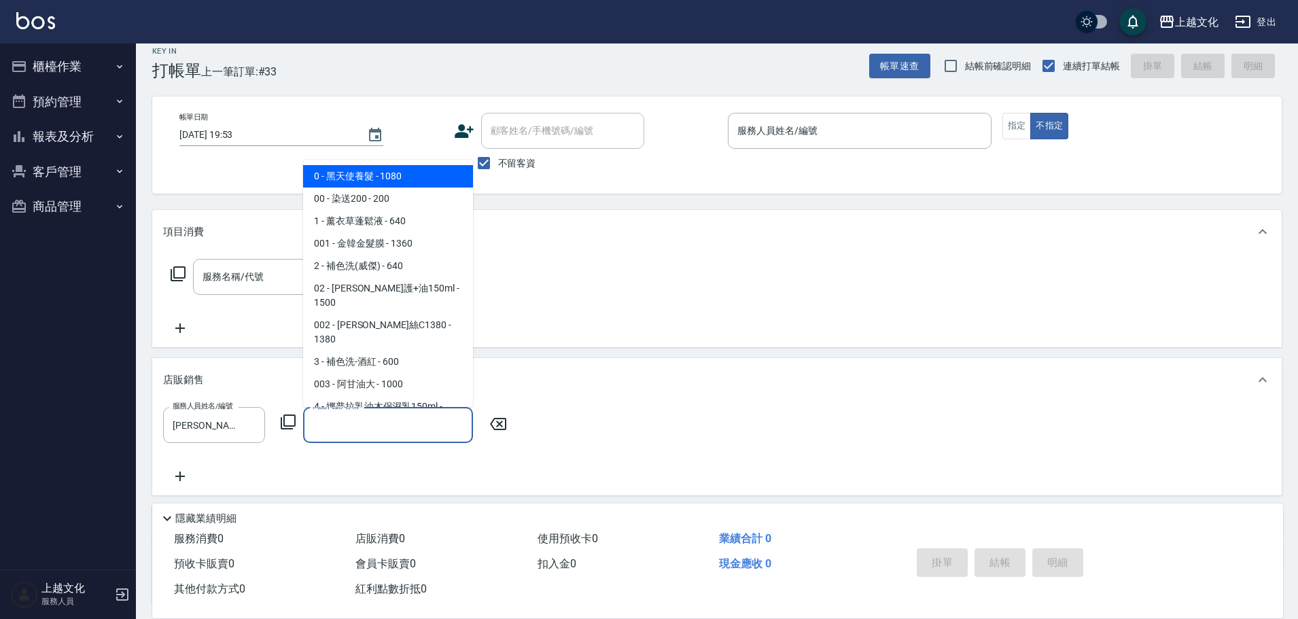
click at [351, 429] on input "商品代號/名稱" at bounding box center [388, 425] width 158 height 24
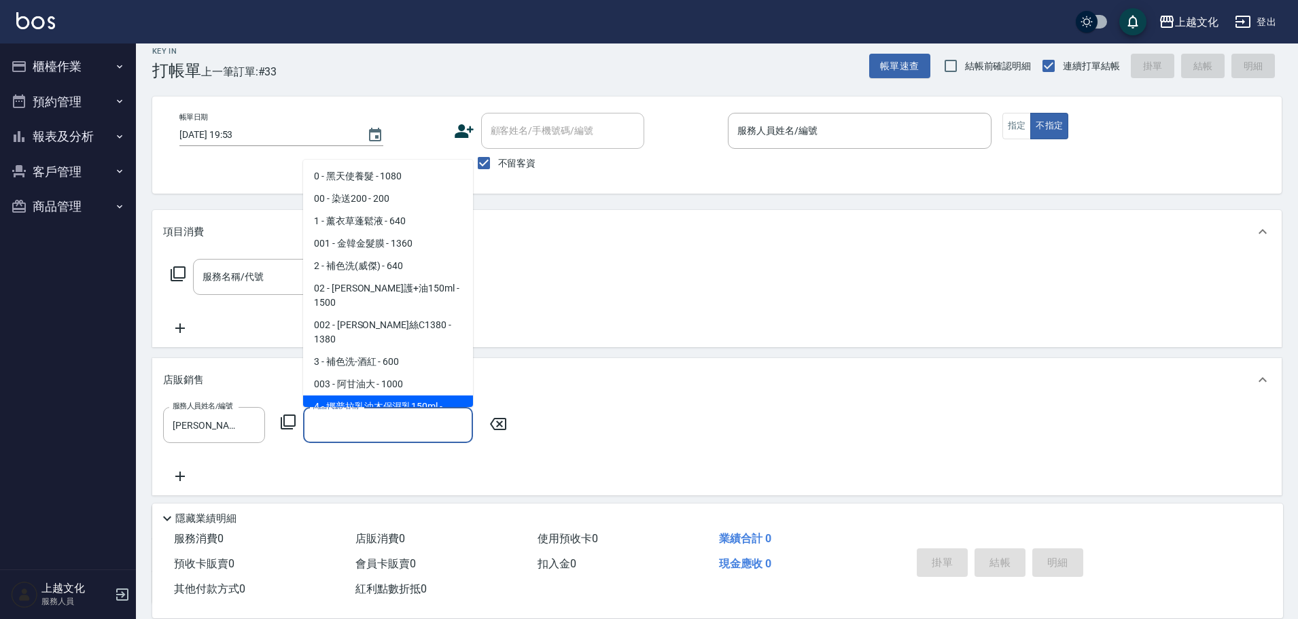
click at [336, 431] on input "商品代號/名稱" at bounding box center [388, 425] width 158 height 24
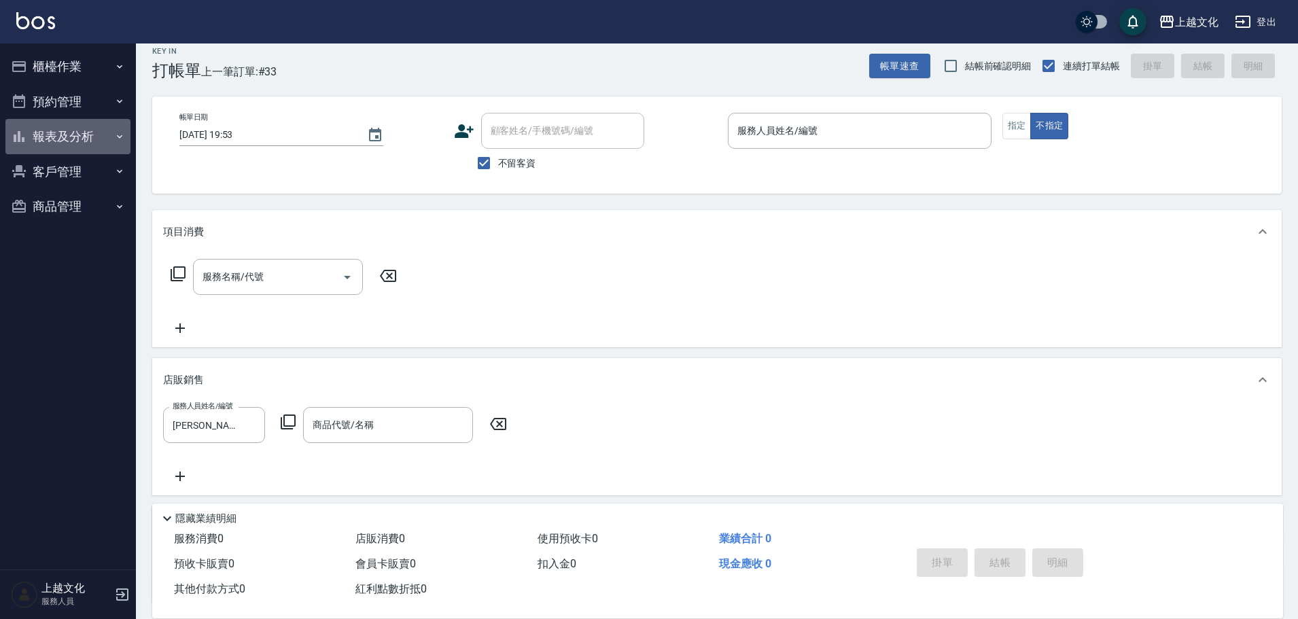
click at [51, 145] on button "報表及分析" at bounding box center [67, 136] width 125 height 35
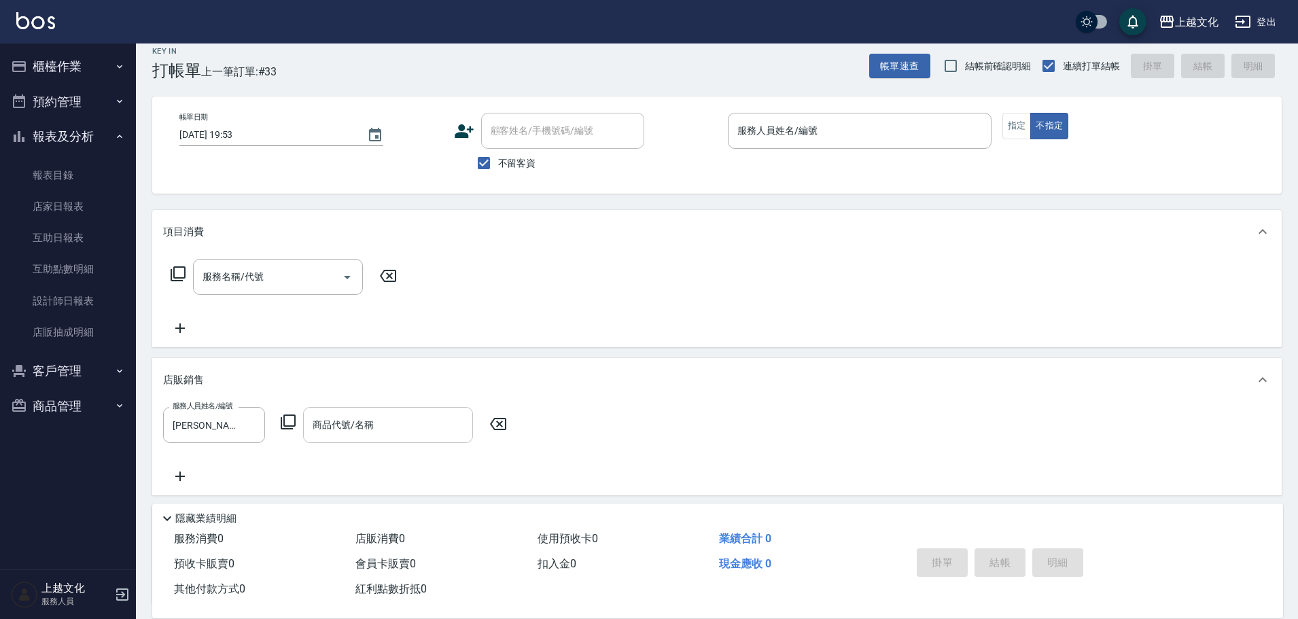
click at [393, 418] on input "商品代號/名稱" at bounding box center [388, 425] width 158 height 24
click at [50, 199] on link "店家日報表" at bounding box center [67, 206] width 125 height 31
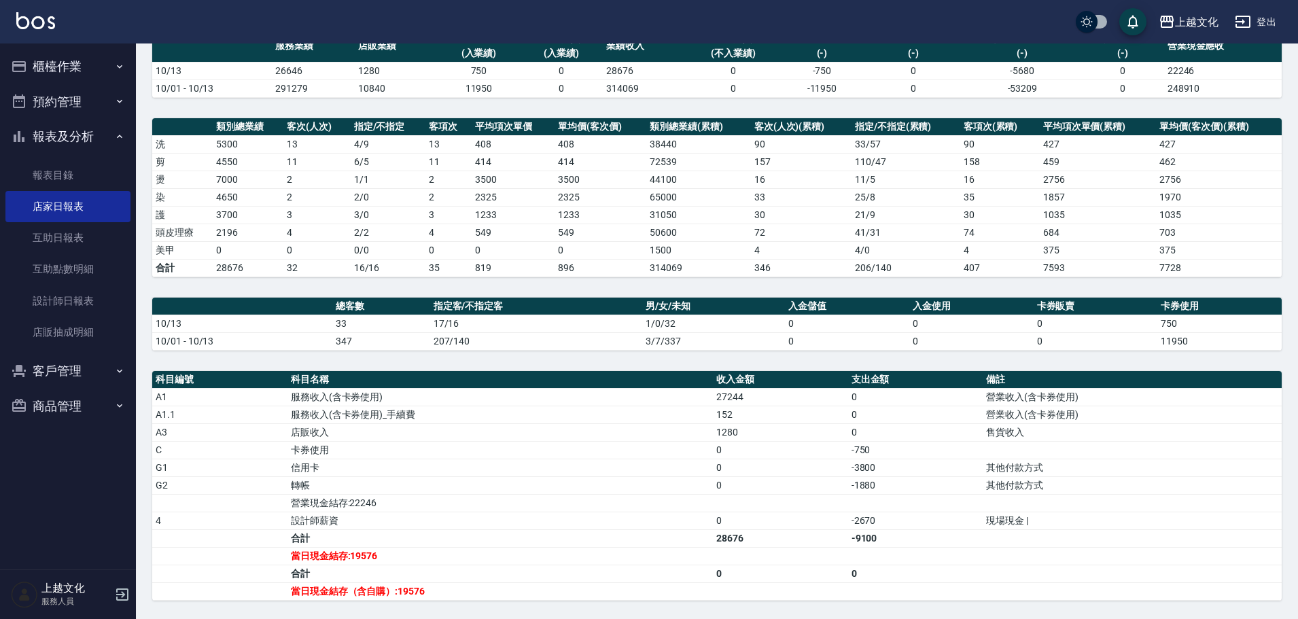
scroll to position [262, 0]
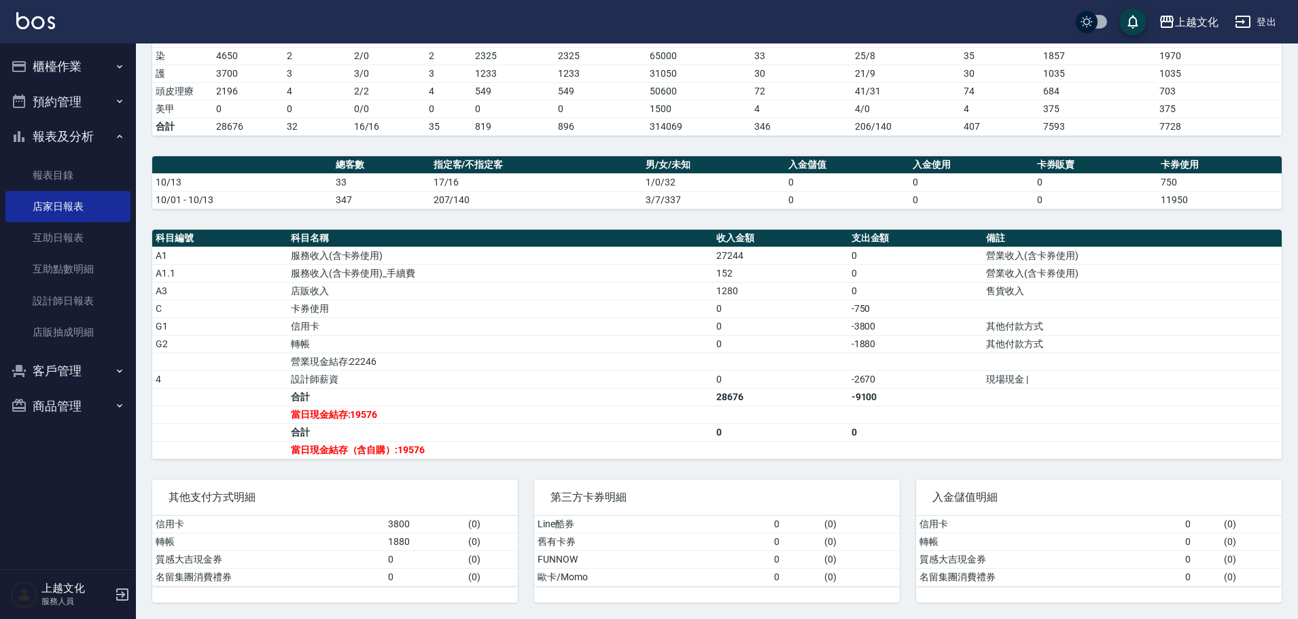
click at [43, 68] on button "櫃檯作業" at bounding box center [67, 66] width 125 height 35
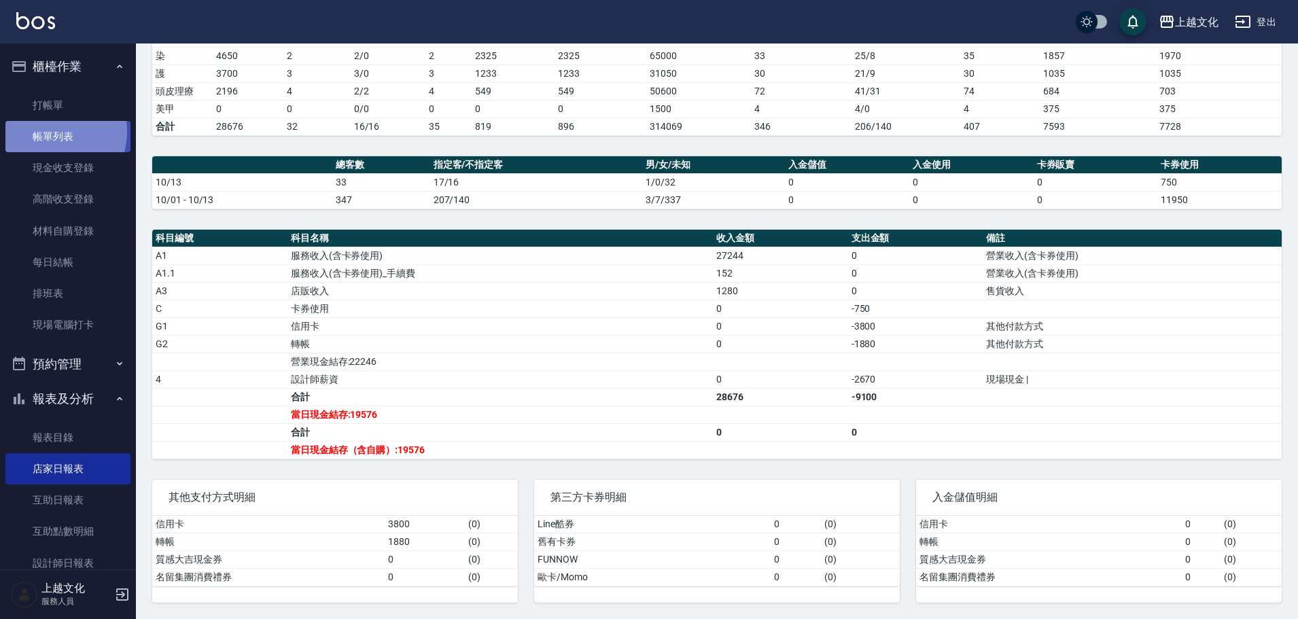
click at [53, 132] on link "帳單列表" at bounding box center [67, 136] width 125 height 31
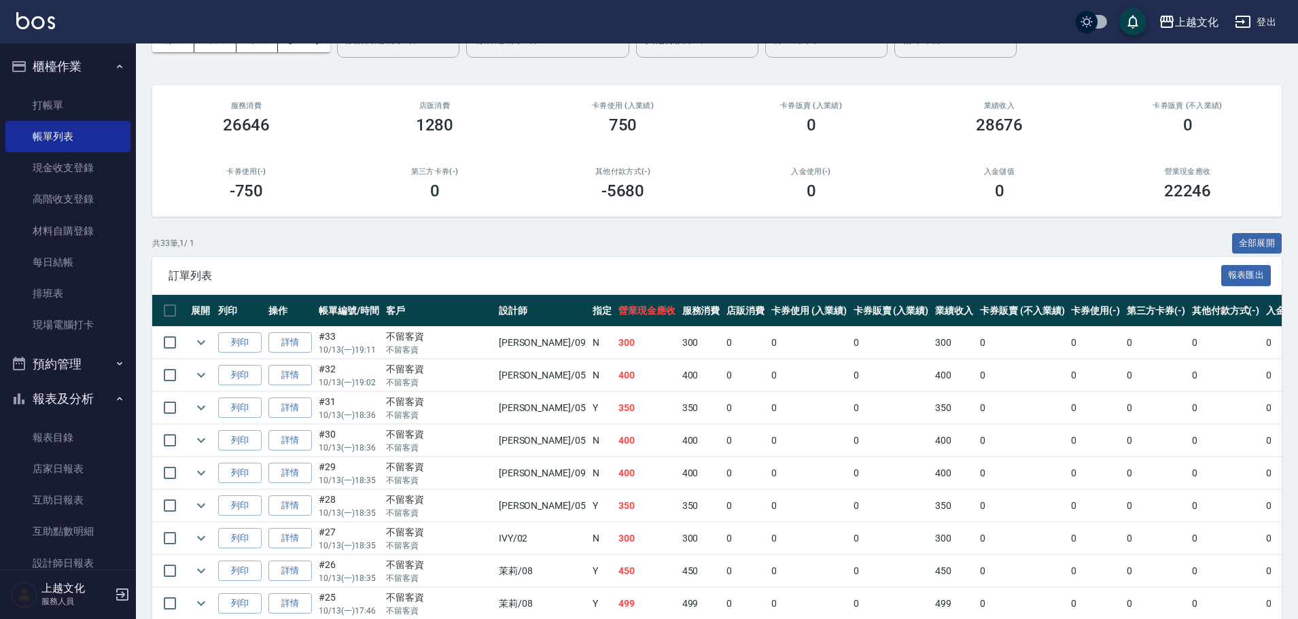
scroll to position [136, 0]
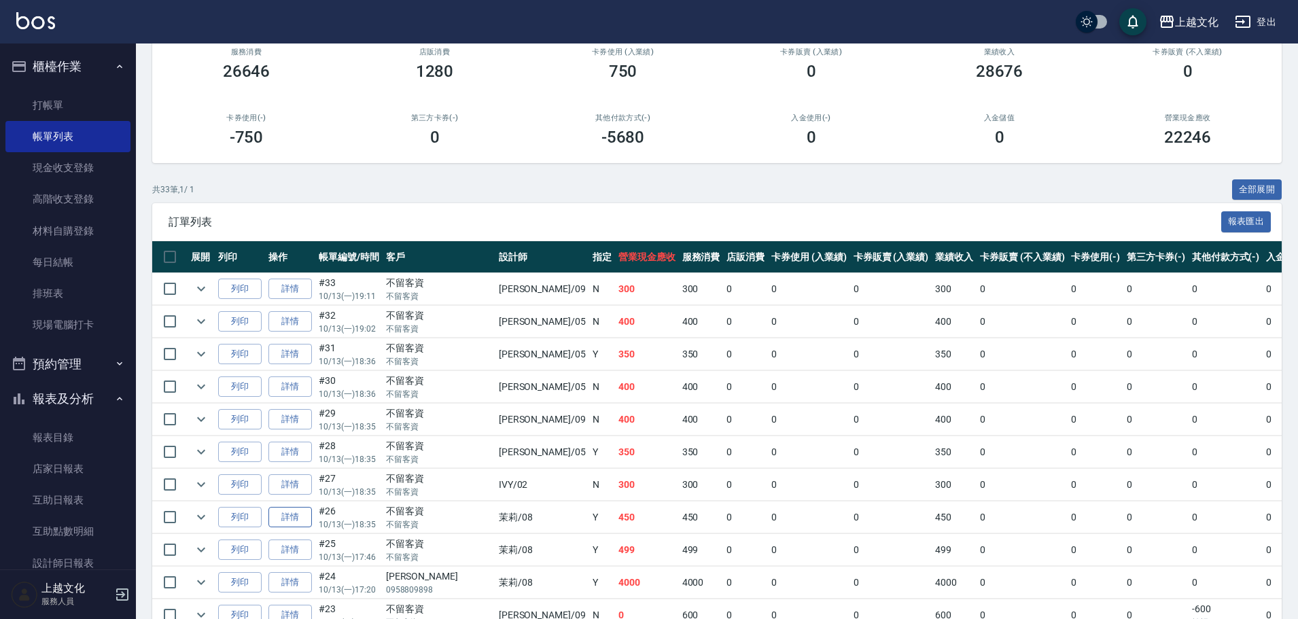
click at [283, 518] on link "詳情" at bounding box center [289, 517] width 43 height 21
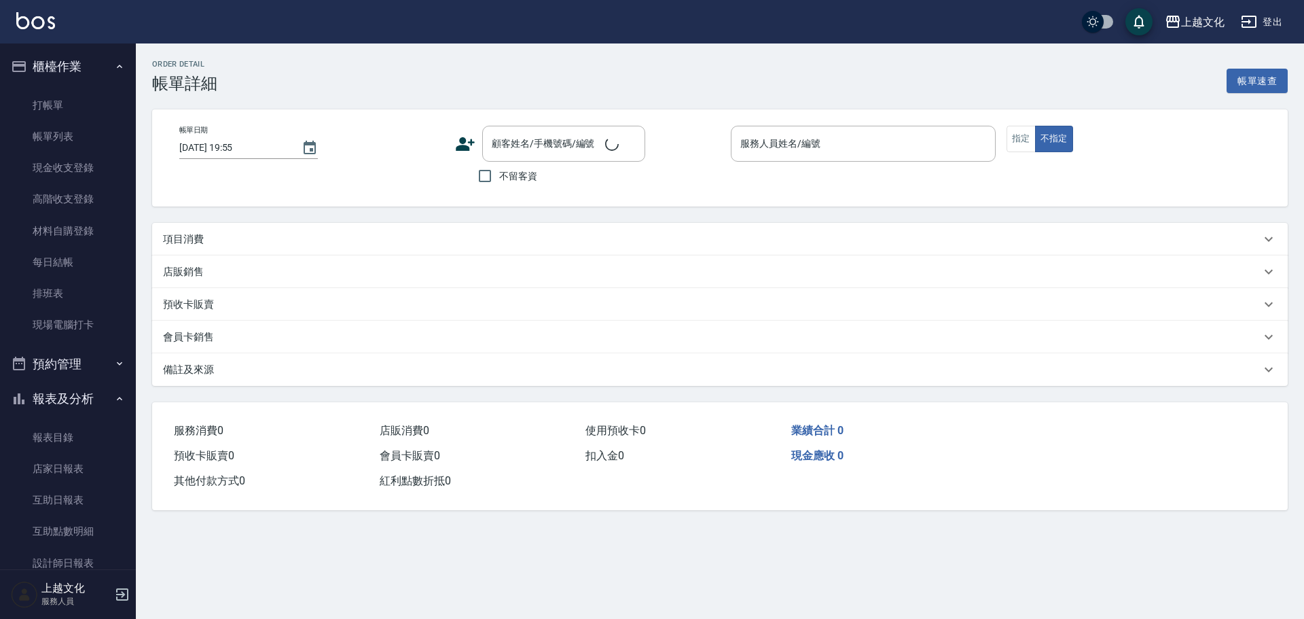
type input "2025/10/13 18:35"
checkbox input "true"
type input "茉莉-08"
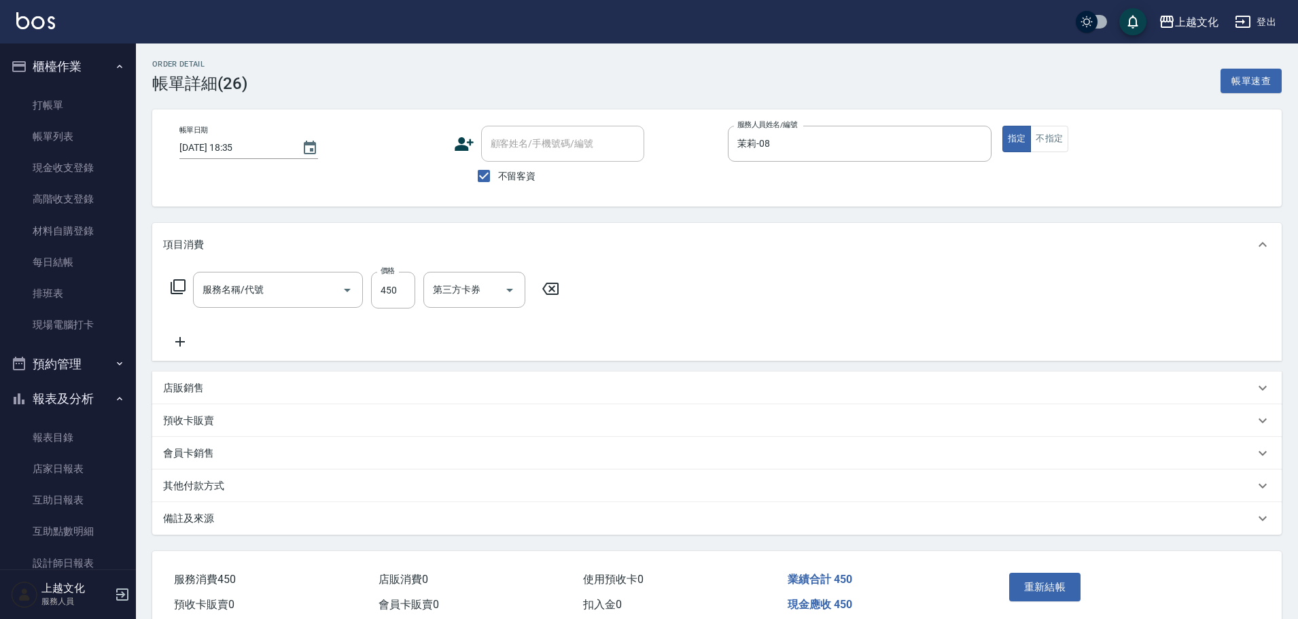
type input "指定剪(205)"
click at [378, 302] on input "450" at bounding box center [393, 290] width 44 height 37
click at [389, 283] on input "450" at bounding box center [393, 290] width 44 height 37
click at [389, 285] on input "450" at bounding box center [393, 290] width 44 height 37
click at [393, 298] on input "450" at bounding box center [393, 290] width 44 height 37
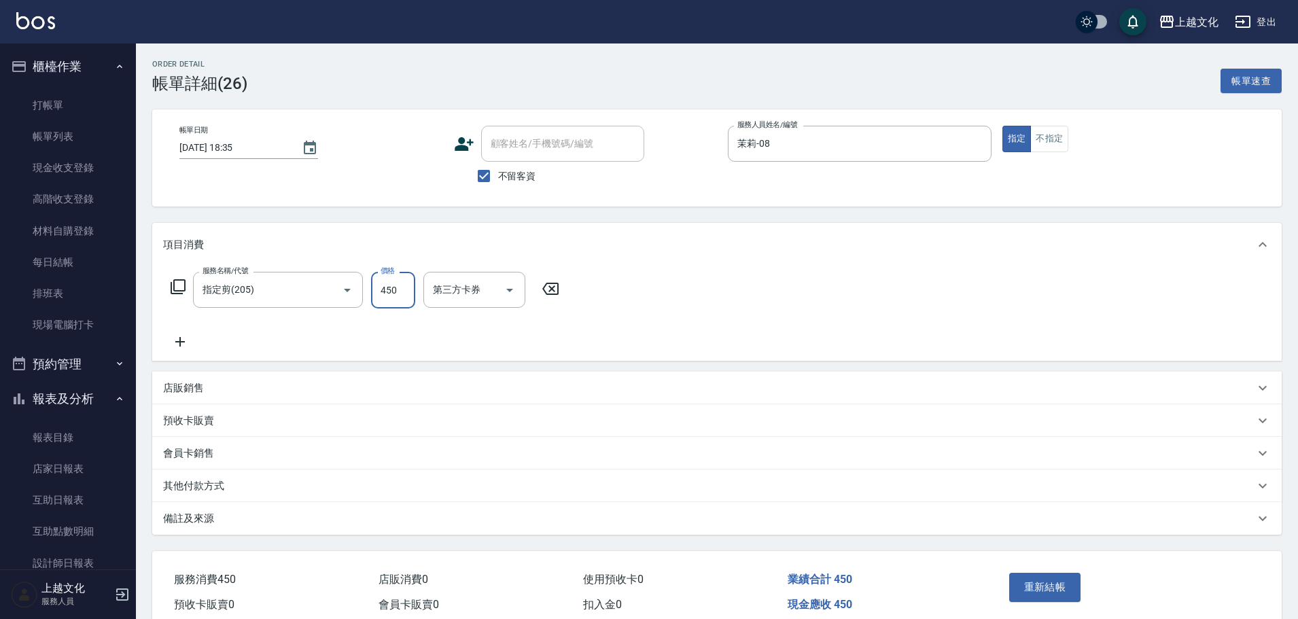
click at [393, 298] on input "450" at bounding box center [393, 290] width 44 height 37
click at [393, 296] on input "450" at bounding box center [393, 290] width 44 height 37
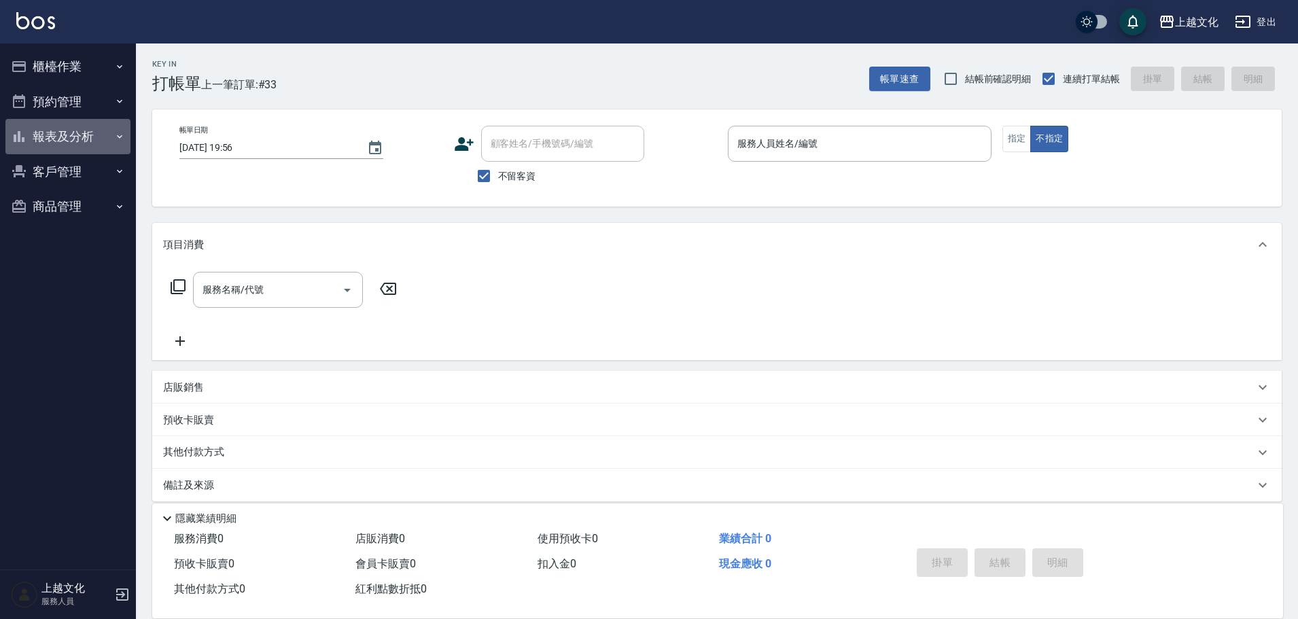
drag, startPoint x: 67, startPoint y: 137, endPoint x: 69, endPoint y: 152, distance: 14.5
click at [67, 136] on button "報表及分析" at bounding box center [67, 136] width 125 height 35
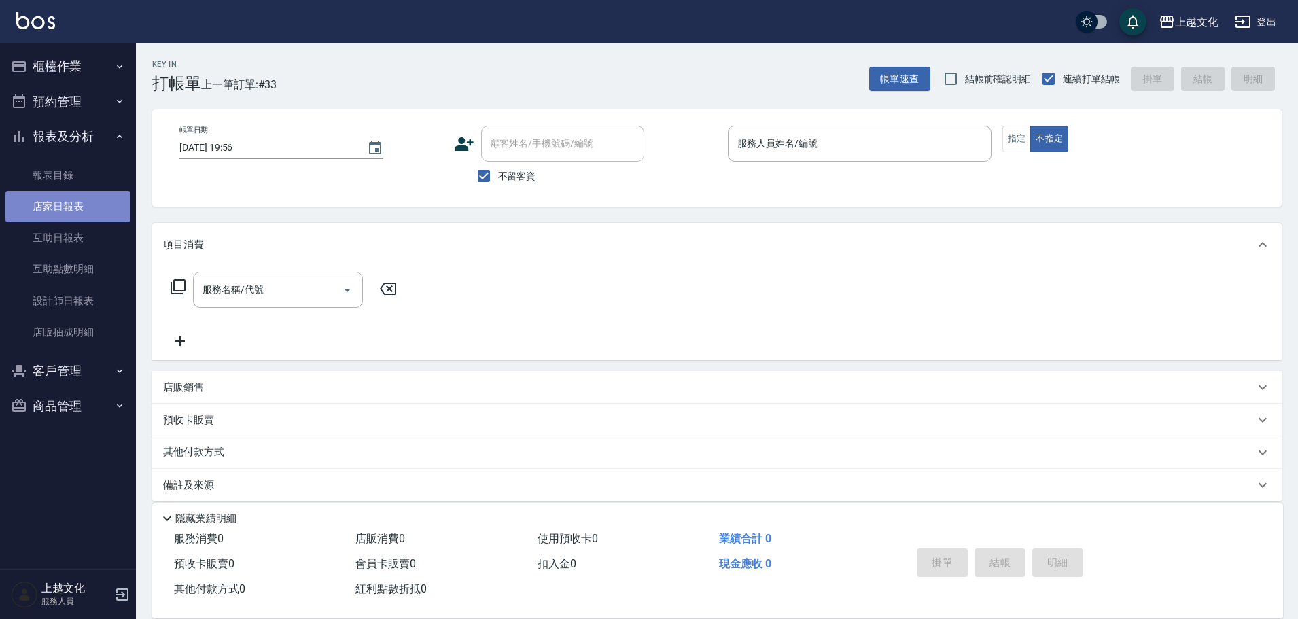
click at [70, 203] on link "店家日報表" at bounding box center [67, 206] width 125 height 31
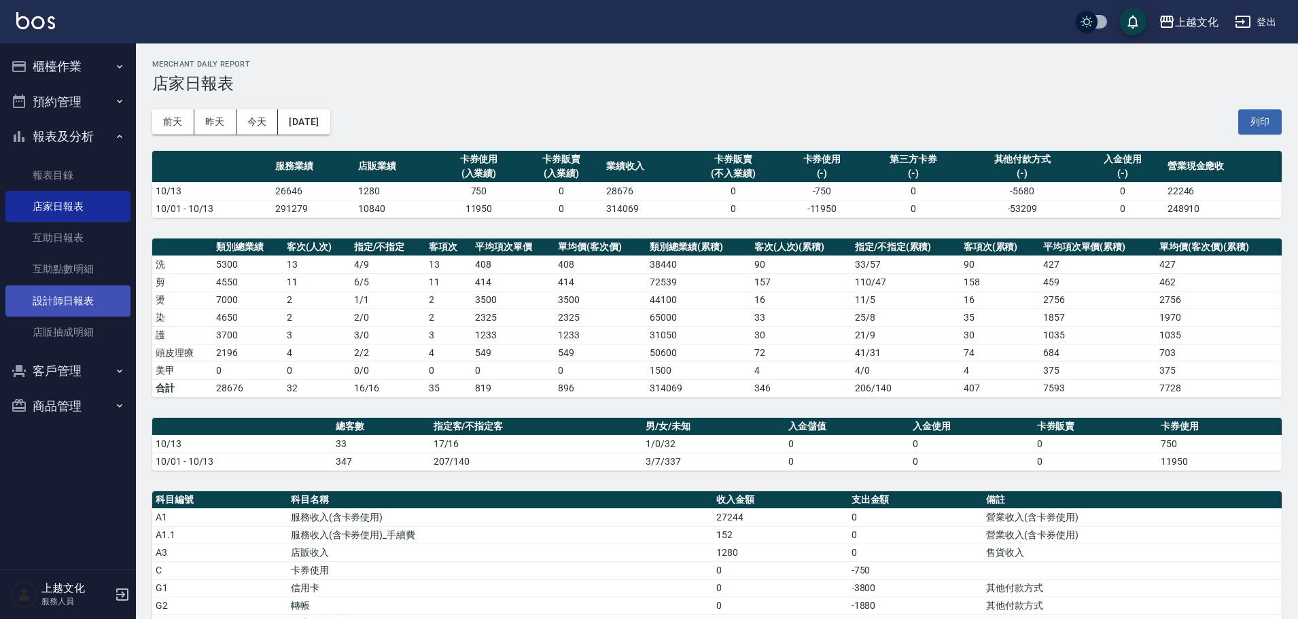
click at [75, 301] on link "設計師日報表" at bounding box center [67, 300] width 125 height 31
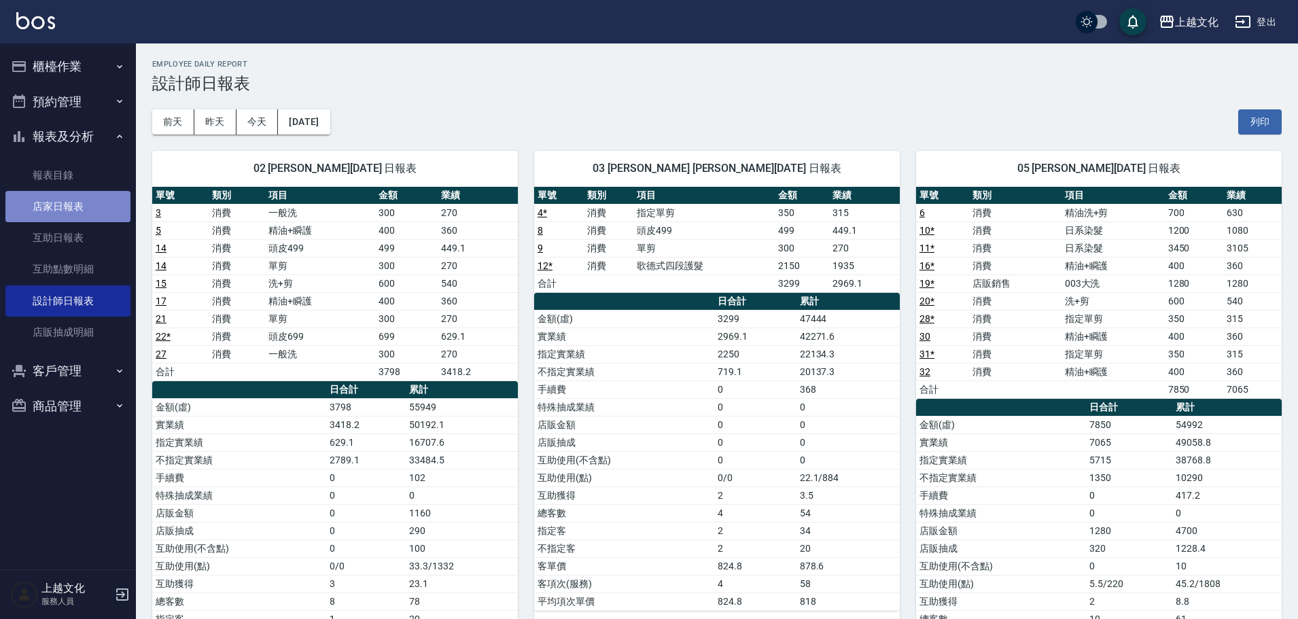
click at [66, 202] on link "店家日報表" at bounding box center [67, 206] width 125 height 31
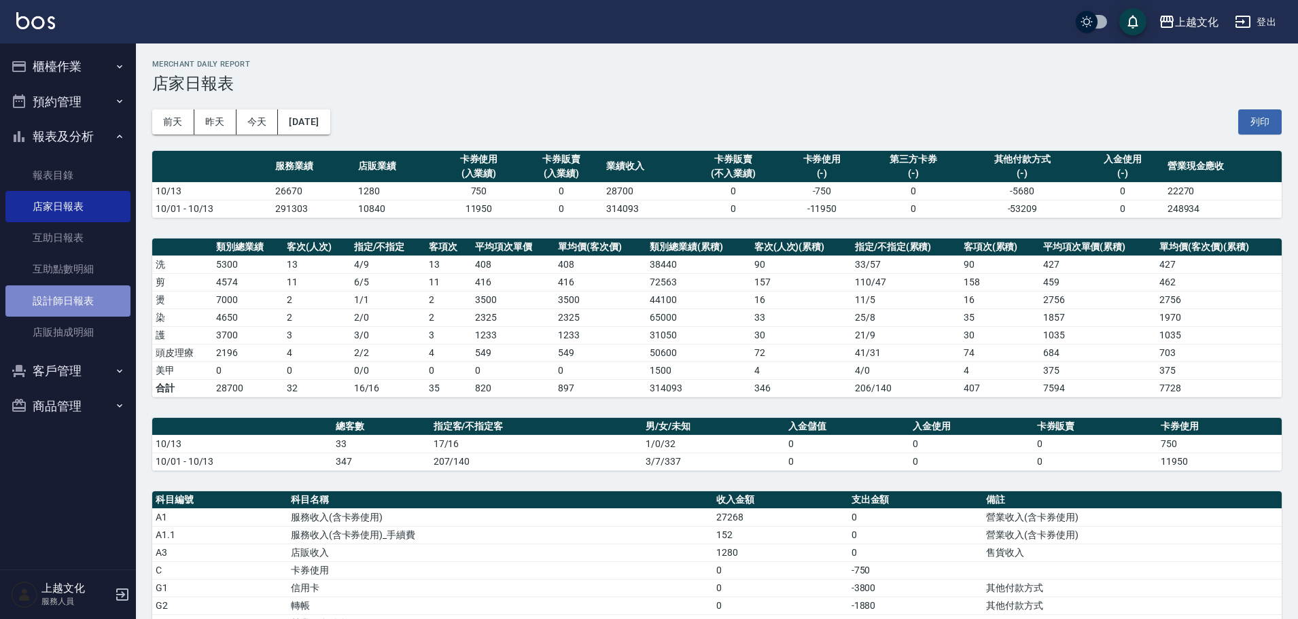
click at [75, 291] on link "設計師日報表" at bounding box center [67, 300] width 125 height 31
